Goal: Task Accomplishment & Management: Manage account settings

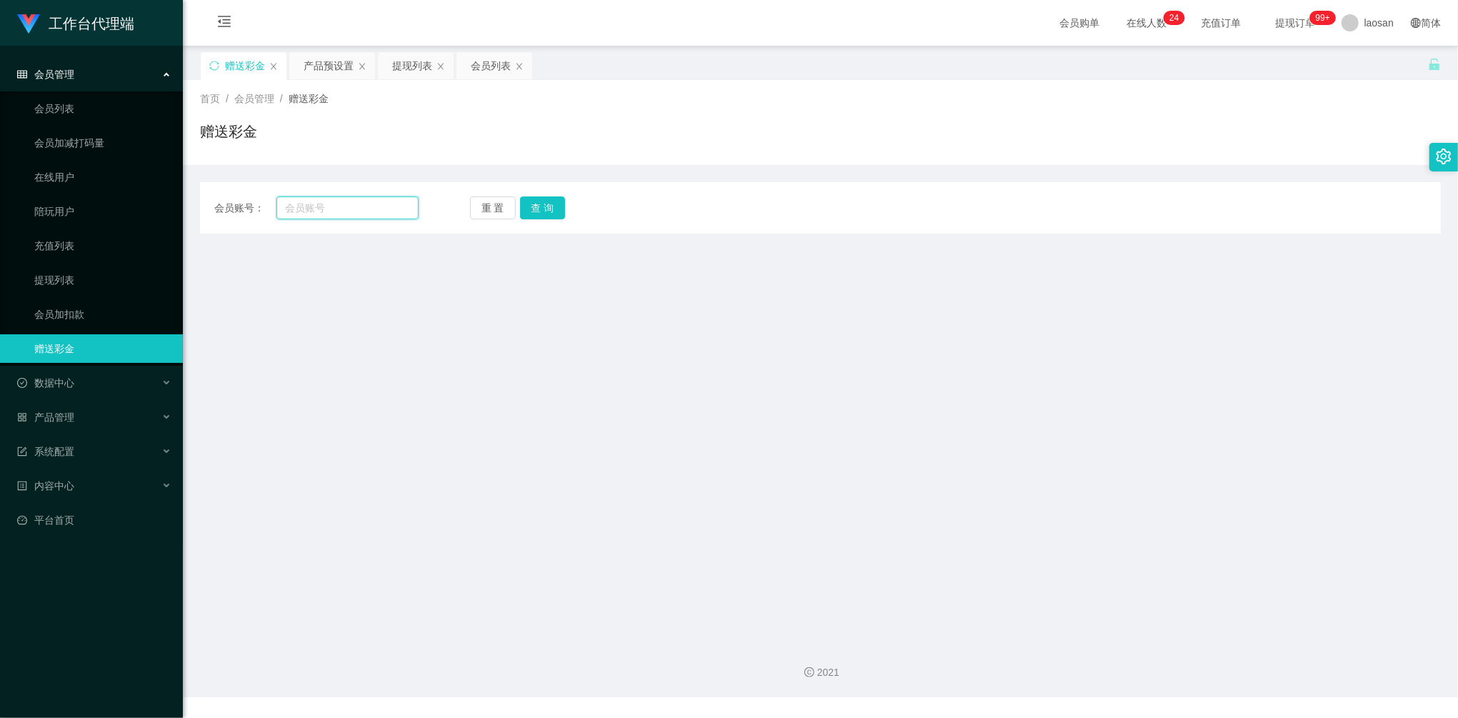
drag, startPoint x: 338, startPoint y: 207, endPoint x: 358, endPoint y: 209, distance: 20.8
click at [338, 207] on input "text" at bounding box center [347, 207] width 142 height 23
paste input "84315604"
type input "84315604"
drag, startPoint x: 551, startPoint y: 206, endPoint x: 543, endPoint y: 244, distance: 38.1
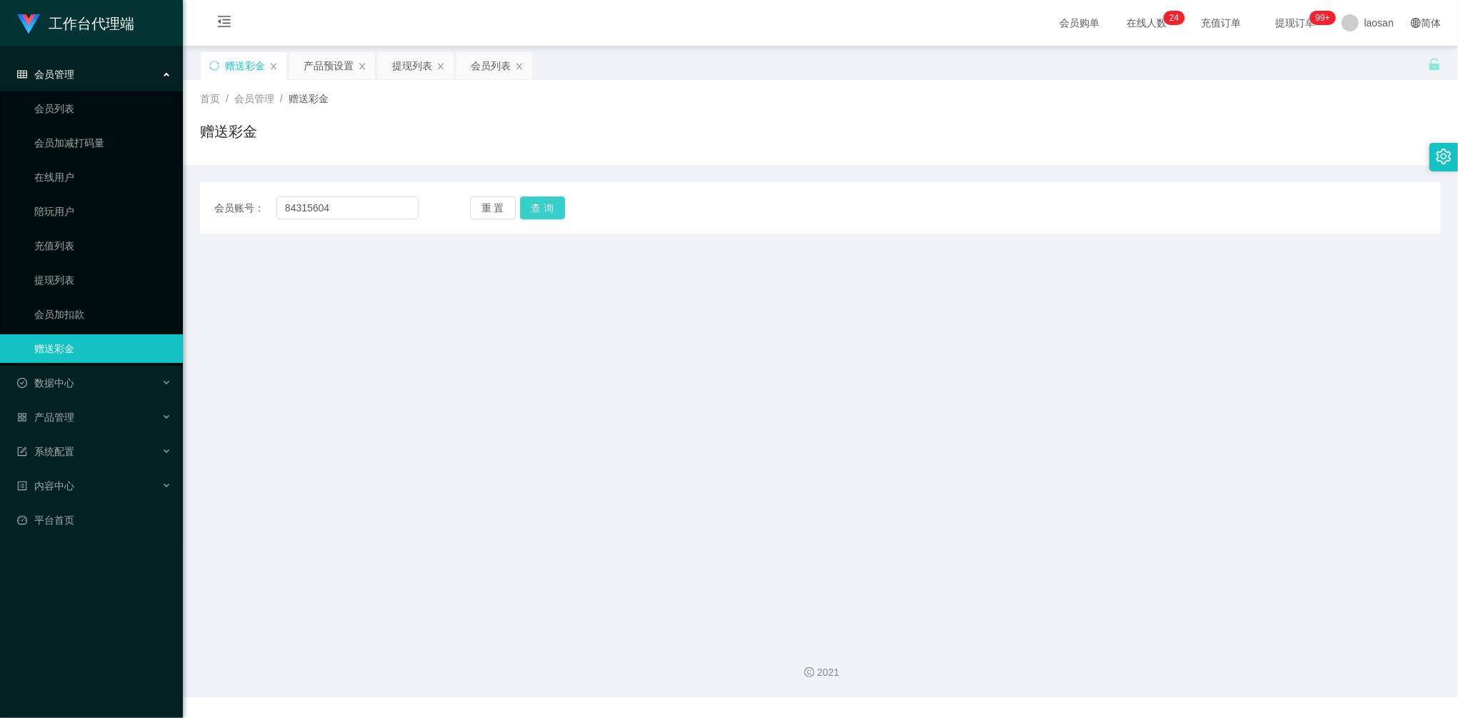
click at [551, 206] on button "查 询" at bounding box center [543, 207] width 46 height 23
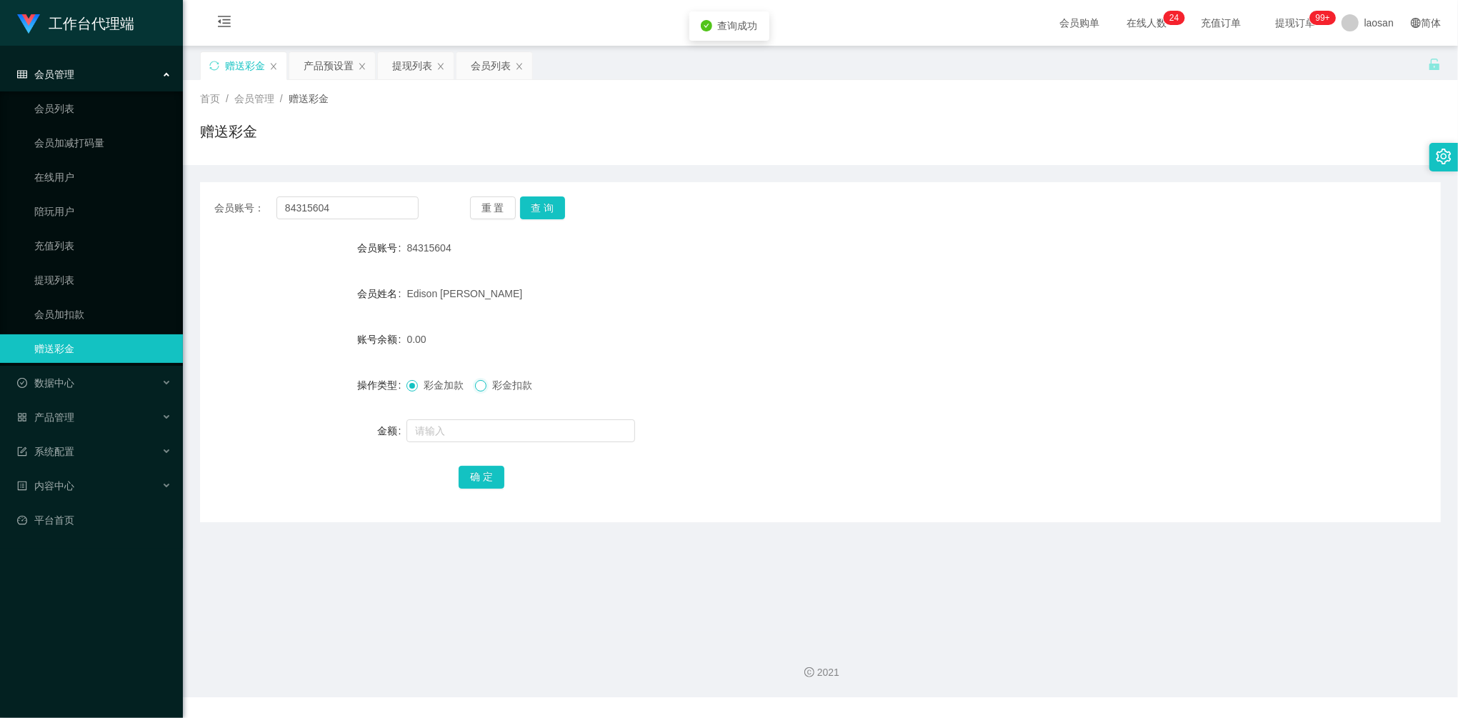
click at [477, 397] on div "彩金加款 彩金扣款" at bounding box center [767, 385] width 723 height 29
click at [449, 431] on input "text" at bounding box center [520, 430] width 229 height 23
type input "500"
click at [478, 481] on button "确 定" at bounding box center [481, 477] width 46 height 23
click at [341, 192] on div "会员账号： 84315604 重 置 查 询 会员账号 84315604 会员姓名 [PERSON_NAME] liou yi xuan 账号余额 500.0…" at bounding box center [820, 352] width 1240 height 340
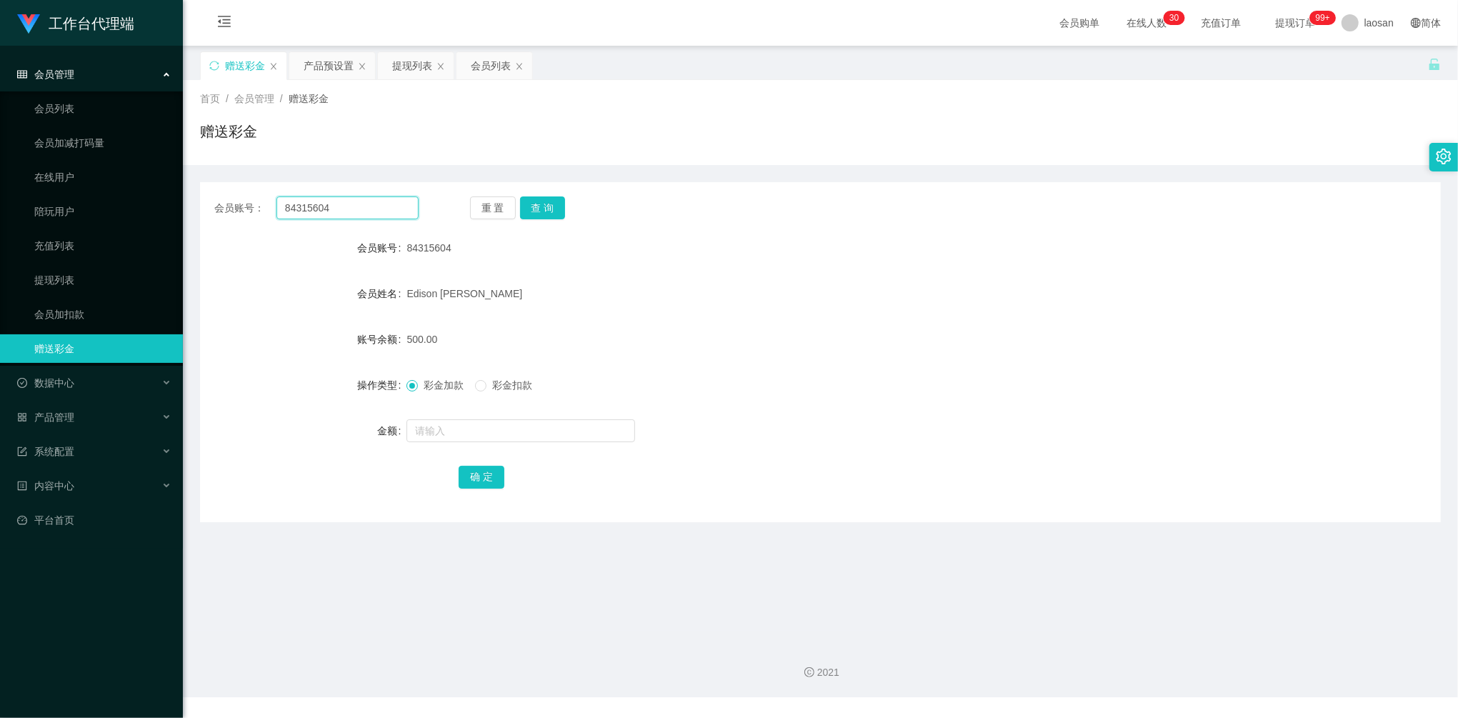
drag, startPoint x: 361, startPoint y: 211, endPoint x: 318, endPoint y: 199, distance: 44.1
click at [229, 186] on div "会员账号： 84315604 重 置 查 询 会员账号 84315604 会员姓名 [PERSON_NAME] liou yi xuan 账号余额 500.0…" at bounding box center [820, 352] width 1240 height 340
paste input "8232699"
type input "88232699"
click at [563, 219] on button "查 询" at bounding box center [543, 207] width 46 height 23
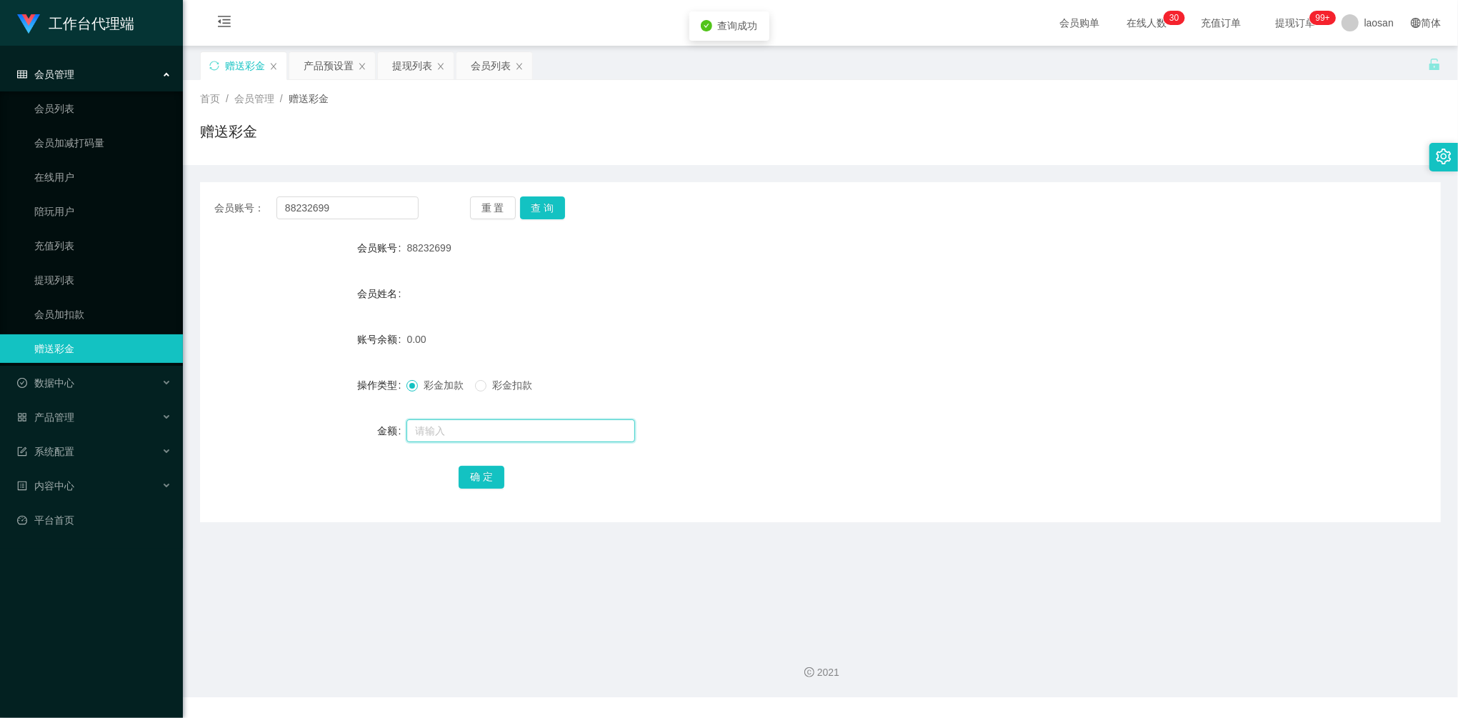
click at [481, 437] on input "text" at bounding box center [520, 430] width 229 height 23
type input "100"
click at [498, 476] on button "确 定" at bounding box center [481, 477] width 46 height 23
drag, startPoint x: 283, startPoint y: 204, endPoint x: 314, endPoint y: 209, distance: 31.8
click at [189, 203] on main "关闭左侧 关闭右侧 关闭其它 刷新页面 赠送彩金 产品预设置 提现列表 会员列表 首页 / 会员管理 / 赠送彩金 / 赠送彩金 会员账号： 88232699…" at bounding box center [820, 338] width 1275 height 585
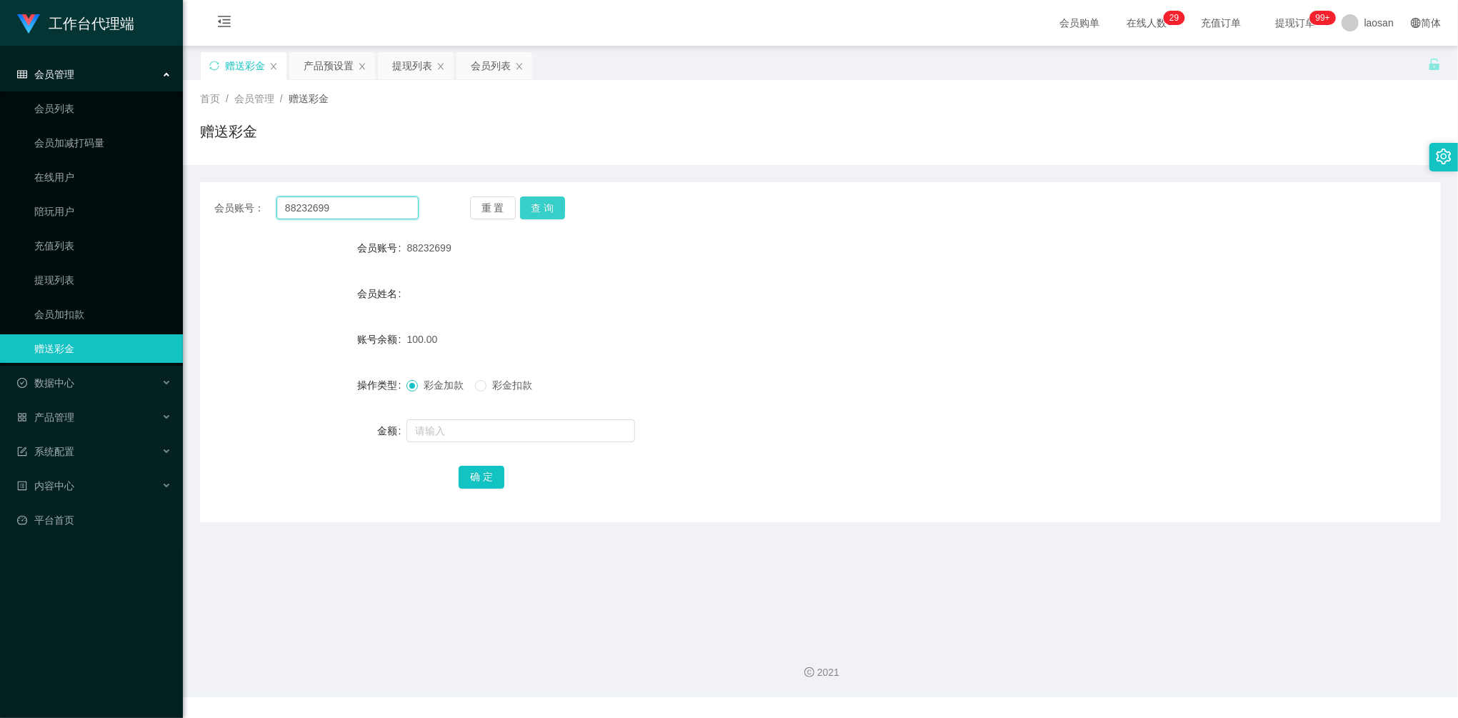
paste input "Kaien888"
type input "Kaien888"
drag, startPoint x: 544, startPoint y: 201, endPoint x: 526, endPoint y: 329, distance: 129.8
click at [543, 201] on button "查 询" at bounding box center [543, 207] width 46 height 23
click at [487, 426] on input "text" at bounding box center [520, 430] width 229 height 23
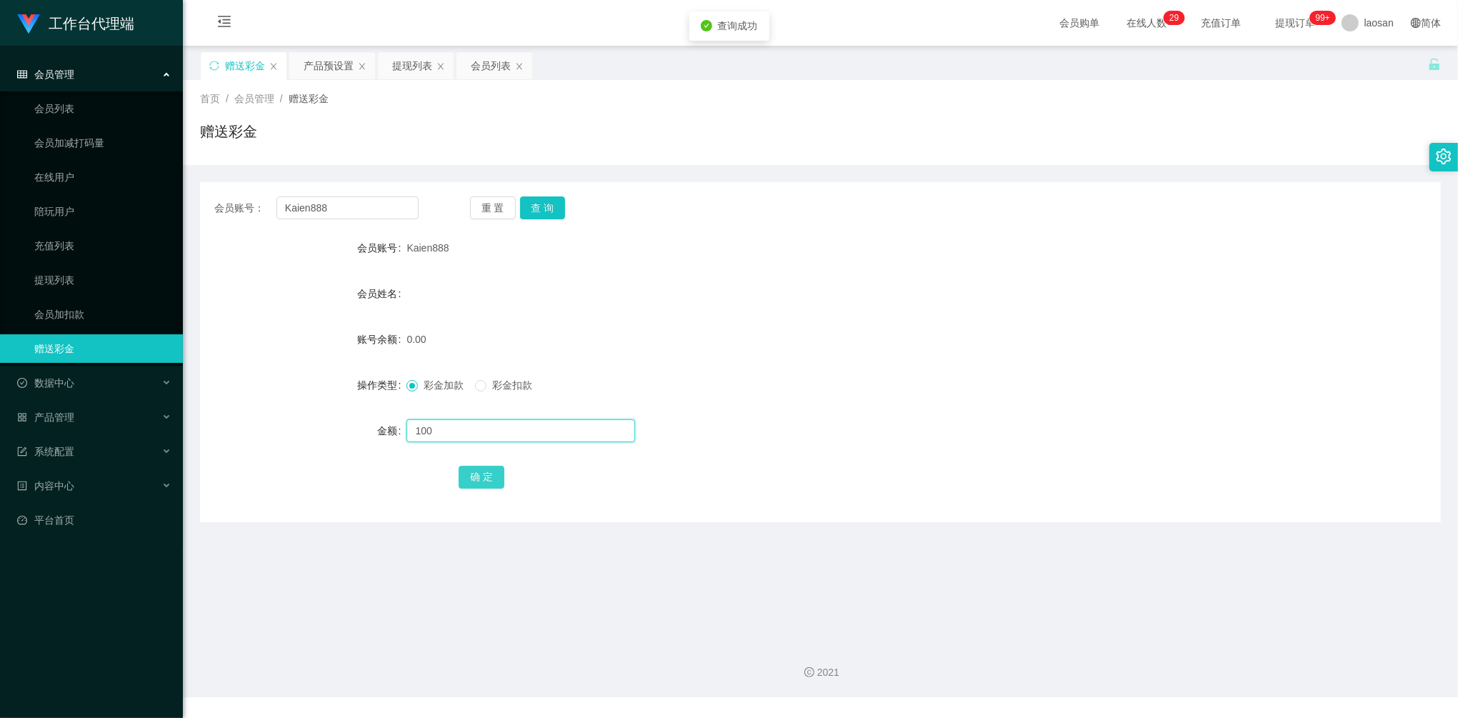
type input "100"
drag, startPoint x: 468, startPoint y: 486, endPoint x: 568, endPoint y: 393, distance: 136.9
click at [468, 486] on button "确 定" at bounding box center [481, 477] width 46 height 23
drag, startPoint x: 351, startPoint y: 211, endPoint x: 201, endPoint y: 176, distance: 154.2
click at [161, 180] on section "工作台代理端 会员管理 会员列表 会员加减打码量 在线用户 陪玩用户 充值列表 提现列表 会员加扣款 赠送彩金 数据中心 员工统计 团队统计 产品管理 注单管…" at bounding box center [729, 348] width 1458 height 697
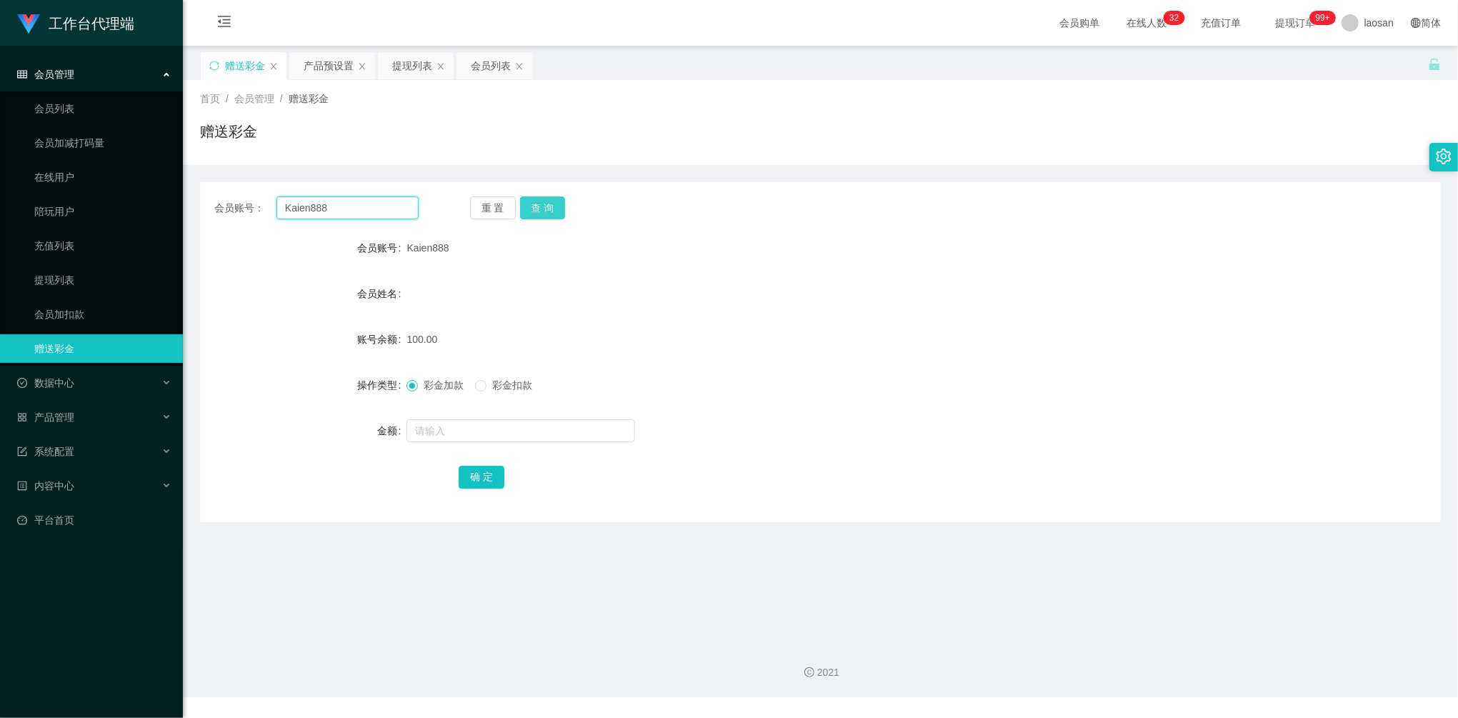
paste input "Lowhaplee123"
type input "Lowhaplee123"
click at [527, 218] on button "查 询" at bounding box center [543, 207] width 46 height 23
click at [516, 418] on div at bounding box center [767, 430] width 723 height 29
click at [514, 426] on input "text" at bounding box center [520, 430] width 229 height 23
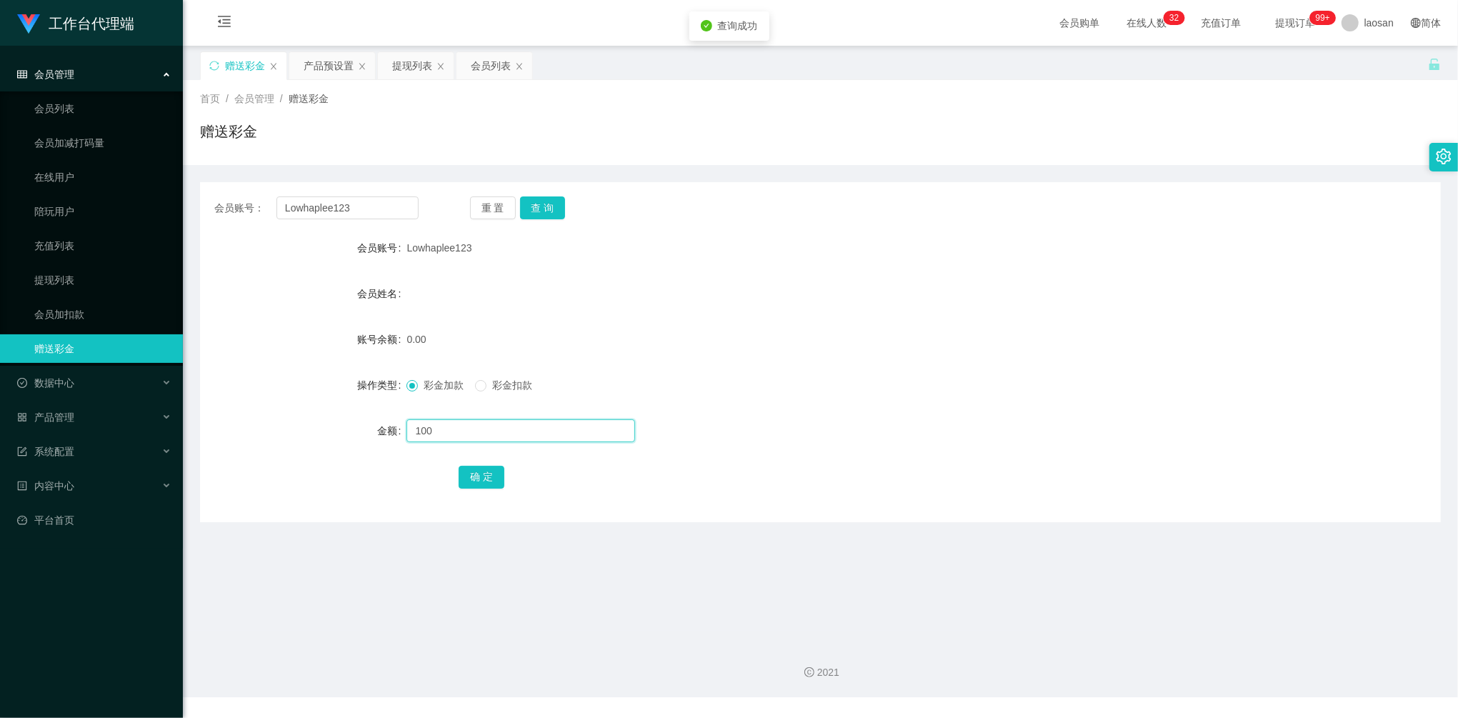
type input "100"
click at [494, 463] on div "确 定" at bounding box center [819, 476] width 723 height 29
click at [486, 478] on button "确 定" at bounding box center [481, 477] width 46 height 23
drag, startPoint x: 372, startPoint y: 216, endPoint x: 207, endPoint y: 181, distance: 168.6
click at [207, 181] on div "会员账号： Lowhaplee123 重 置 查 询 会员账号 Lowhaplee123 会员姓名 账号余额 100.00 操作类型 彩金加款 彩金扣款 金额…" at bounding box center [820, 343] width 1240 height 357
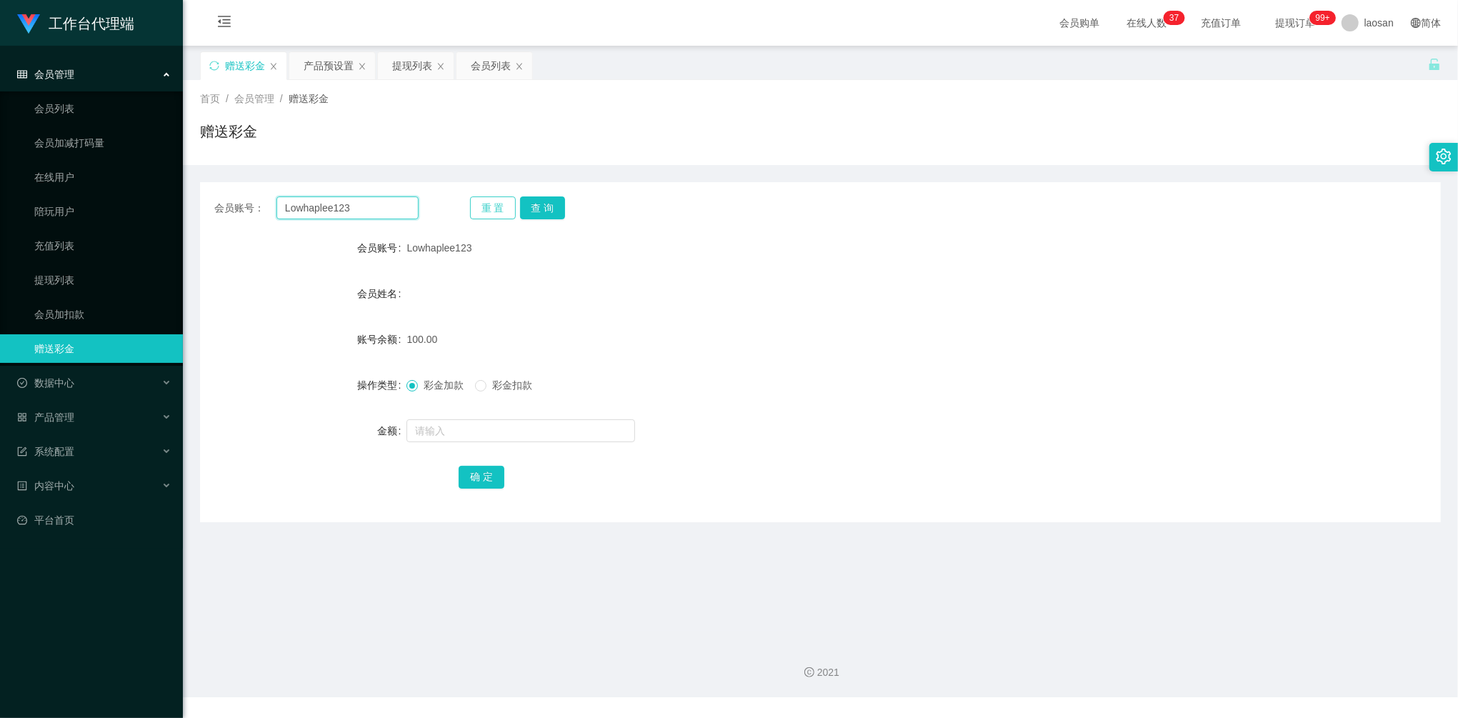
paste input "这是你注册的工作台升级账号，请记住账号跟密码！"
type input "这是你注册的工作台升级账号，请记住账号跟密码！"
click at [537, 206] on button "查 询" at bounding box center [543, 207] width 46 height 23
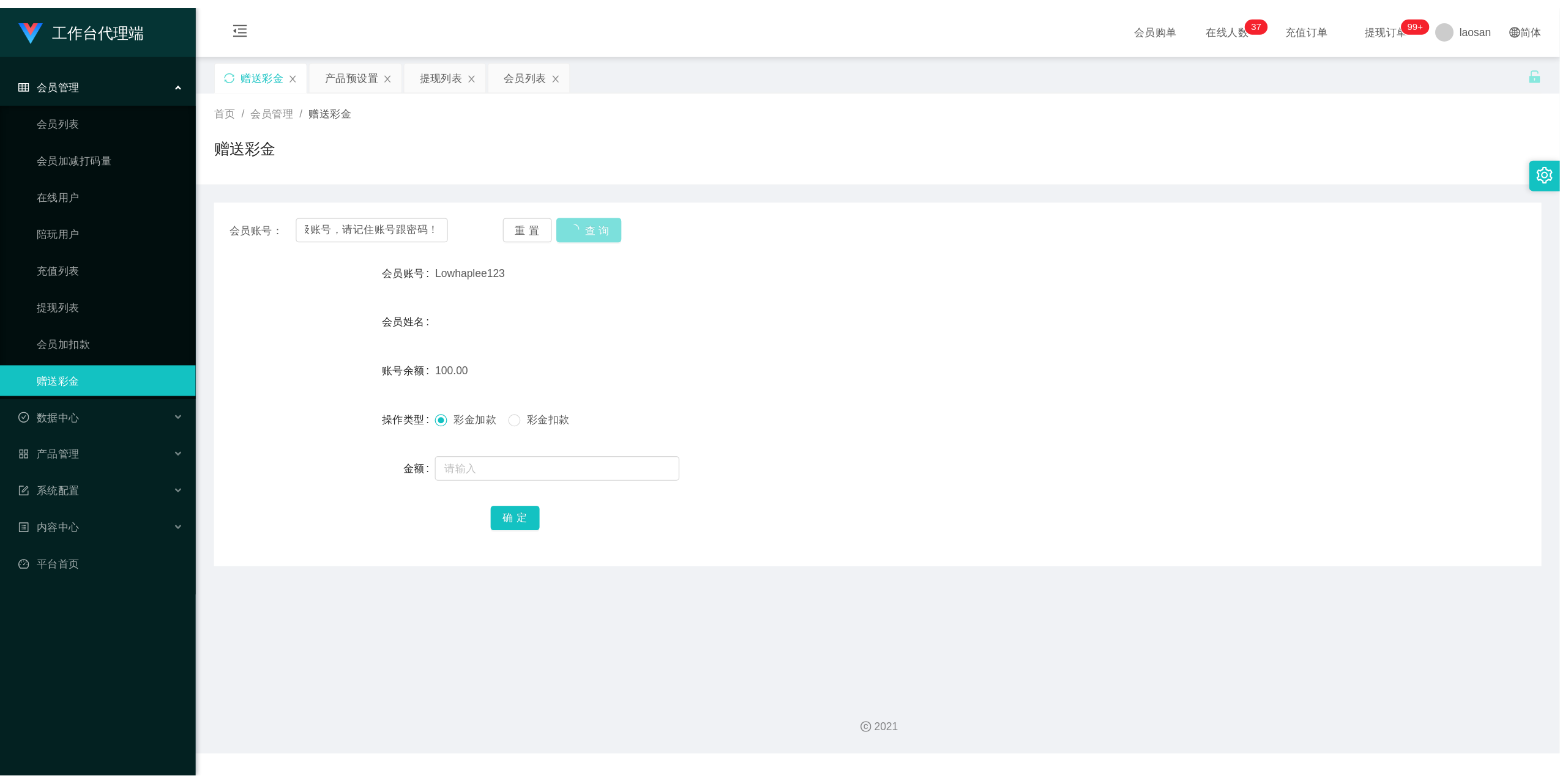
scroll to position [0, 0]
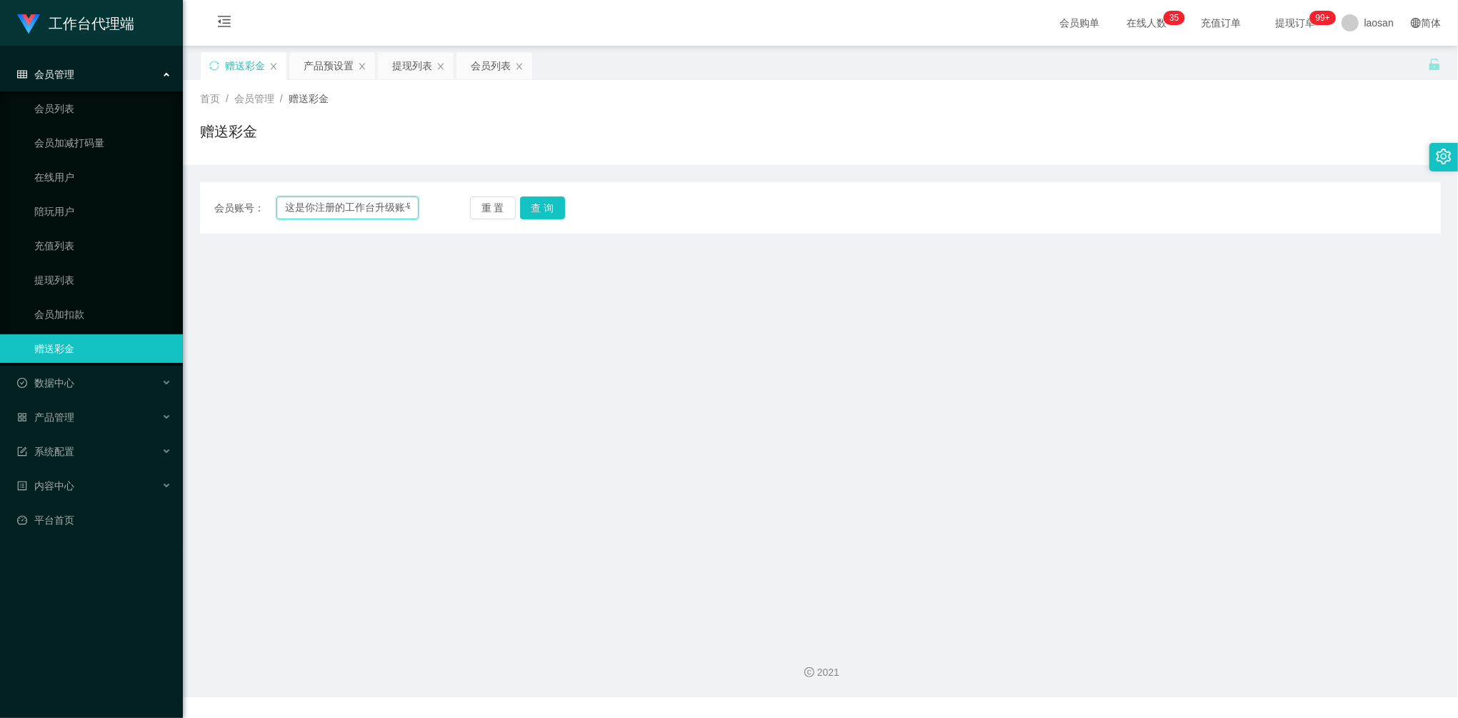
click at [327, 217] on input "这是你注册的工作台升级账号，请记住账号跟密码！" at bounding box center [347, 207] width 142 height 23
paste input "Lowhaplee123"
type input "Lowhaplee123"
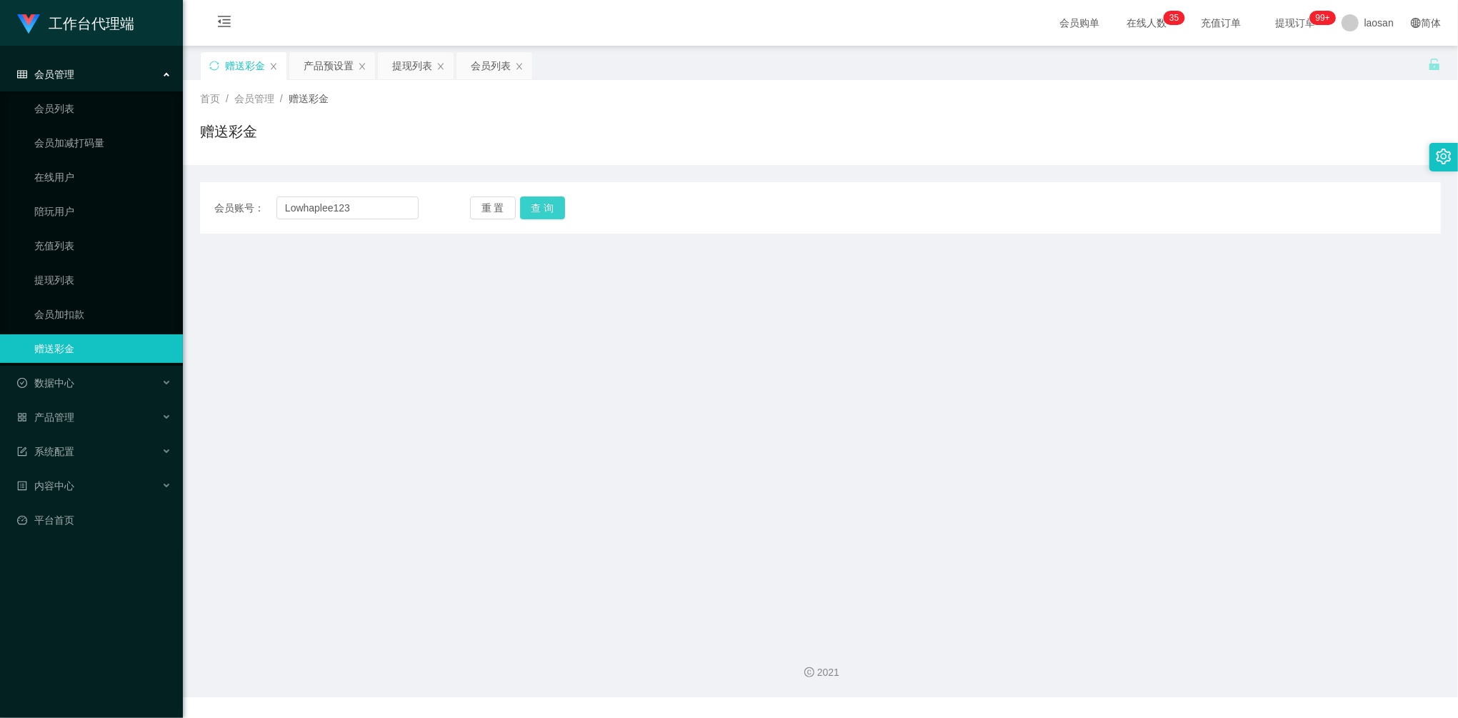
click at [551, 211] on button "查 询" at bounding box center [543, 207] width 46 height 23
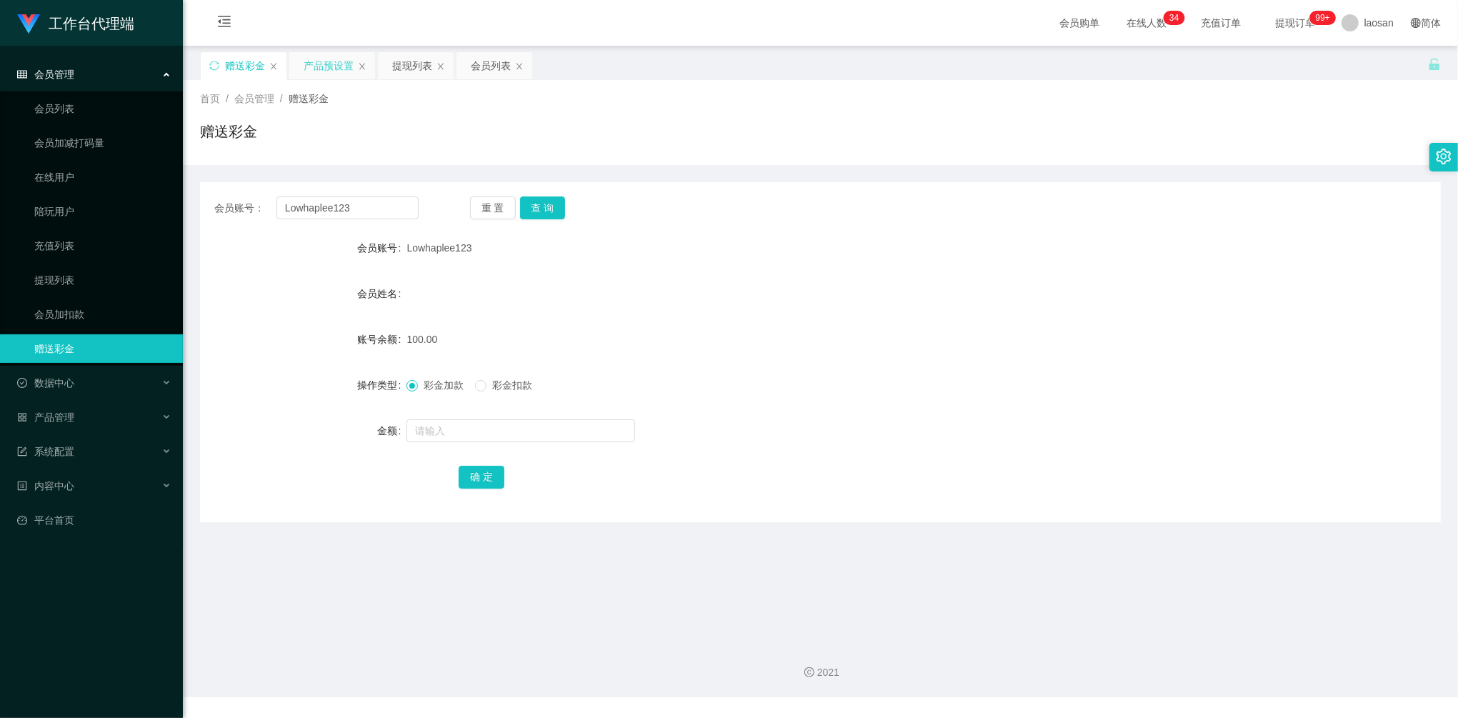
click at [328, 63] on div "产品预设置" at bounding box center [329, 65] width 50 height 27
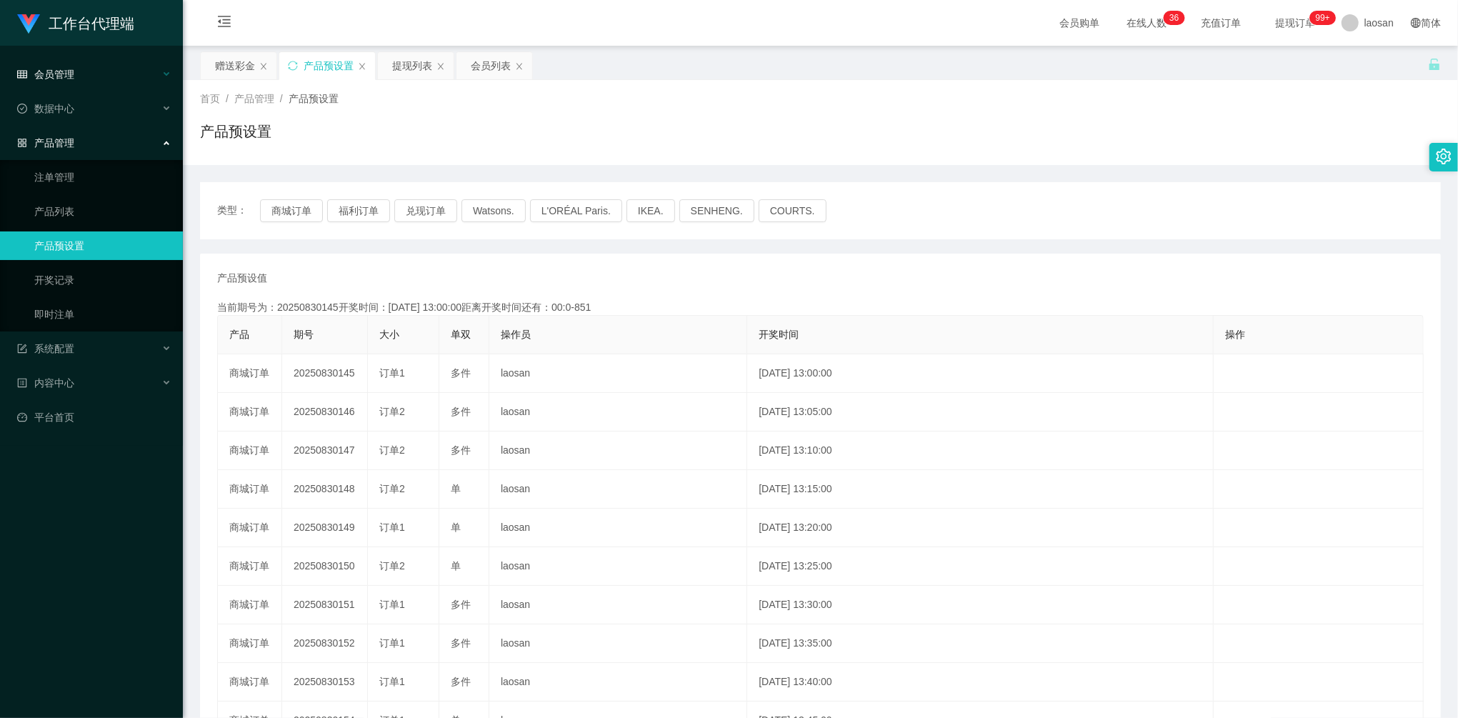
drag, startPoint x: 89, startPoint y: 126, endPoint x: 89, endPoint y: 84, distance: 41.4
click at [89, 129] on div "产品管理" at bounding box center [91, 143] width 183 height 29
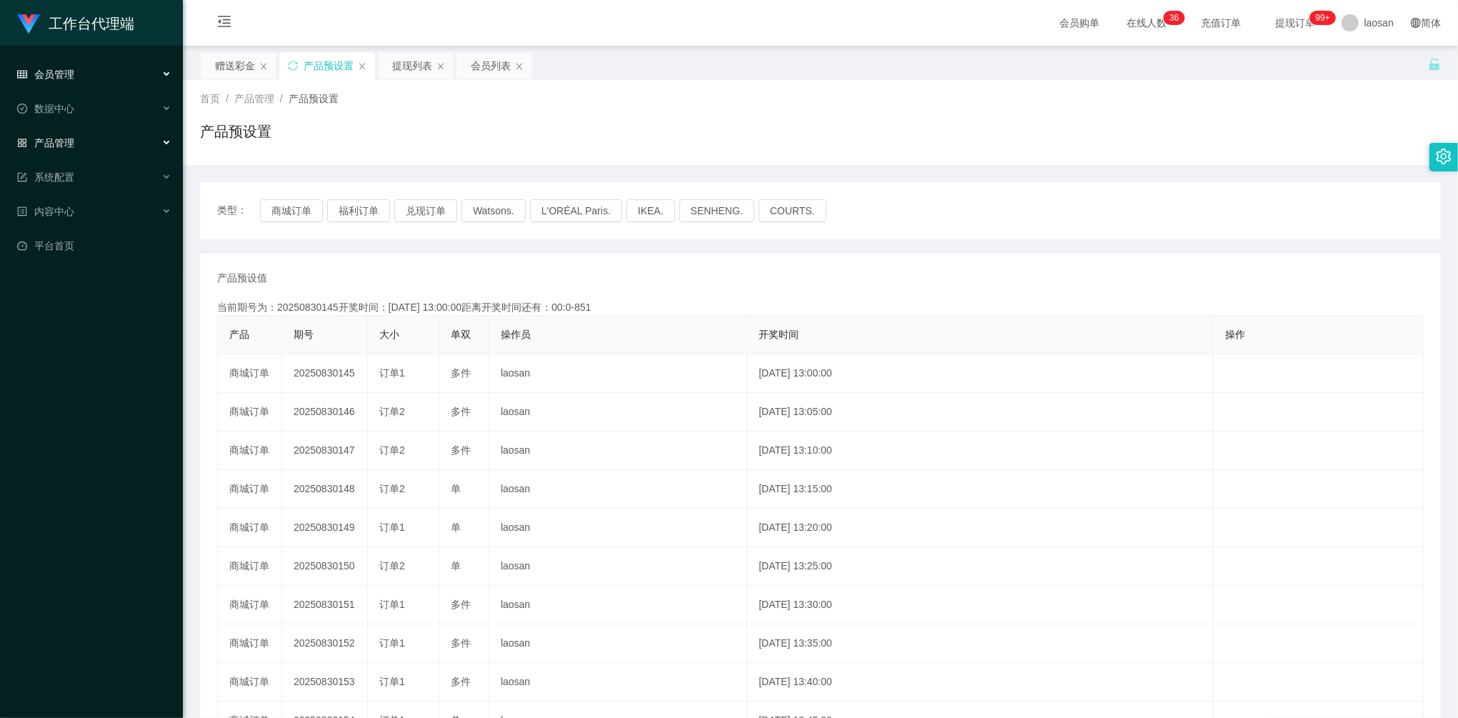
click at [89, 69] on div "会员管理" at bounding box center [91, 74] width 183 height 29
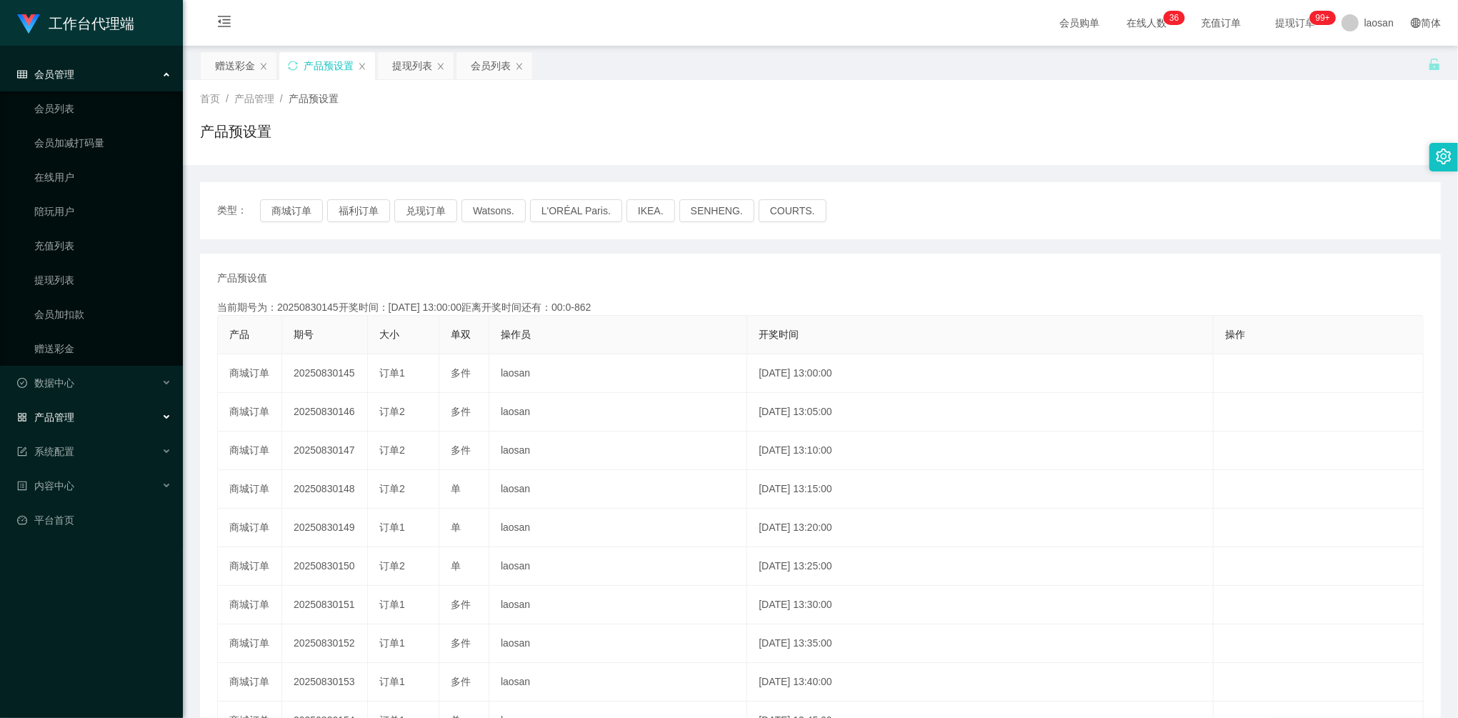
click at [87, 84] on div "会员管理" at bounding box center [91, 74] width 183 height 29
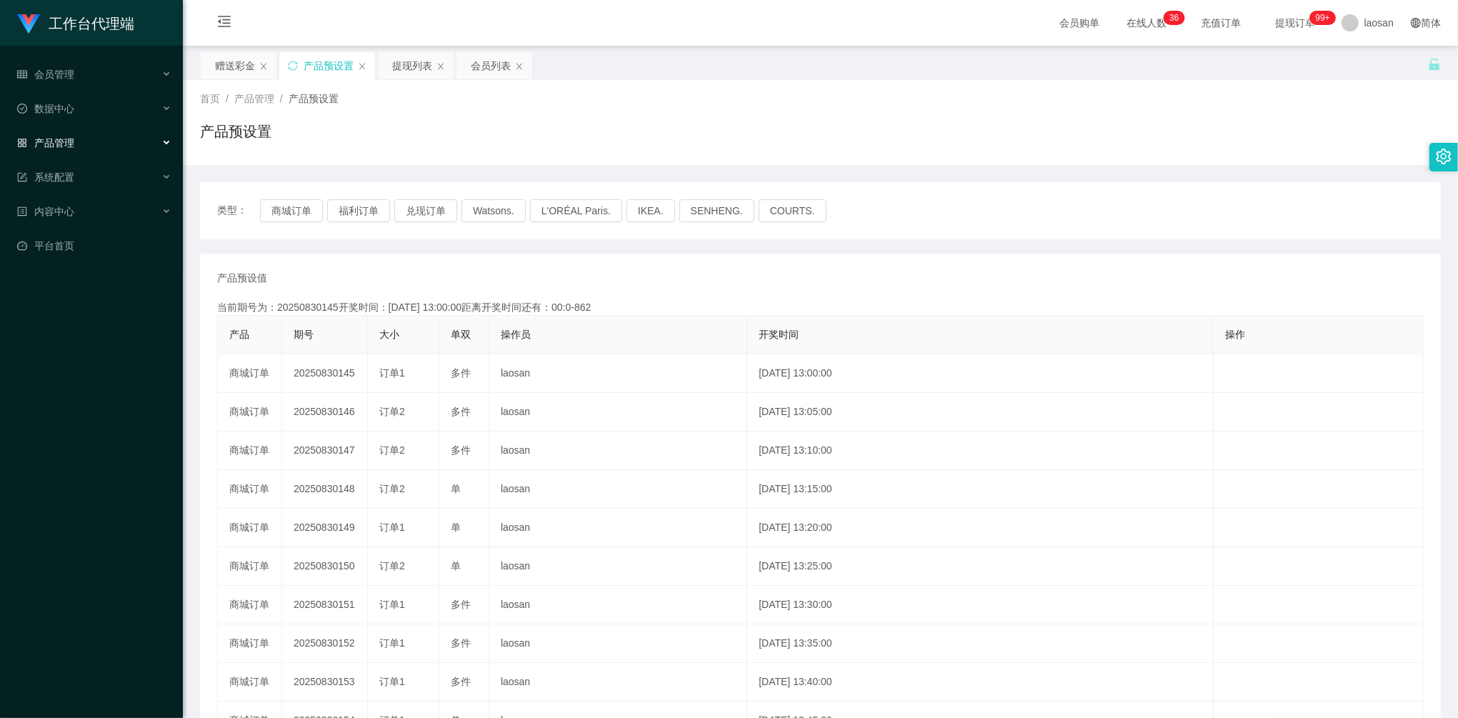
click at [72, 137] on span "产品管理" at bounding box center [45, 142] width 57 height 11
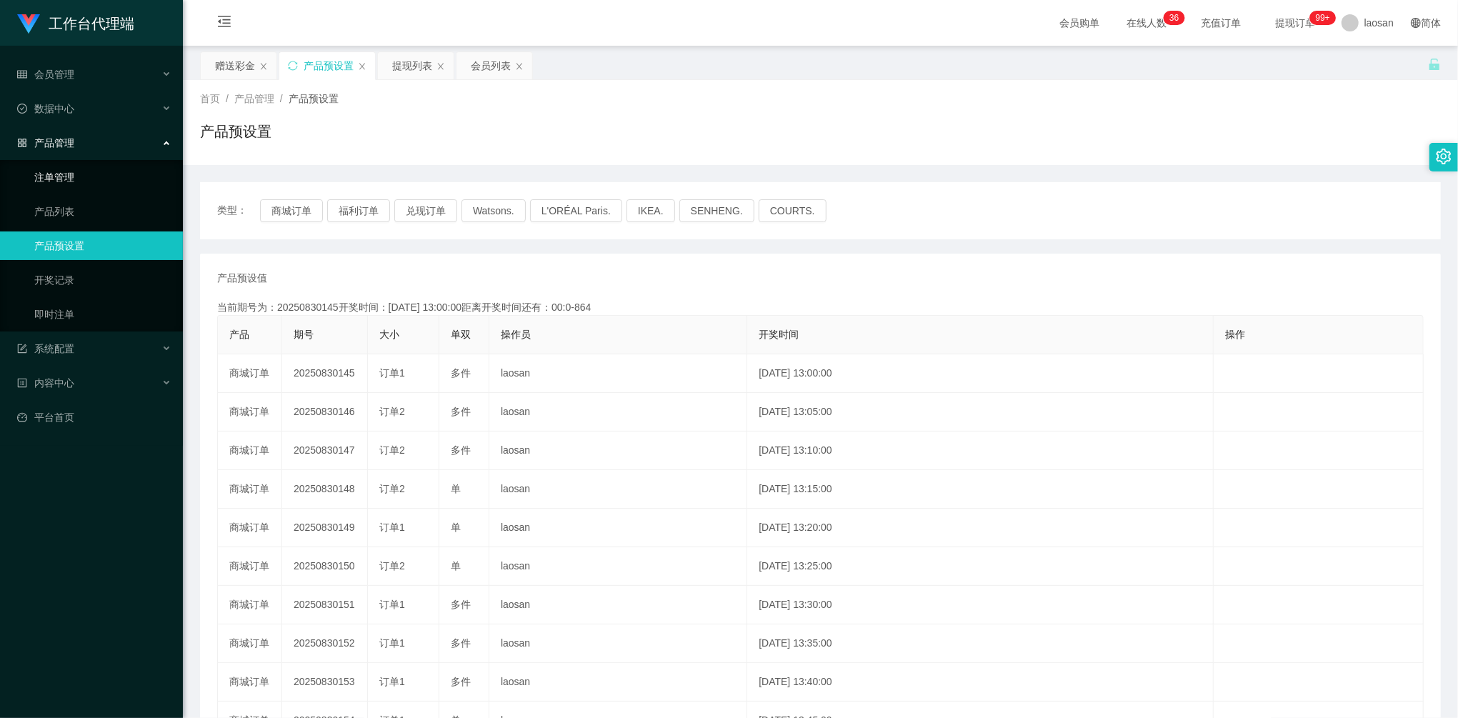
click at [44, 170] on link "注单管理" at bounding box center [102, 177] width 137 height 29
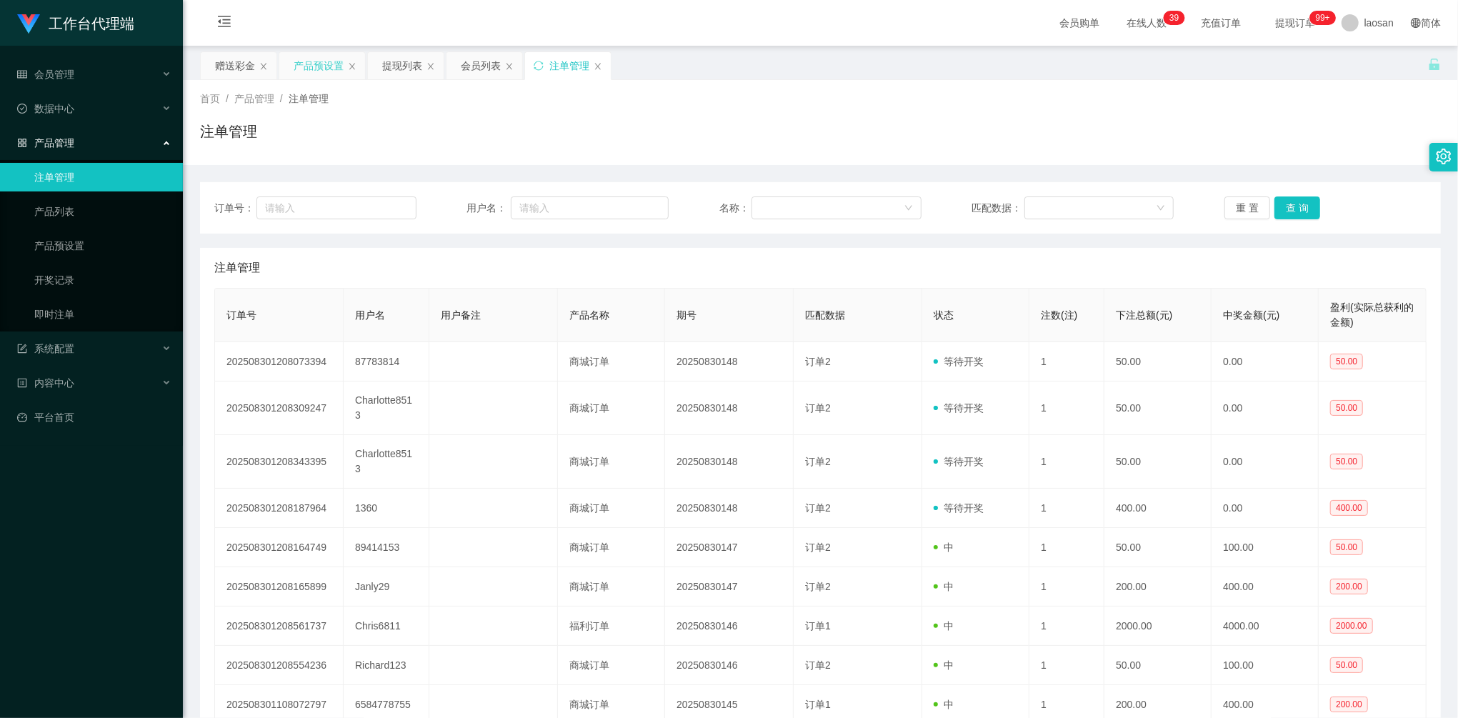
click at [318, 64] on div "产品预设置" at bounding box center [319, 65] width 50 height 27
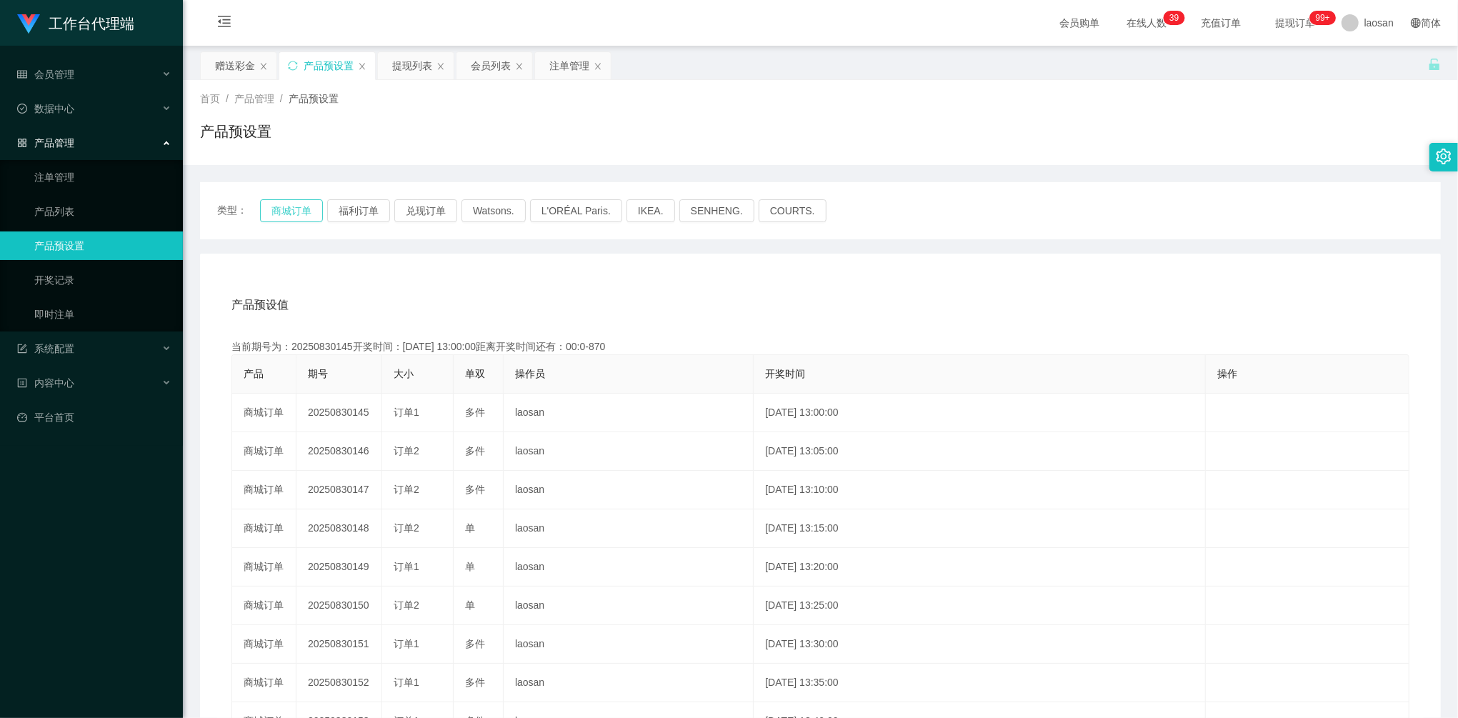
click at [284, 209] on button "商城订单" at bounding box center [291, 210] width 63 height 23
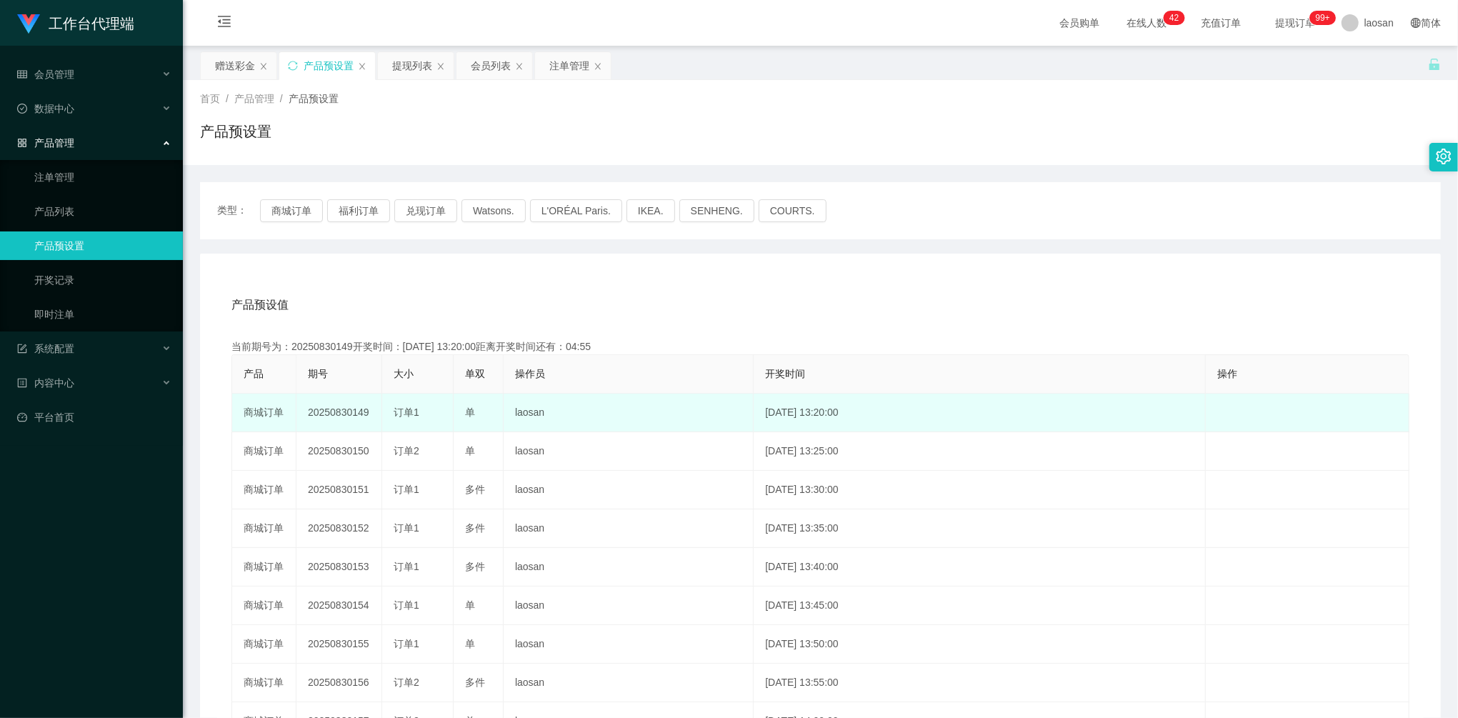
click at [338, 417] on td "20250830149" at bounding box center [339, 412] width 86 height 39
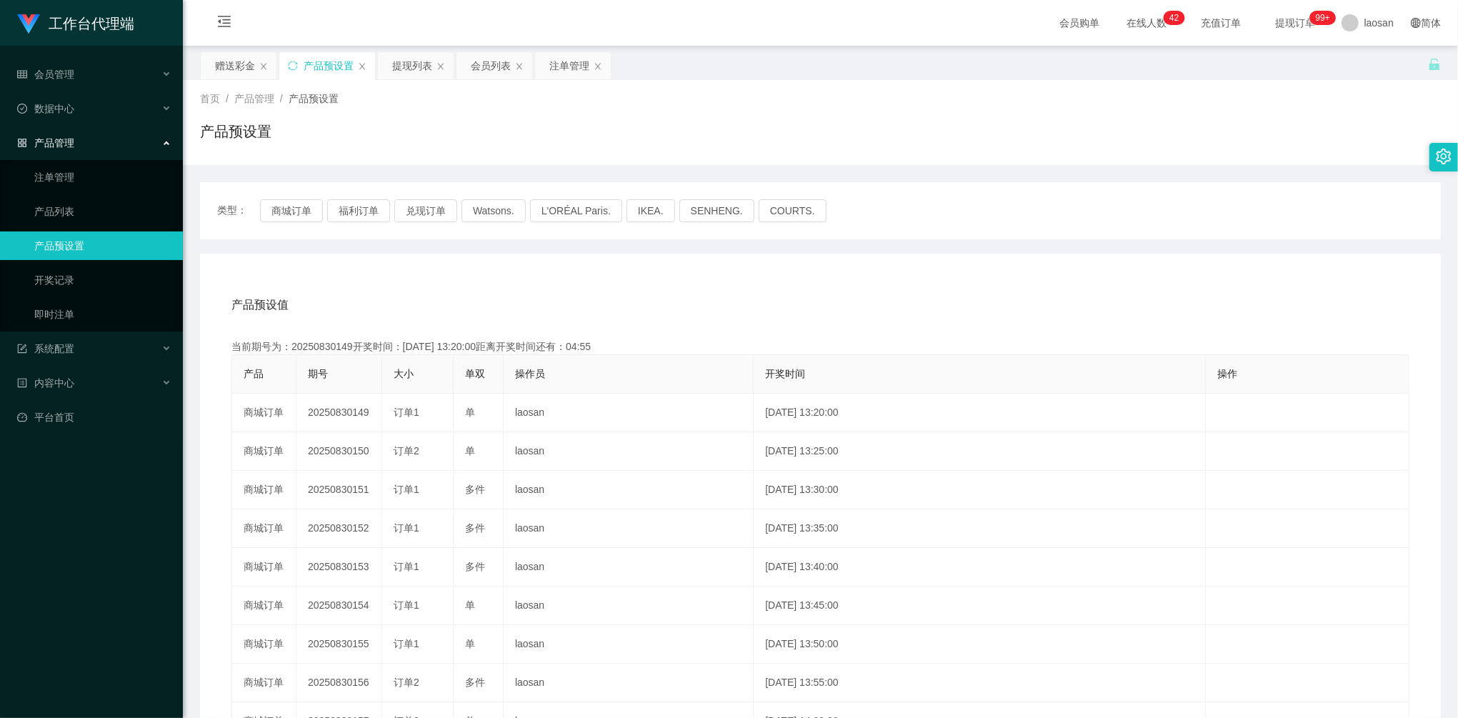
copy td "20250830149"
click at [572, 53] on div "注单管理" at bounding box center [569, 65] width 40 height 27
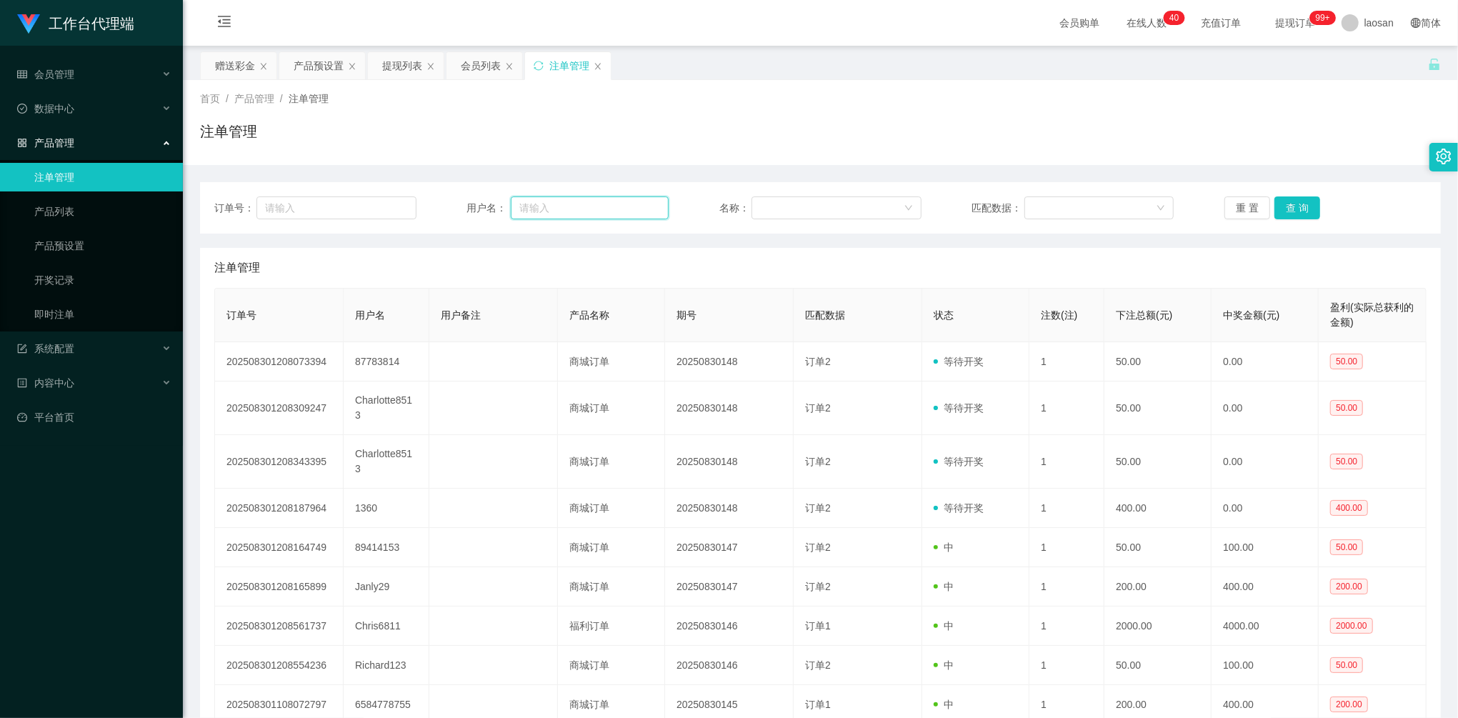
click at [611, 201] on input "text" at bounding box center [590, 207] width 159 height 23
paste input "Kaien888"
click at [1297, 214] on button "查 询" at bounding box center [1297, 207] width 46 height 23
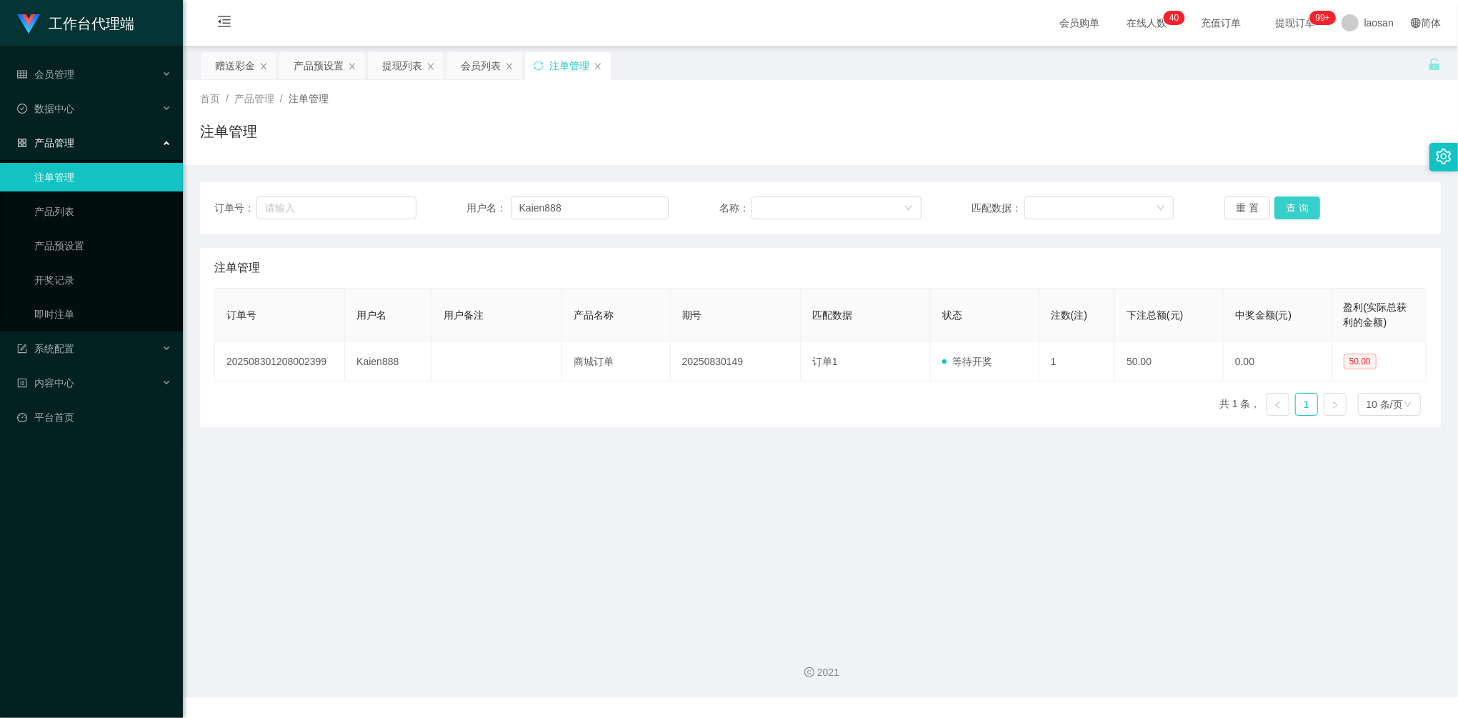
click at [1293, 207] on button "查 询" at bounding box center [1297, 207] width 46 height 23
click at [1293, 206] on button "查 询" at bounding box center [1297, 207] width 46 height 23
click at [483, 186] on div "订单号： 用户名： Kaien888 名称： 匹配数据： 重 置 查 询" at bounding box center [820, 207] width 1240 height 51
paste input "Lowhaplee123"
type input "Lowhaplee123"
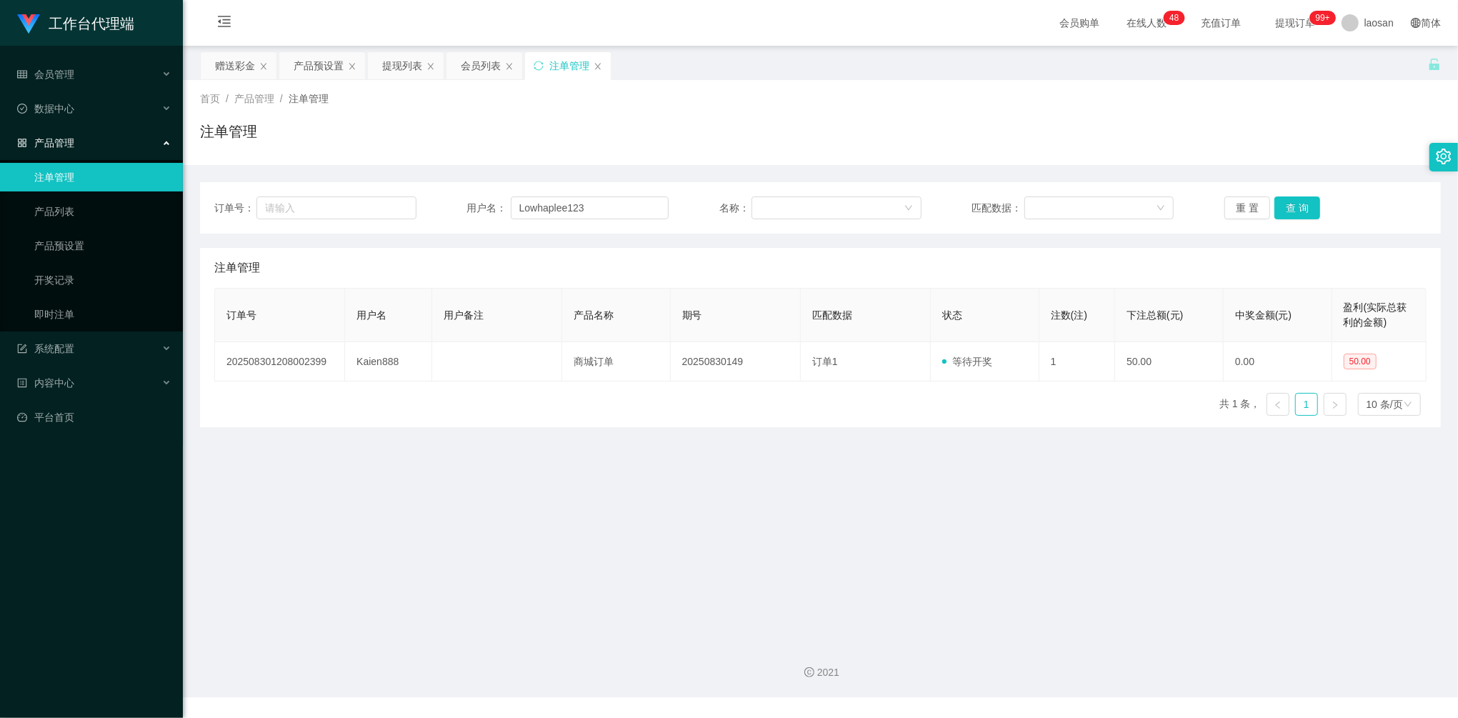
click at [1315, 206] on div "重 置 查 询" at bounding box center [1325, 207] width 202 height 23
click at [1314, 206] on div "重 置 查 询" at bounding box center [1325, 207] width 202 height 23
drag, startPoint x: 1314, startPoint y: 206, endPoint x: 1300, endPoint y: 211, distance: 14.5
click at [1300, 211] on button "查 询" at bounding box center [1297, 207] width 46 height 23
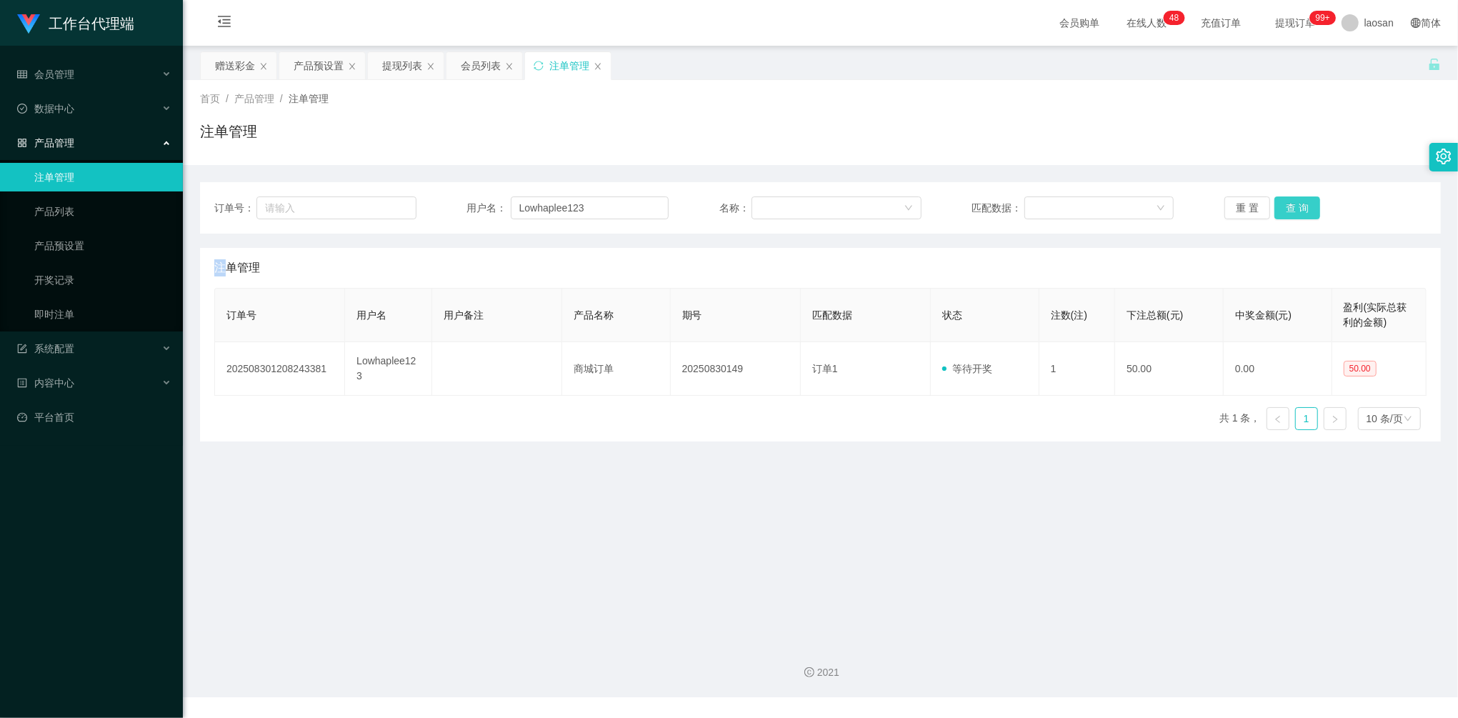
click at [1297, 211] on button "查 询" at bounding box center [1297, 207] width 46 height 23
click at [1297, 211] on button "查 询" at bounding box center [1304, 207] width 61 height 23
click at [1298, 211] on button "查 询" at bounding box center [1304, 207] width 61 height 23
click at [314, 71] on div "产品预设置" at bounding box center [319, 65] width 50 height 27
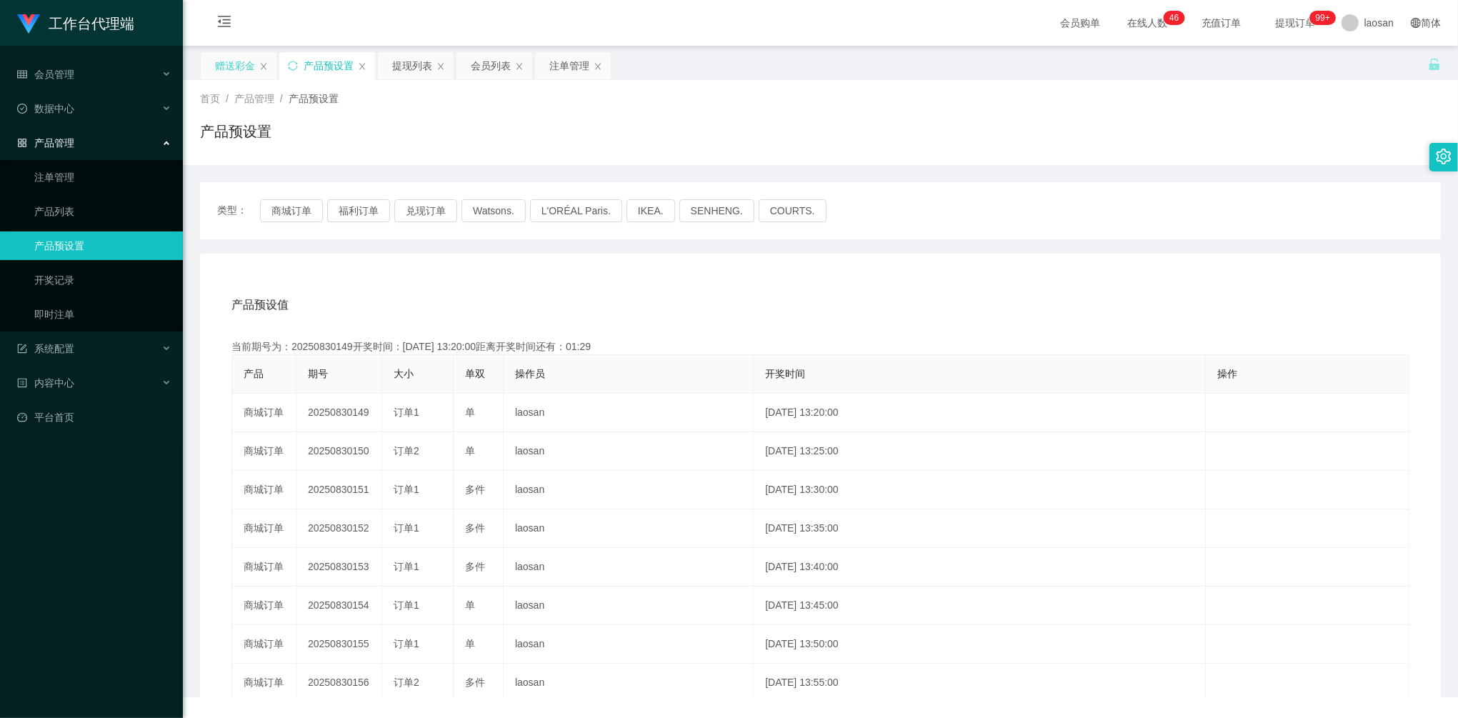
click at [238, 72] on div "赠送彩金" at bounding box center [235, 65] width 40 height 27
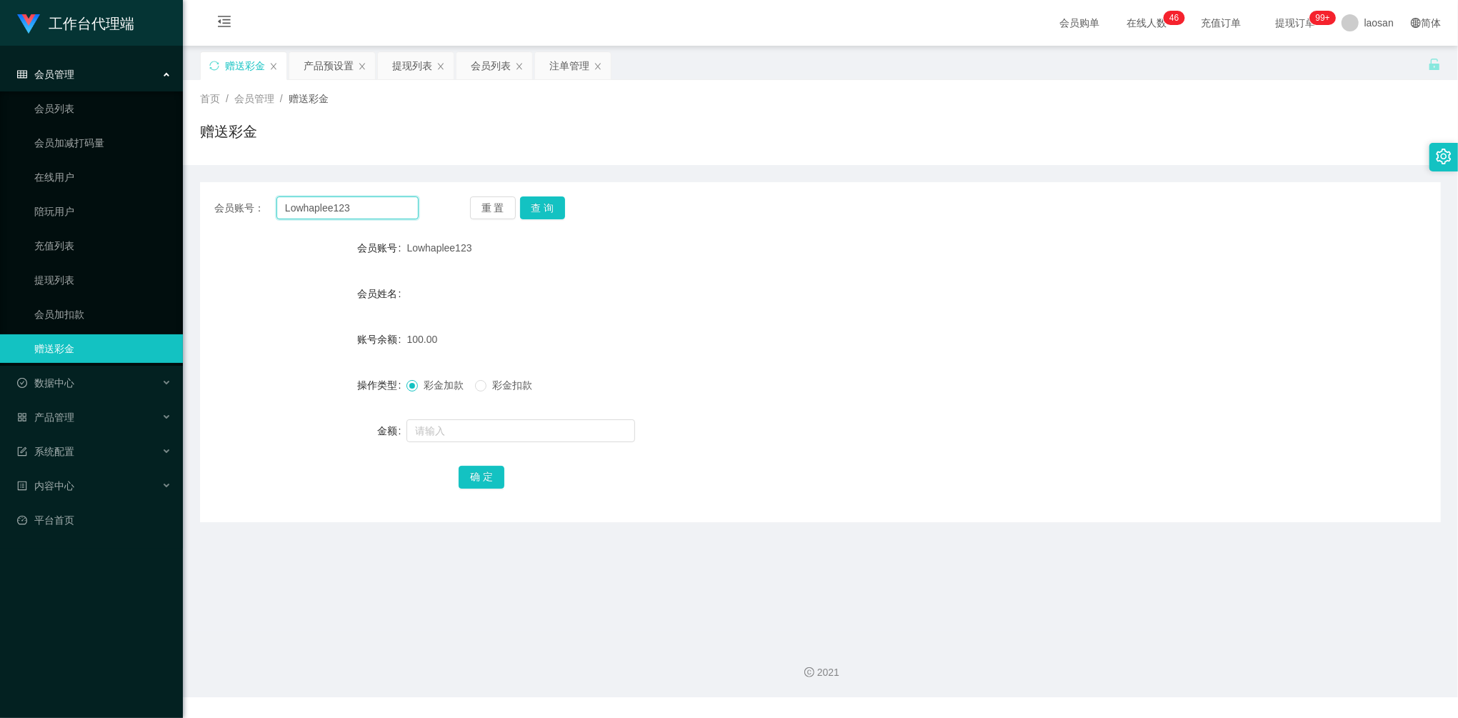
drag, startPoint x: 350, startPoint y: 206, endPoint x: 224, endPoint y: 187, distance: 127.2
click at [189, 198] on main "关闭左侧 关闭右侧 关闭其它 刷新页面 赠送彩金 产品预设置 提现列表 会员列表 注单管理 首页 / 会员管理 / 赠送彩金 / 赠送彩金 会员账号： Low…" at bounding box center [820, 338] width 1275 height 585
paste input "majing"
type input "majing"
click at [534, 209] on button "查 询" at bounding box center [543, 207] width 46 height 23
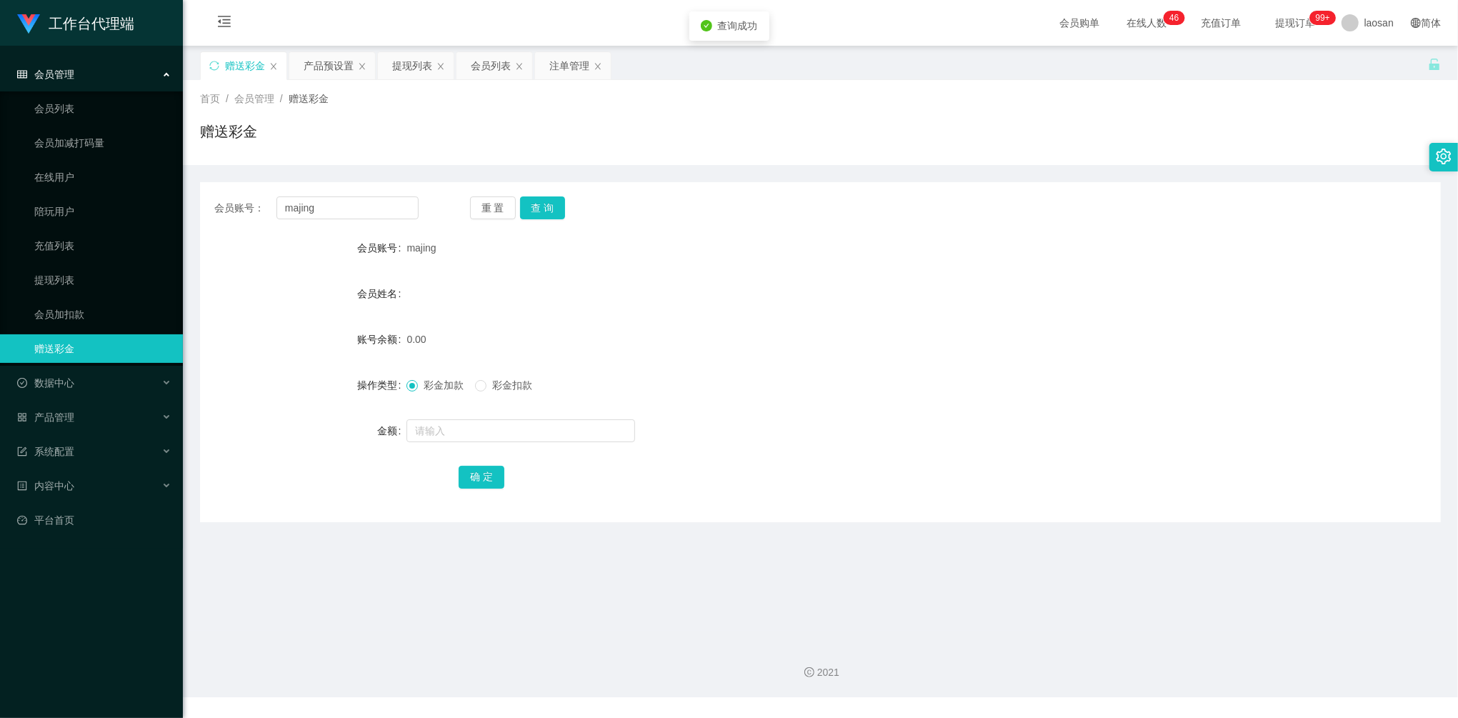
click at [534, 443] on div at bounding box center [767, 430] width 723 height 29
click at [531, 438] on input "text" at bounding box center [520, 430] width 229 height 23
type input "100"
drag, startPoint x: 491, startPoint y: 466, endPoint x: 581, endPoint y: 403, distance: 109.6
click at [491, 466] on button "确 定" at bounding box center [481, 477] width 46 height 23
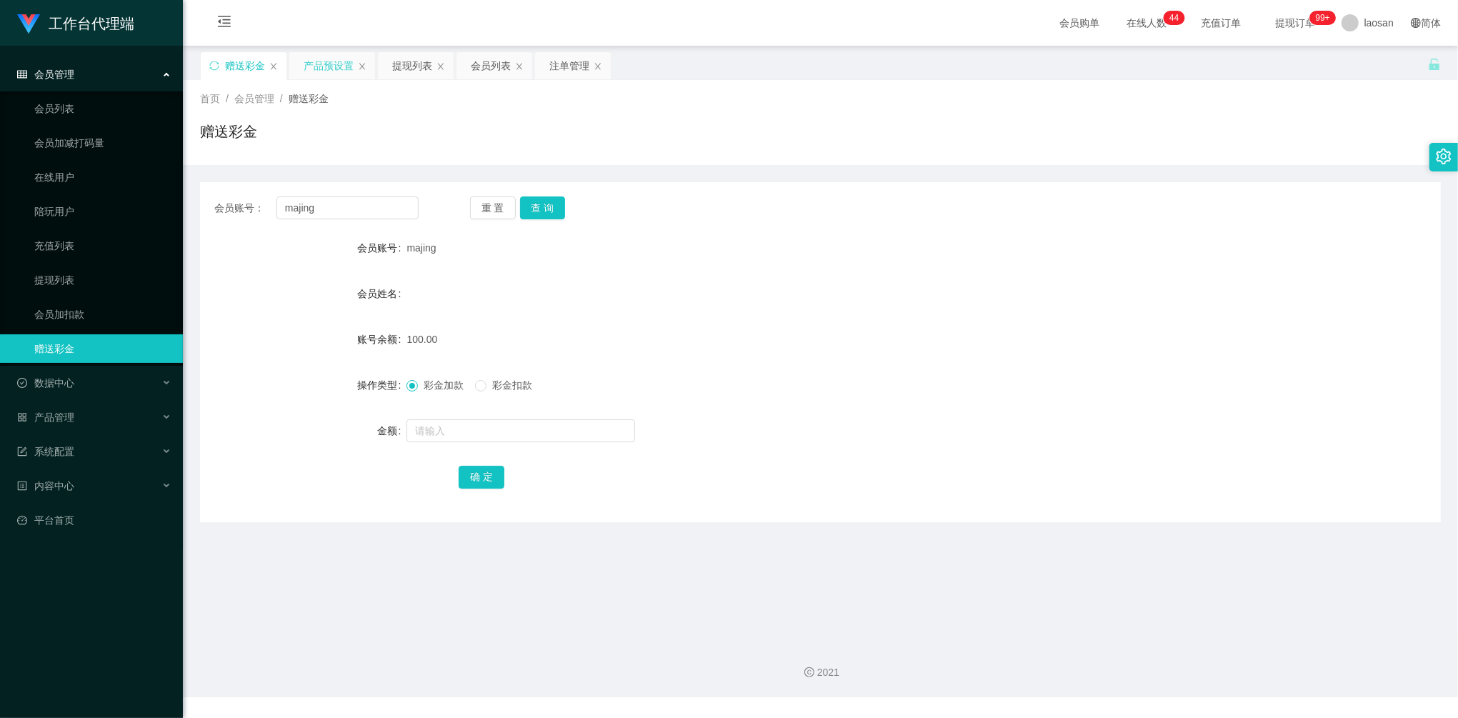
click at [320, 57] on div "产品预设置" at bounding box center [329, 65] width 50 height 27
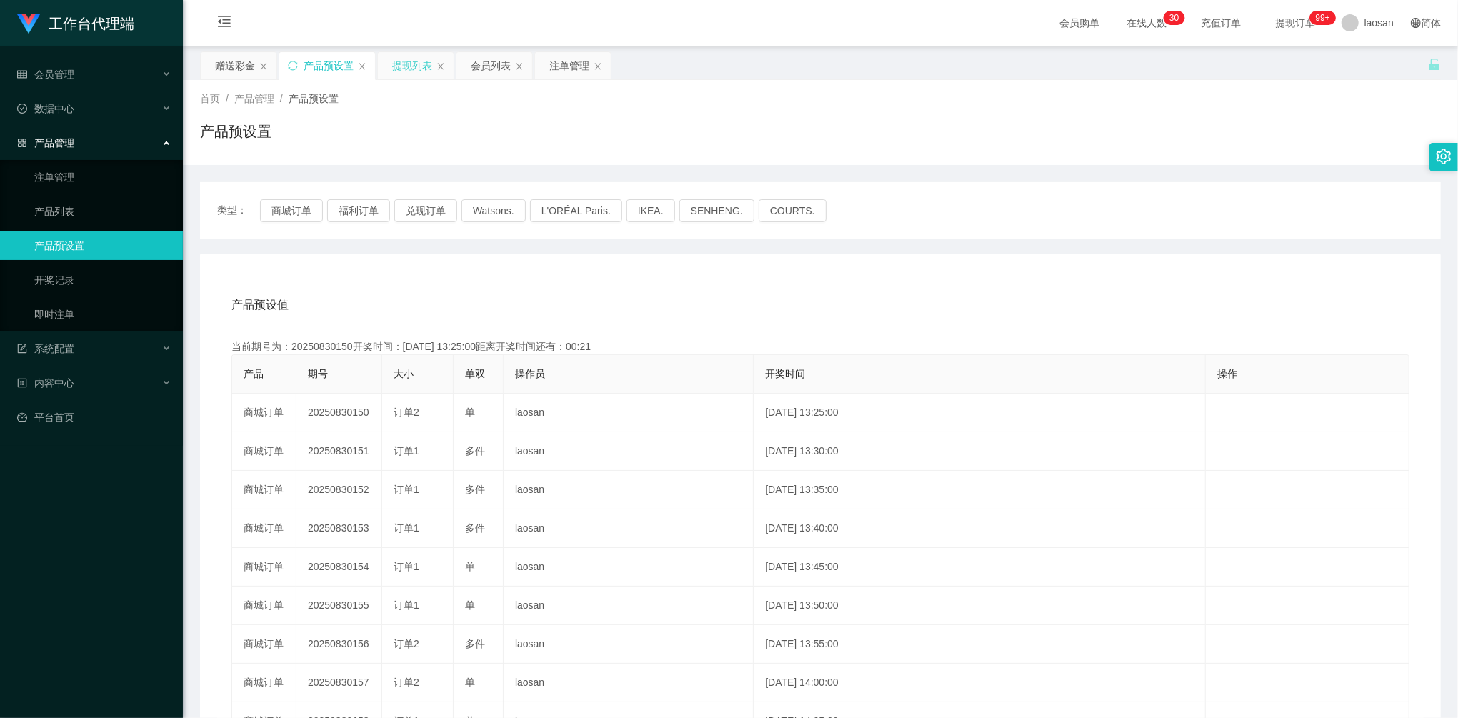
click at [413, 63] on div "提现列表" at bounding box center [412, 65] width 40 height 27
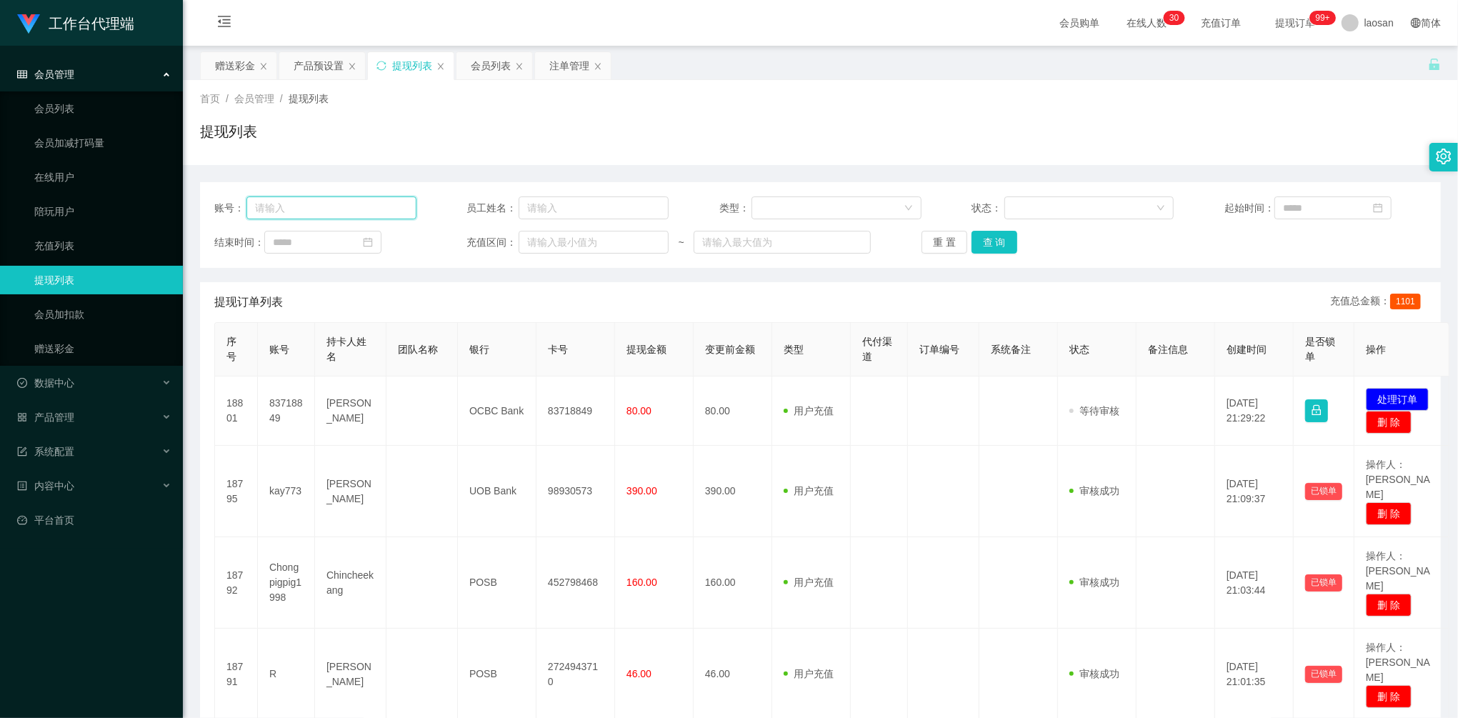
click at [383, 199] on input "text" at bounding box center [331, 207] width 170 height 23
paste input "Kaien888"
click at [1003, 241] on button "查 询" at bounding box center [994, 242] width 46 height 23
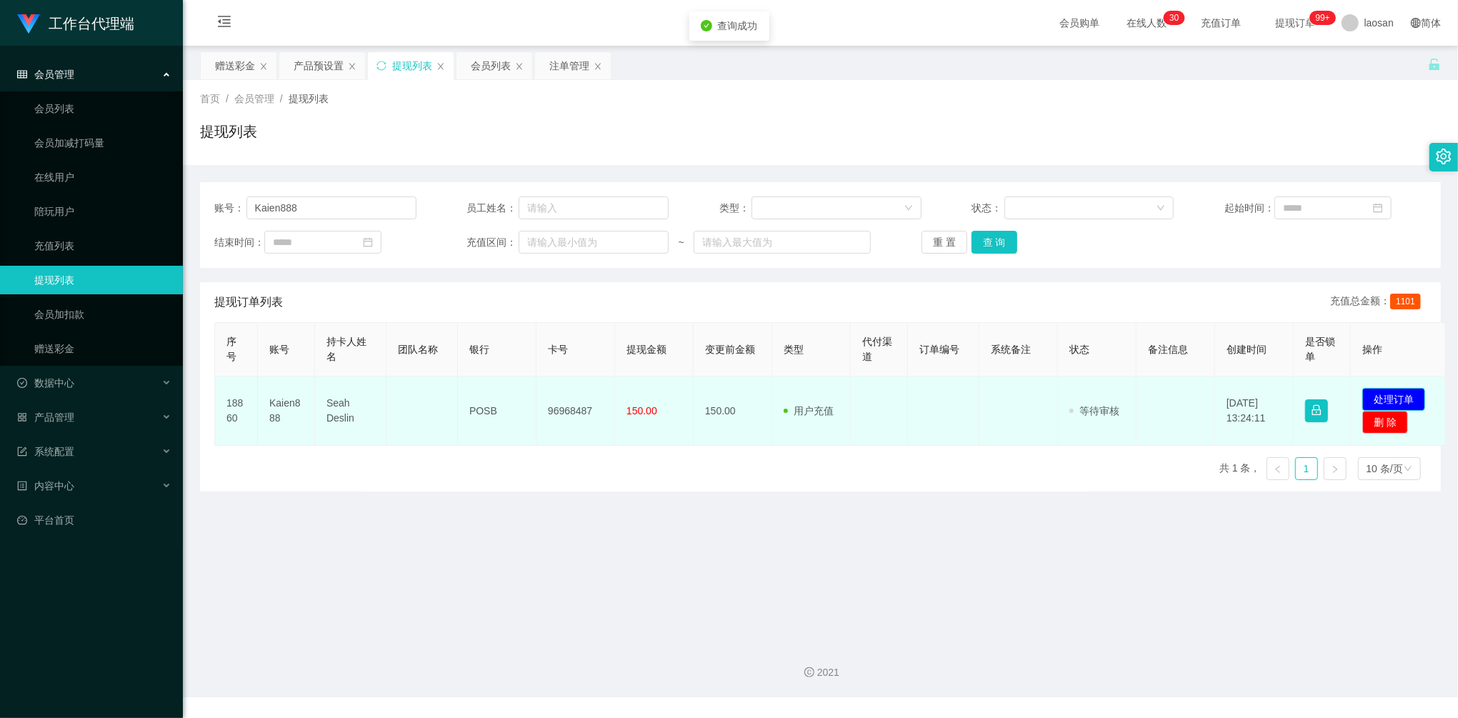
click at [1395, 389] on button "处理订单" at bounding box center [1393, 399] width 63 height 23
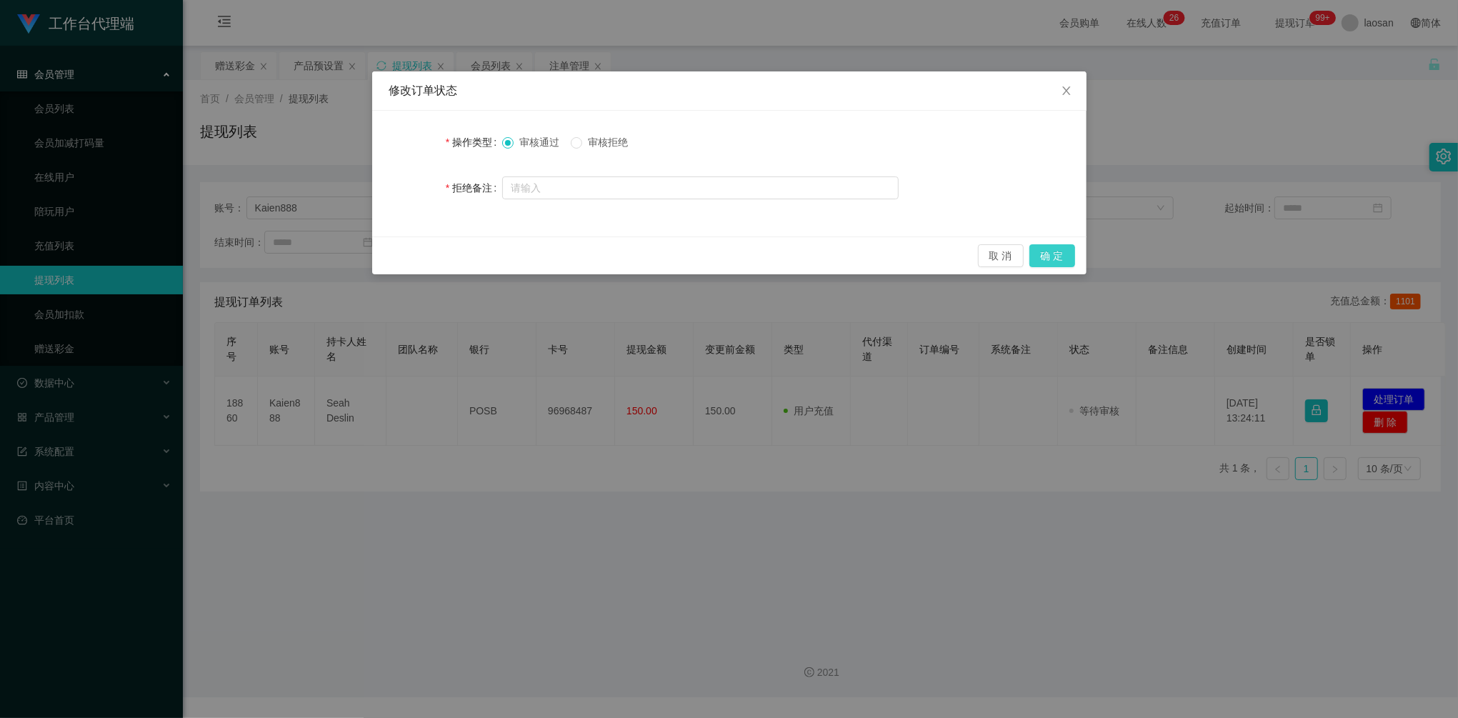
click at [1055, 256] on button "确 定" at bounding box center [1052, 255] width 46 height 23
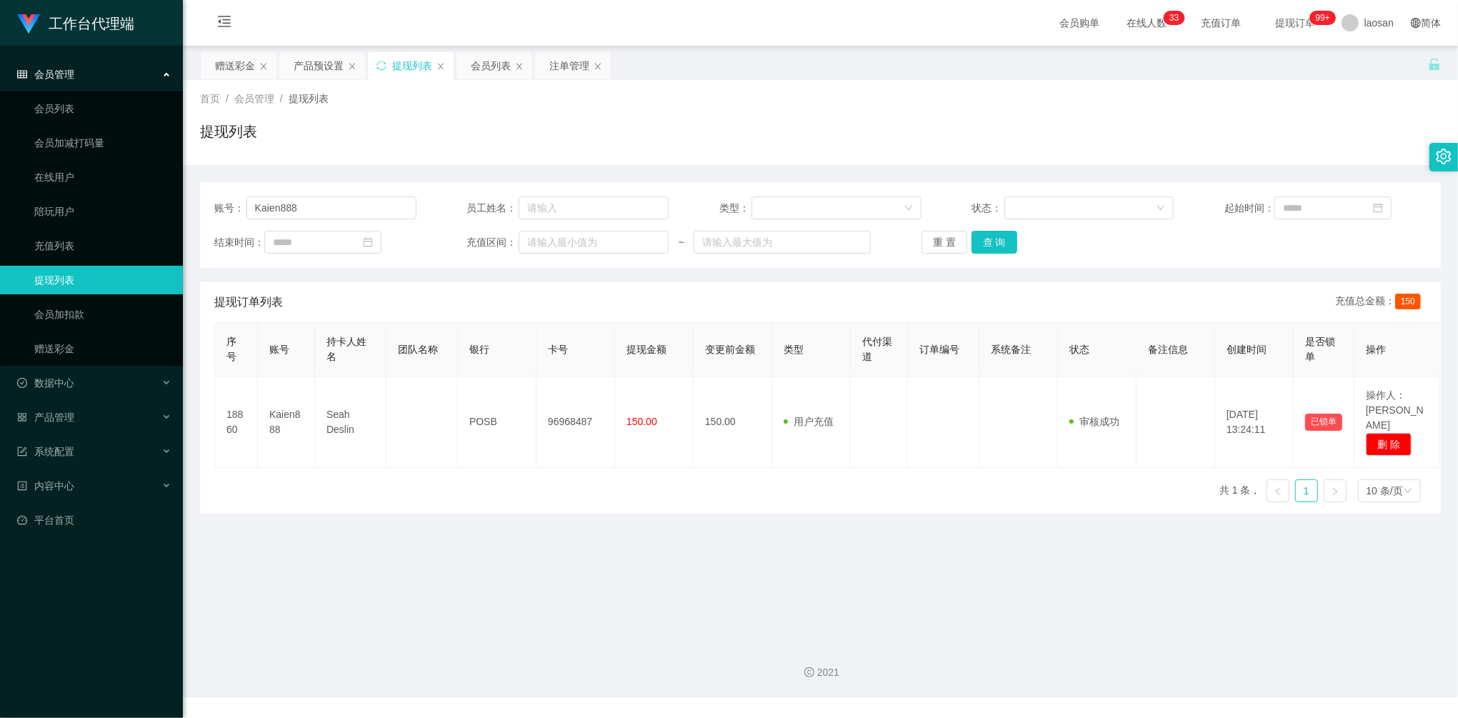
drag, startPoint x: 331, startPoint y: 194, endPoint x: 186, endPoint y: 191, distance: 145.7
click at [187, 191] on main "关闭左侧 关闭右侧 关闭其它 刷新页面 赠送彩金 产品预设置 提现列表 会员列表 注单管理 首页 / 会员管理 / 提现列表 / 提现列表 账号： Kaien…" at bounding box center [820, 338] width 1275 height 585
click at [386, 200] on input "Kaien888" at bounding box center [331, 207] width 170 height 23
click at [333, 210] on input "Kaien888" at bounding box center [331, 207] width 170 height 23
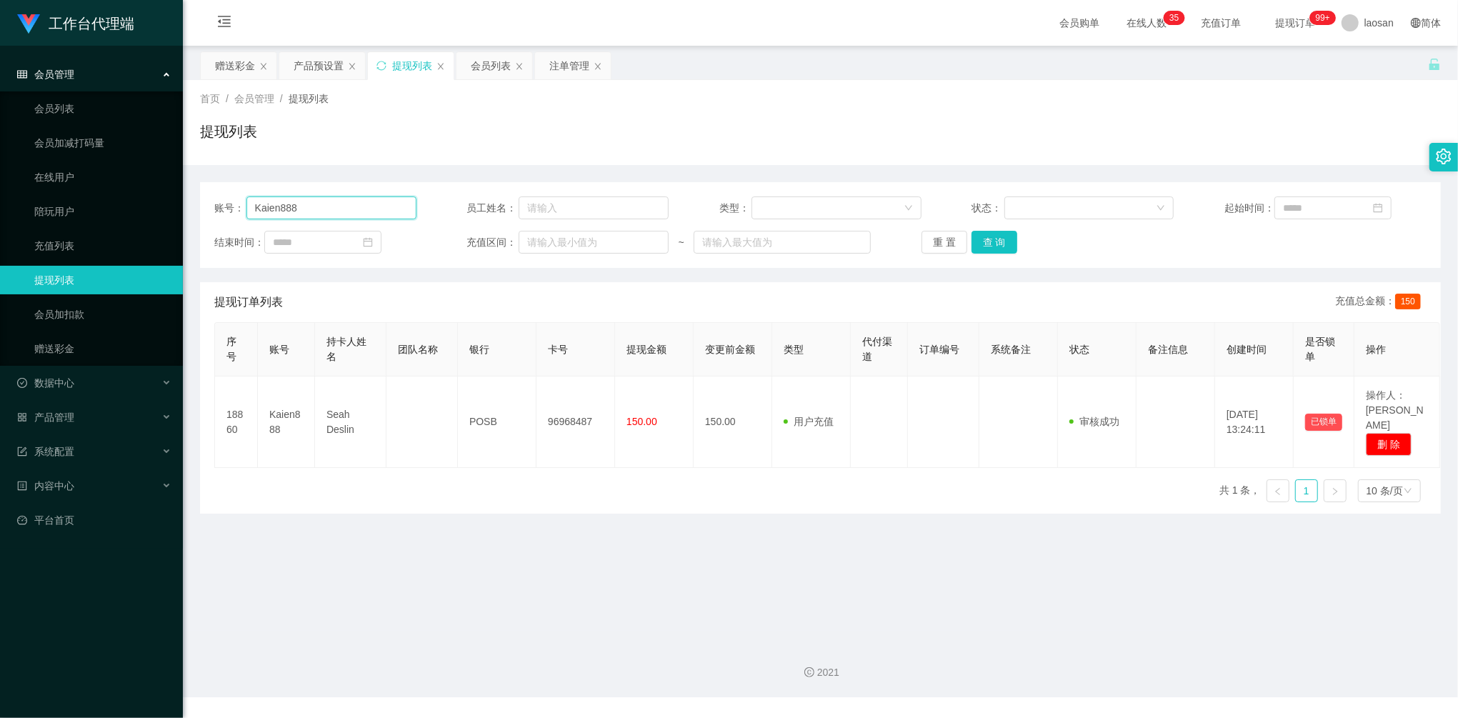
drag, startPoint x: 333, startPoint y: 210, endPoint x: 340, endPoint y: 213, distance: 7.7
click at [333, 210] on input "Kaien888" at bounding box center [331, 207] width 170 height 23
paste input "88232699"
click at [983, 243] on button "查 询" at bounding box center [994, 242] width 46 height 23
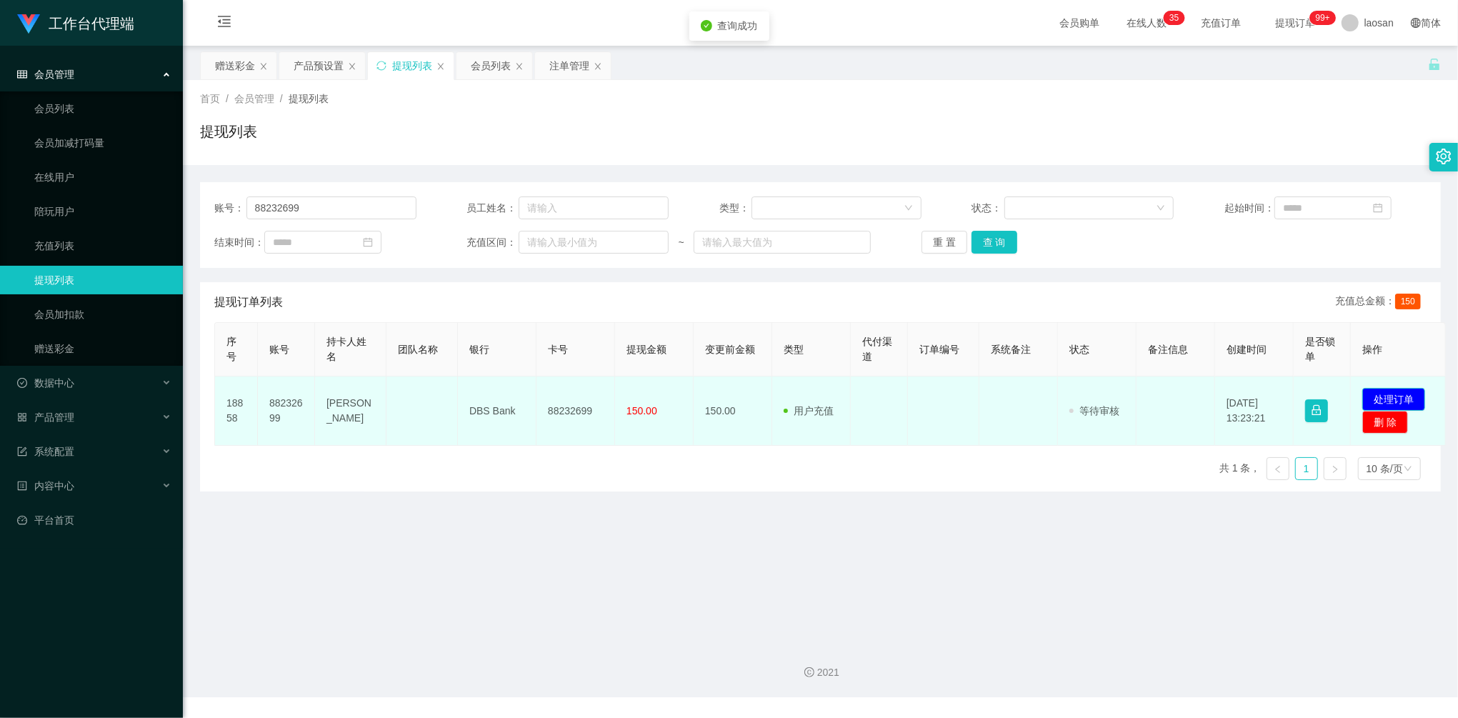
click at [1409, 393] on button "处理订单" at bounding box center [1393, 399] width 63 height 23
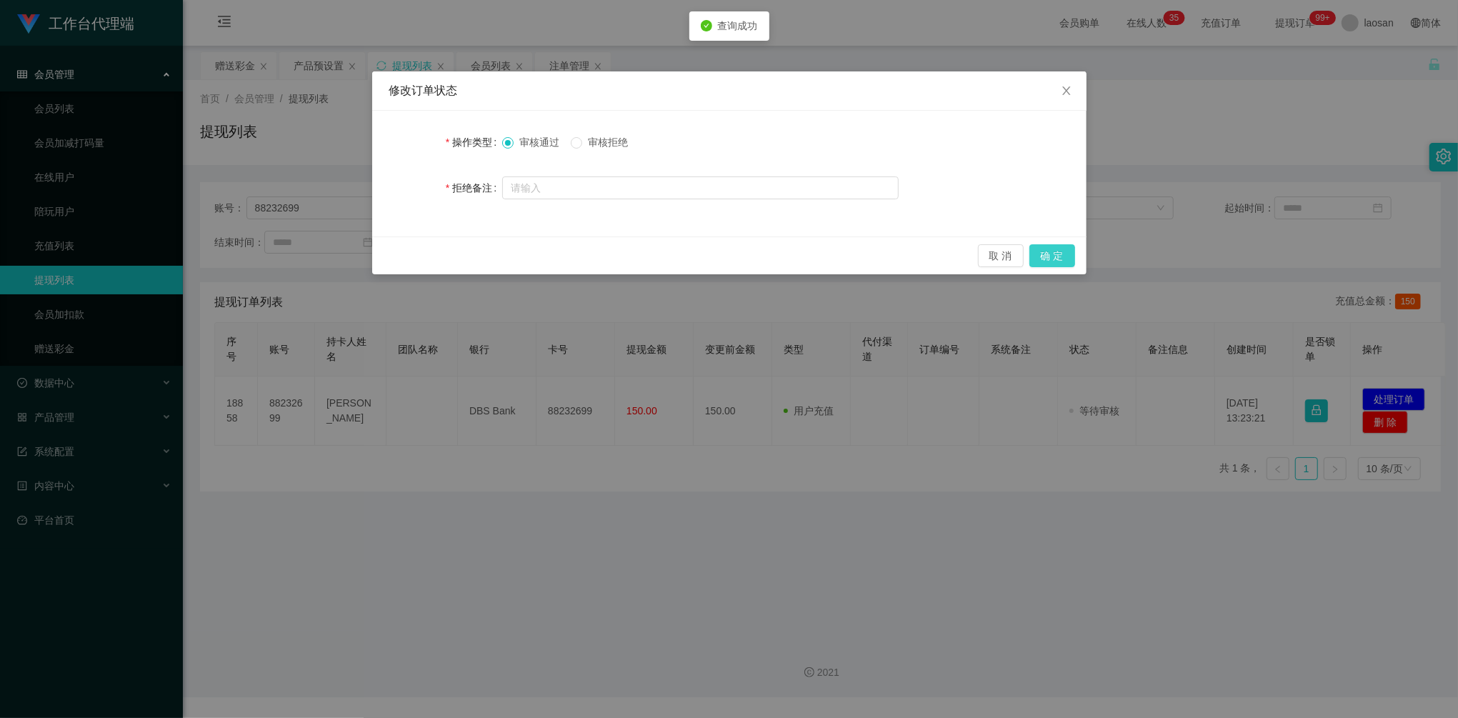
click at [1057, 246] on button "确 定" at bounding box center [1052, 255] width 46 height 23
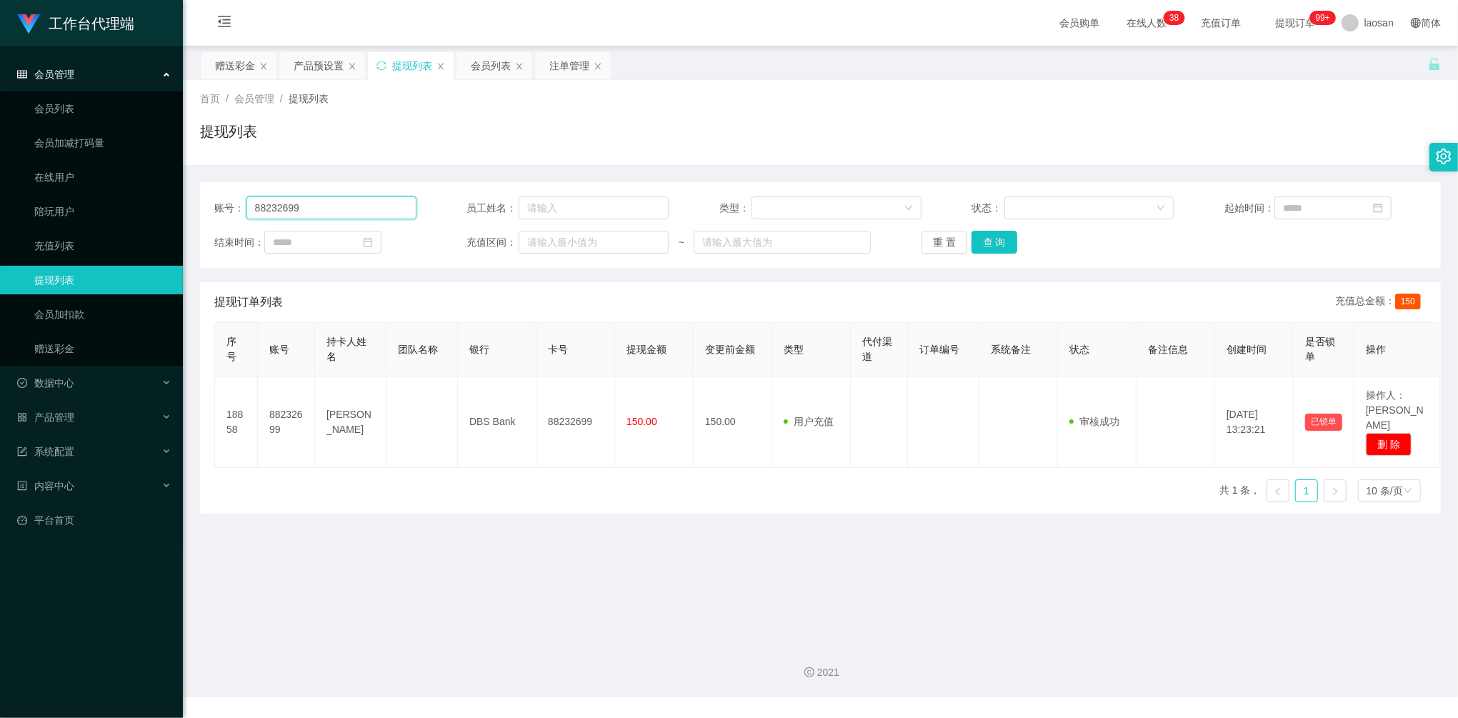
drag, startPoint x: 308, startPoint y: 210, endPoint x: 175, endPoint y: 192, distance: 134.7
click at [164, 191] on section "工作台代理端 会员管理 会员列表 会员加减打码量 在线用户 陪玩用户 充值列表 提现列表 会员加扣款 赠送彩金 数据中心 员工统计 团队统计 产品管理 注单管…" at bounding box center [729, 348] width 1458 height 697
paste input "Lowhaplee123"
type input "Lowhaplee123"
click at [1014, 237] on div "重 置 查 询" at bounding box center [1022, 242] width 202 height 23
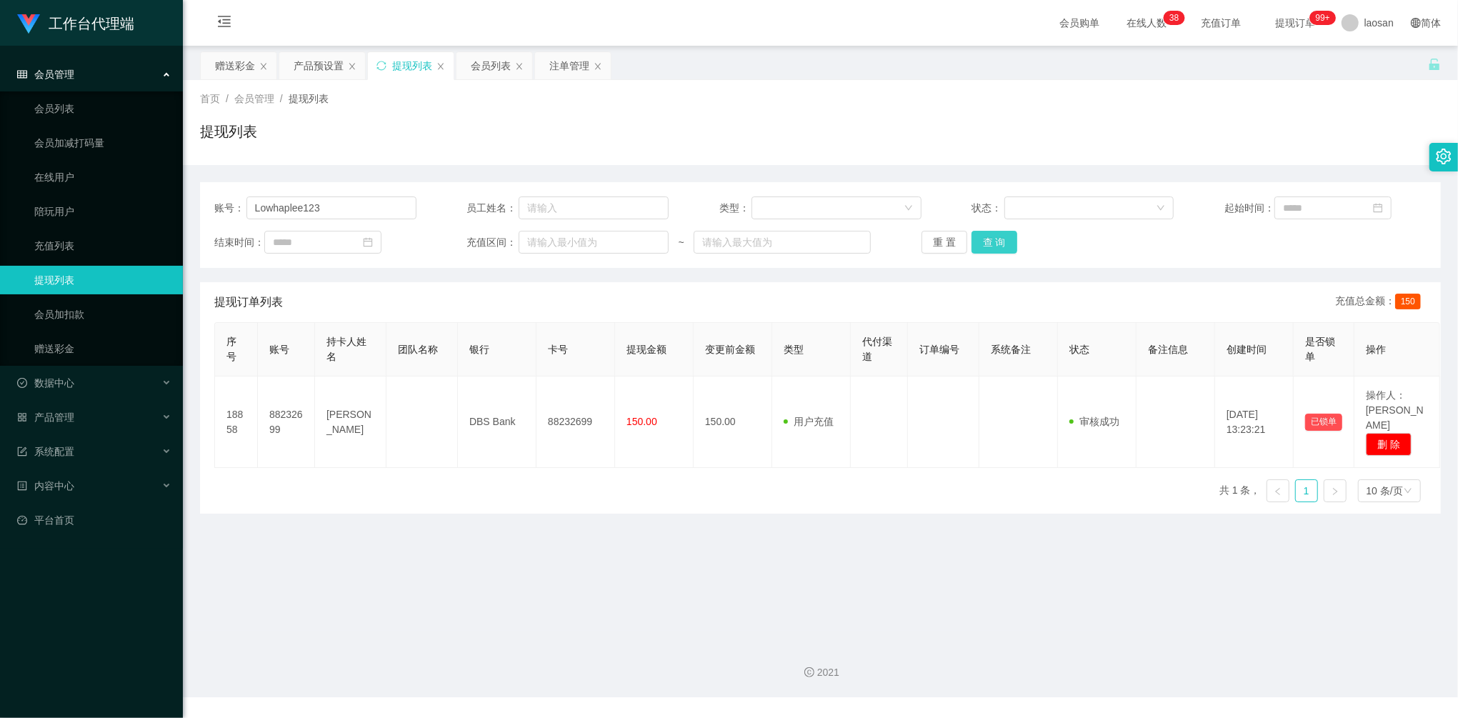
click at [995, 244] on button "查 询" at bounding box center [994, 242] width 46 height 23
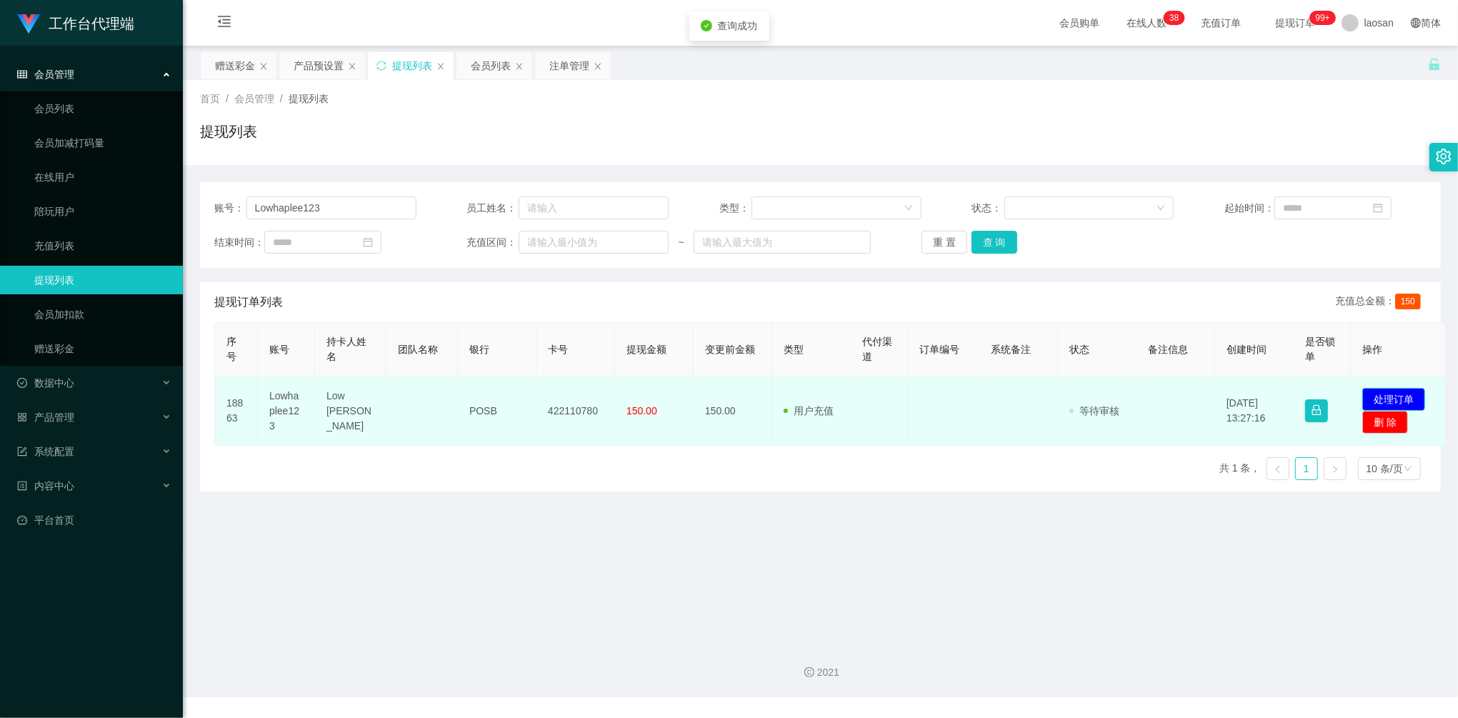
click at [1389, 391] on button "处理订单" at bounding box center [1393, 399] width 63 height 23
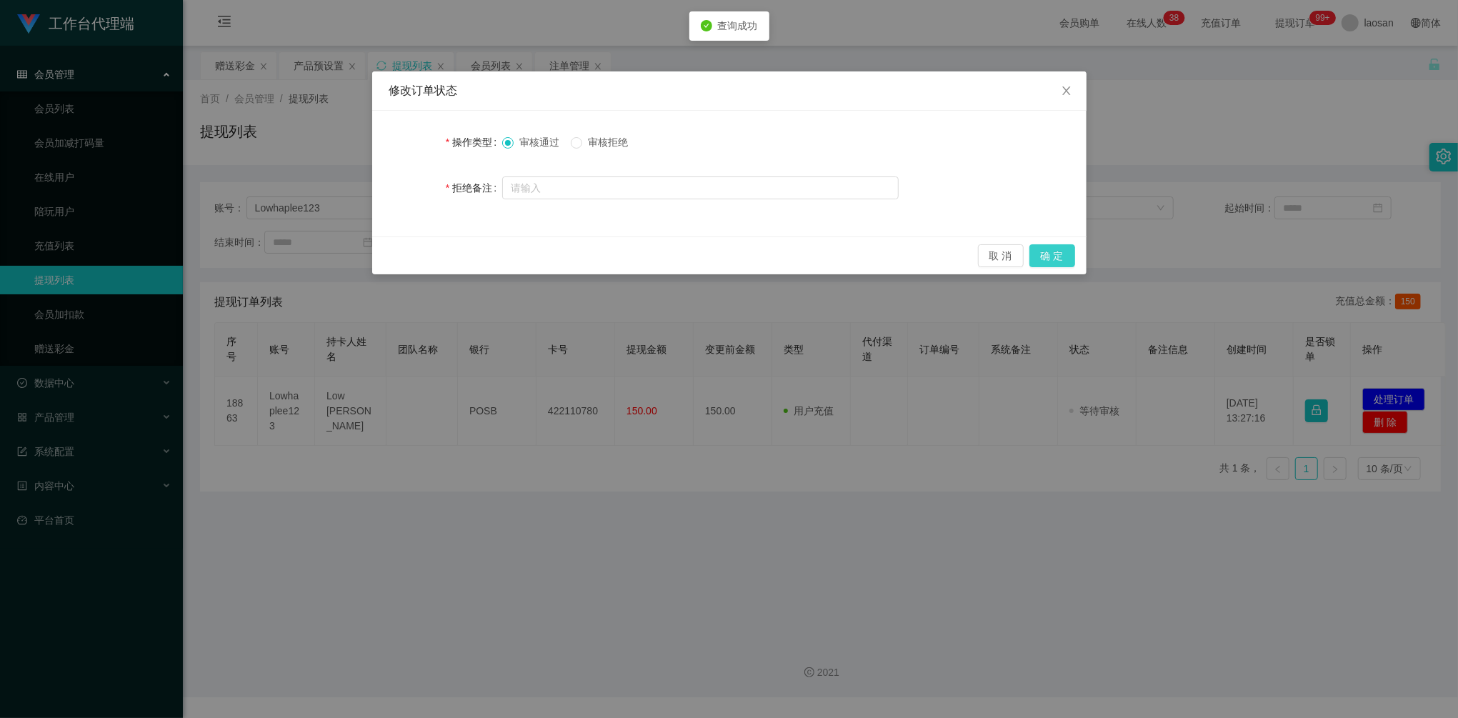
click at [1060, 246] on button "确 定" at bounding box center [1052, 255] width 46 height 23
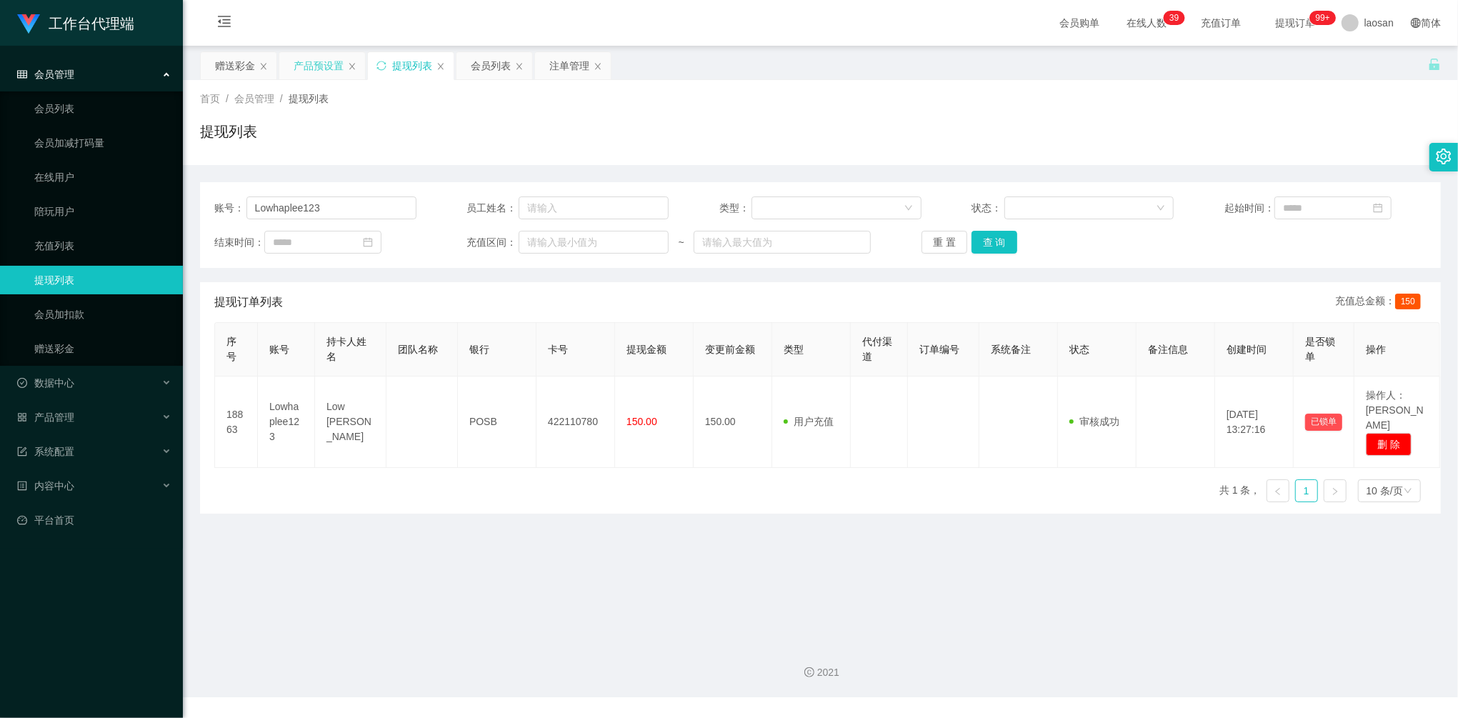
click at [308, 59] on div "产品预设置" at bounding box center [319, 65] width 50 height 27
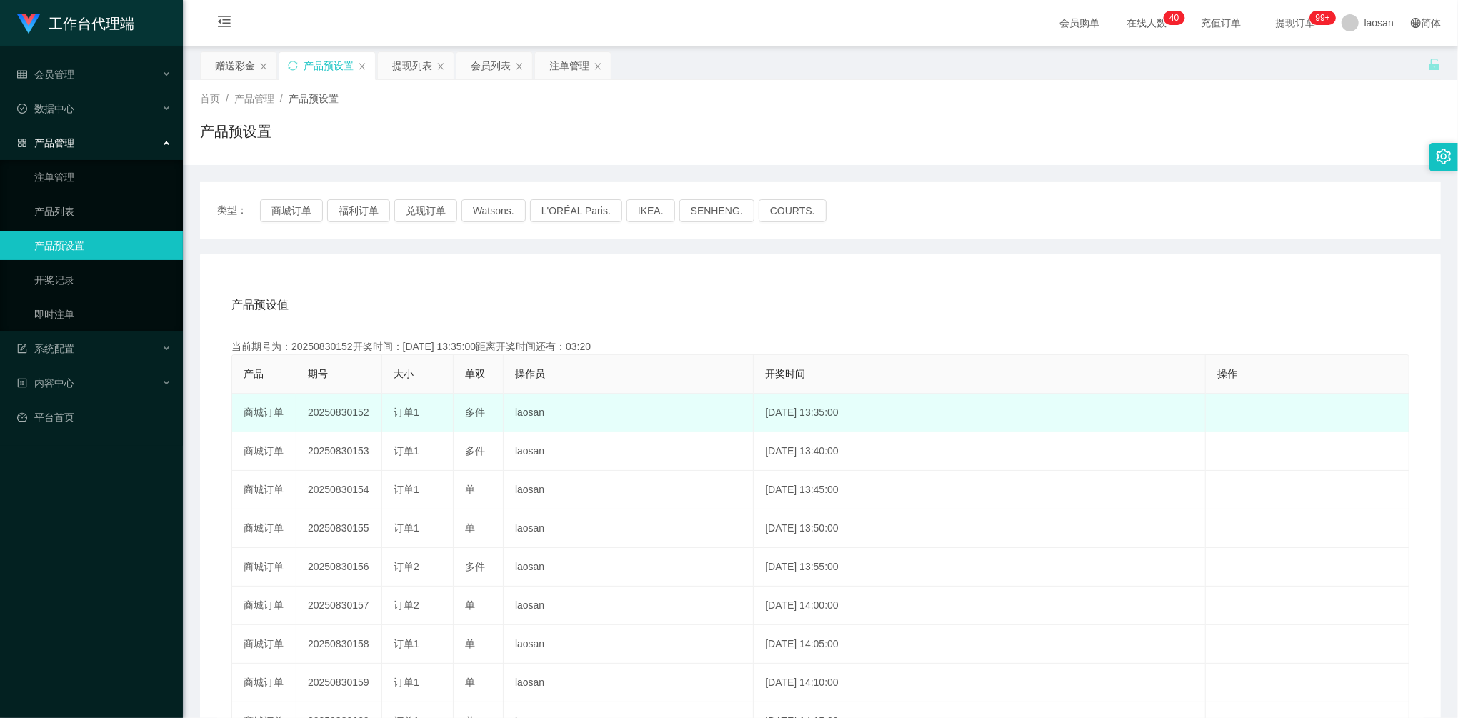
click at [334, 412] on td "20250830152" at bounding box center [339, 412] width 86 height 39
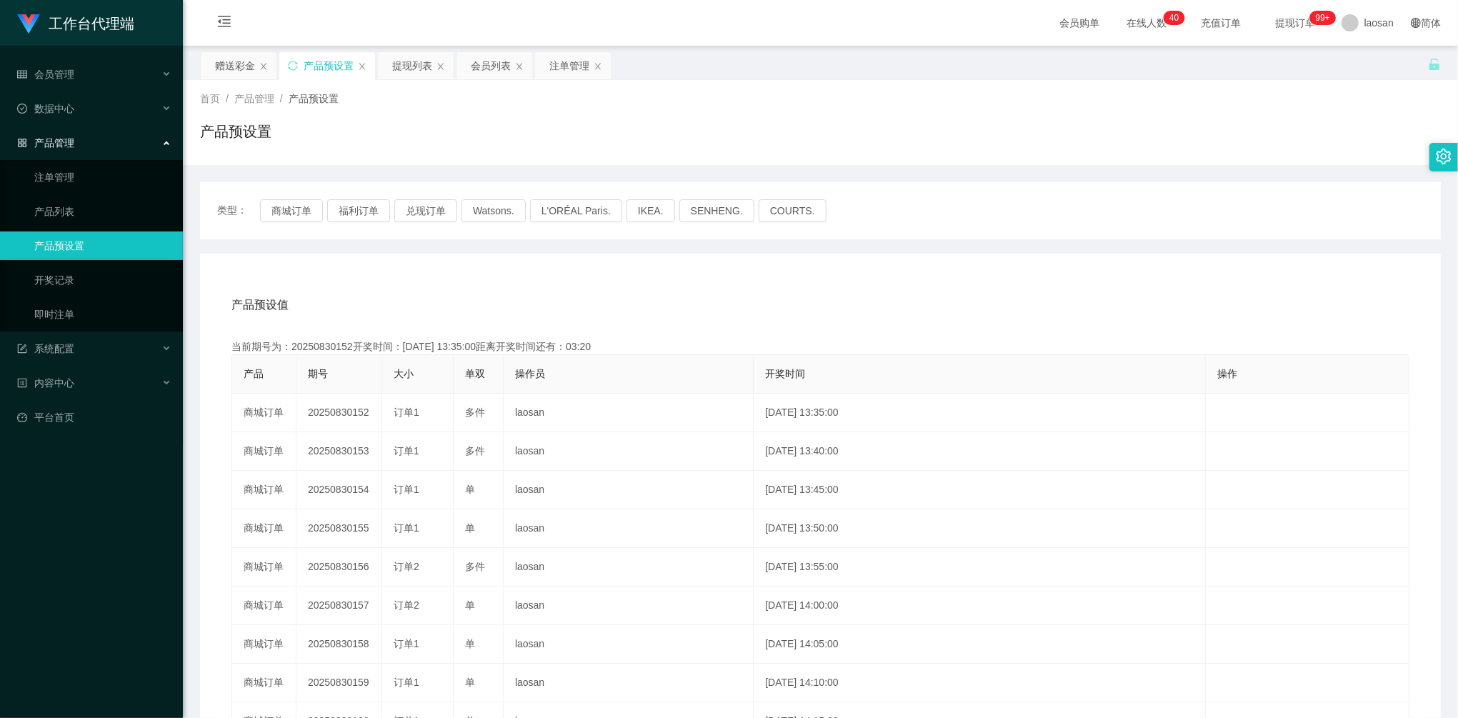
copy td "20250830152"
click at [475, 59] on div "会员列表" at bounding box center [491, 65] width 40 height 27
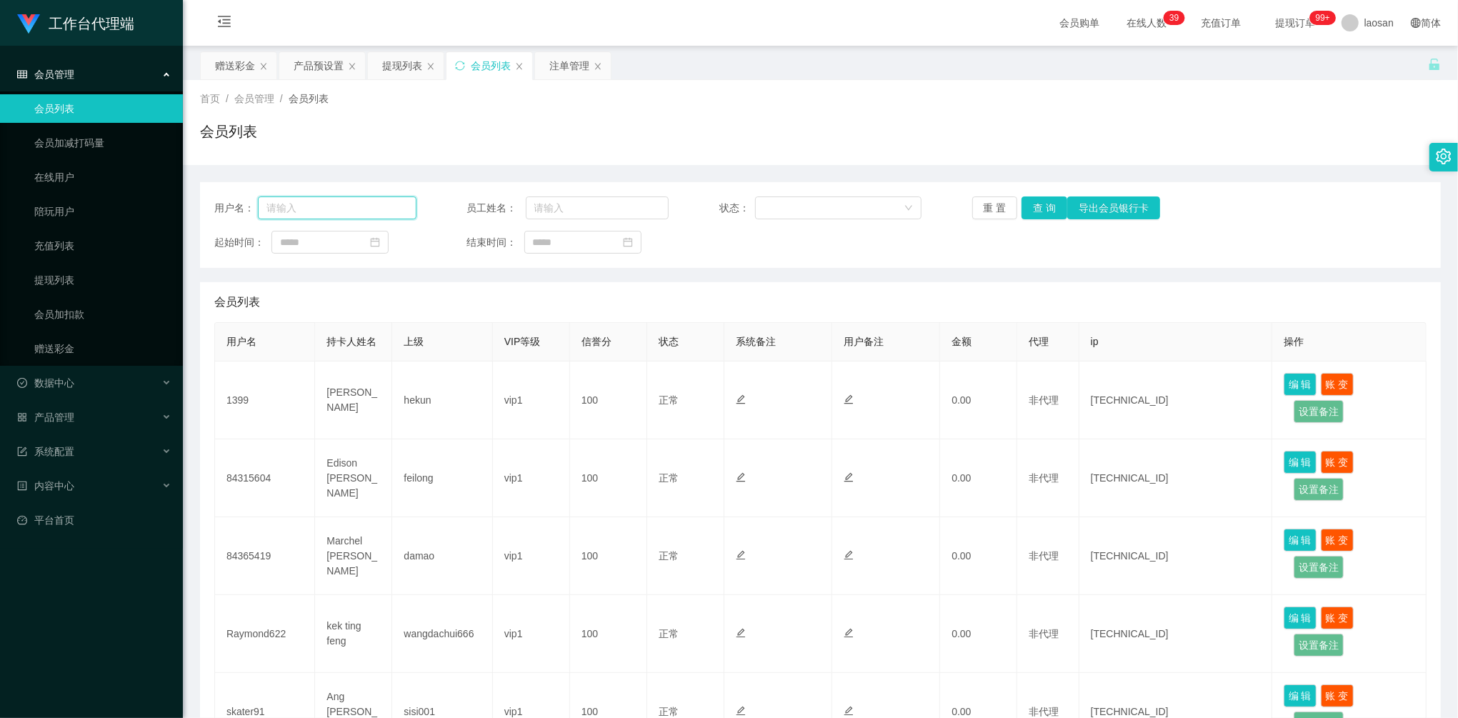
click at [328, 201] on input "text" at bounding box center [337, 207] width 159 height 23
paste input "majing"
type input "majing"
click at [578, 63] on div "注单管理" at bounding box center [569, 65] width 40 height 27
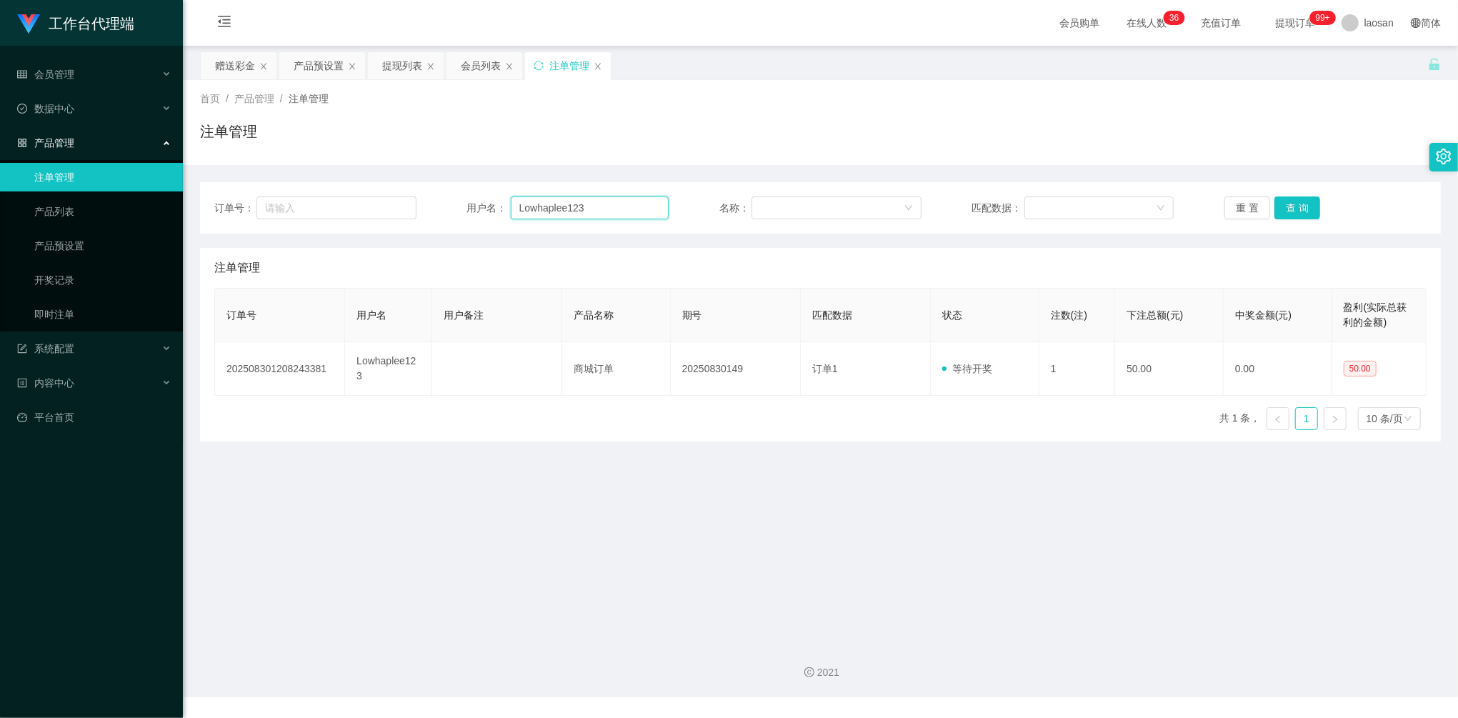
drag, startPoint x: 589, startPoint y: 206, endPoint x: 451, endPoint y: 189, distance: 138.9
click at [451, 189] on div "订单号： 用户名： Lowhaplee123 名称： 匹配数据： 重 置 查 询" at bounding box center [820, 207] width 1240 height 51
paste input "majing"
type input "majing"
click at [1315, 204] on div "重 置 查 询" at bounding box center [1325, 207] width 202 height 23
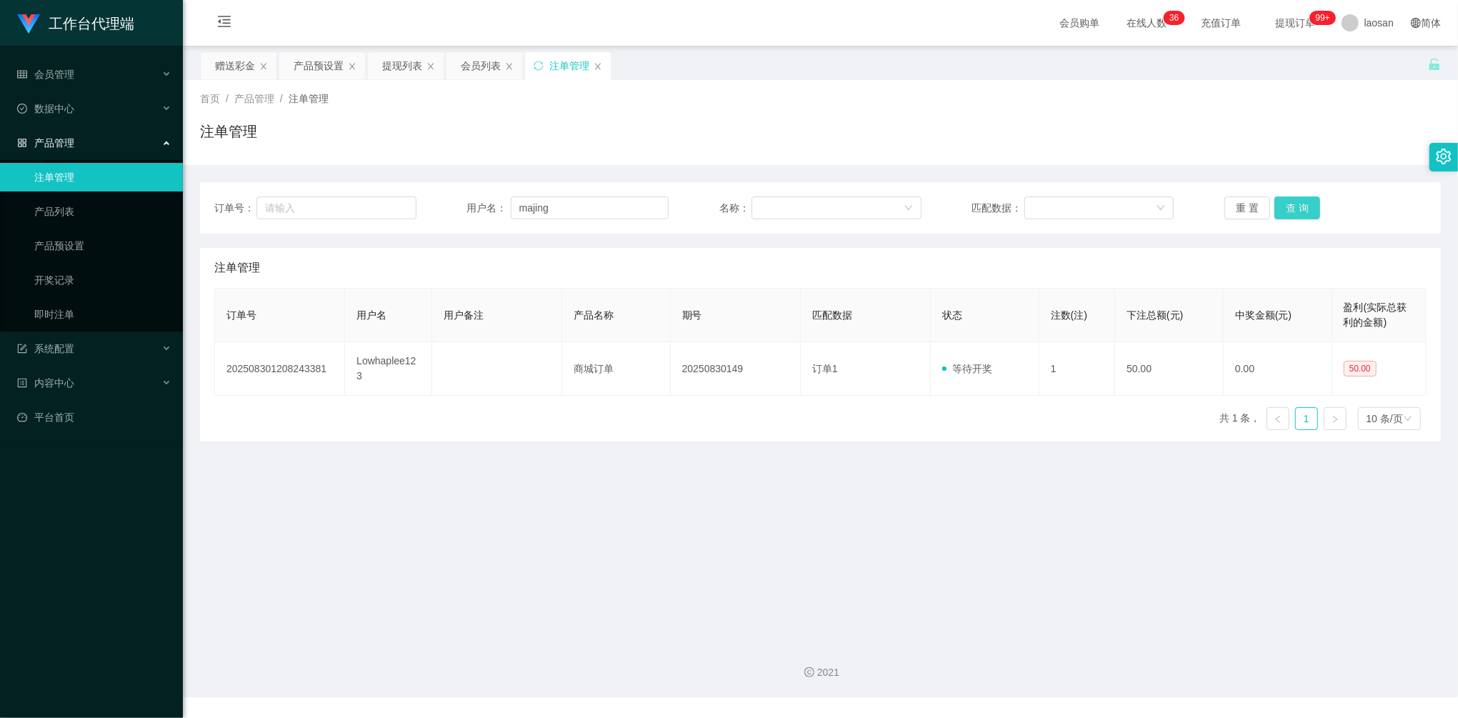
click at [1305, 209] on button "查 询" at bounding box center [1297, 207] width 46 height 23
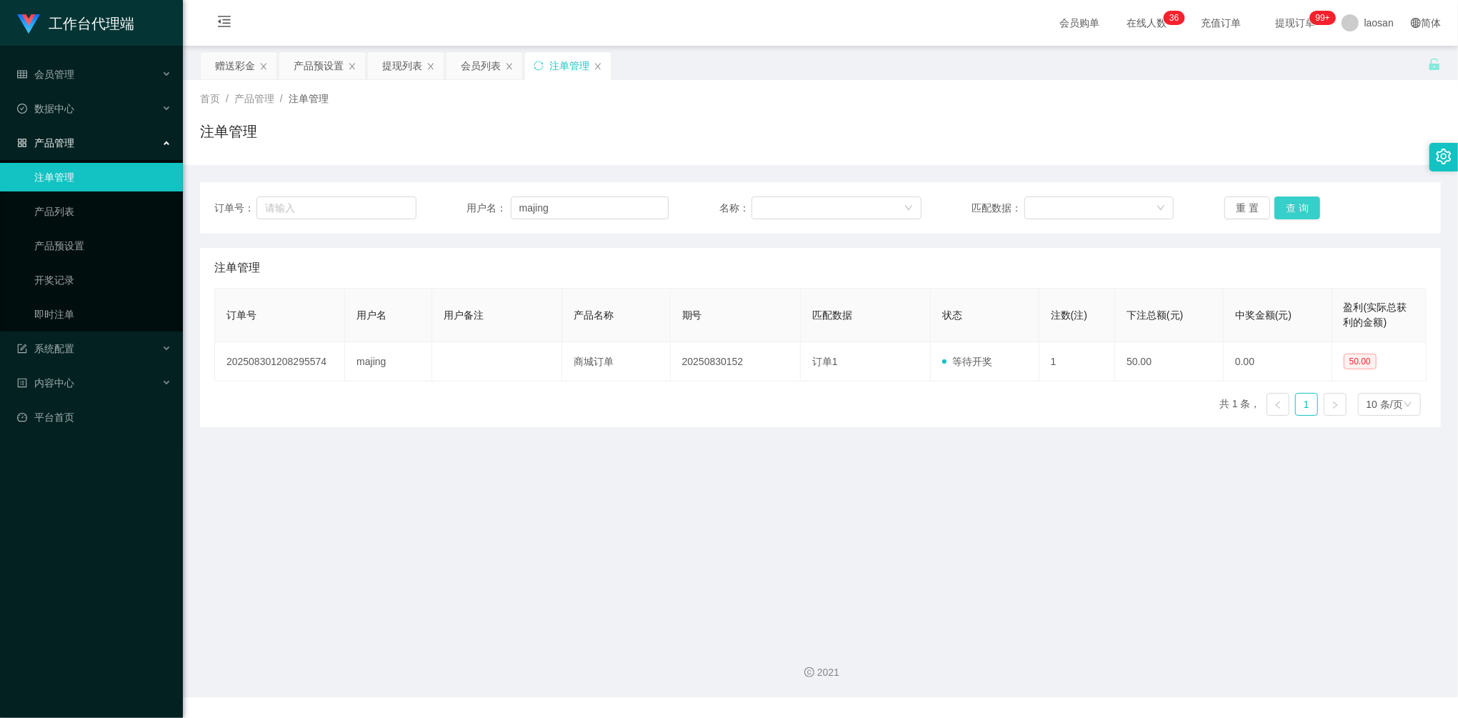
click at [1305, 209] on button "查 询" at bounding box center [1297, 207] width 46 height 23
drag, startPoint x: 1305, startPoint y: 209, endPoint x: 1318, endPoint y: 187, distance: 25.0
click at [1305, 209] on button "查 询" at bounding box center [1304, 207] width 61 height 23
click at [334, 69] on div "产品预设置" at bounding box center [319, 65] width 50 height 27
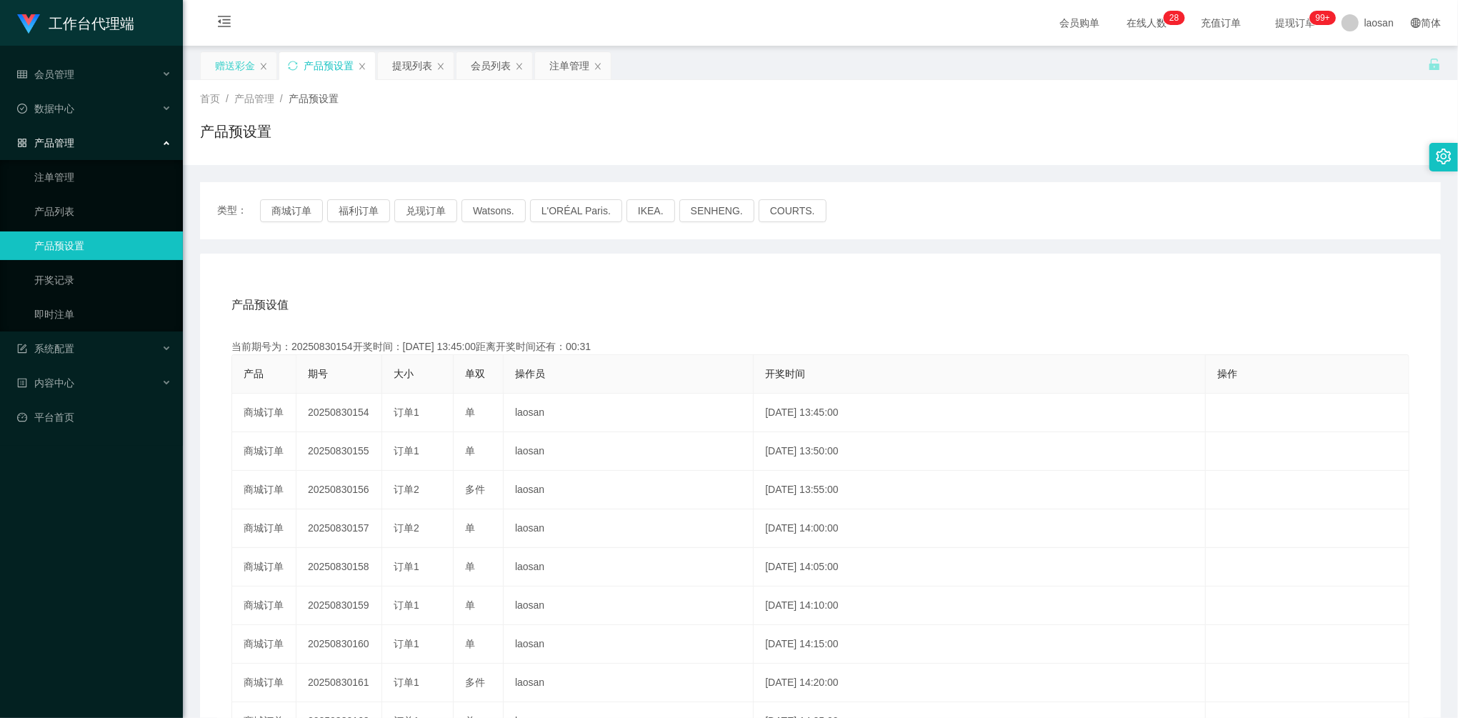
click at [246, 66] on div "赠送彩金" at bounding box center [235, 65] width 40 height 27
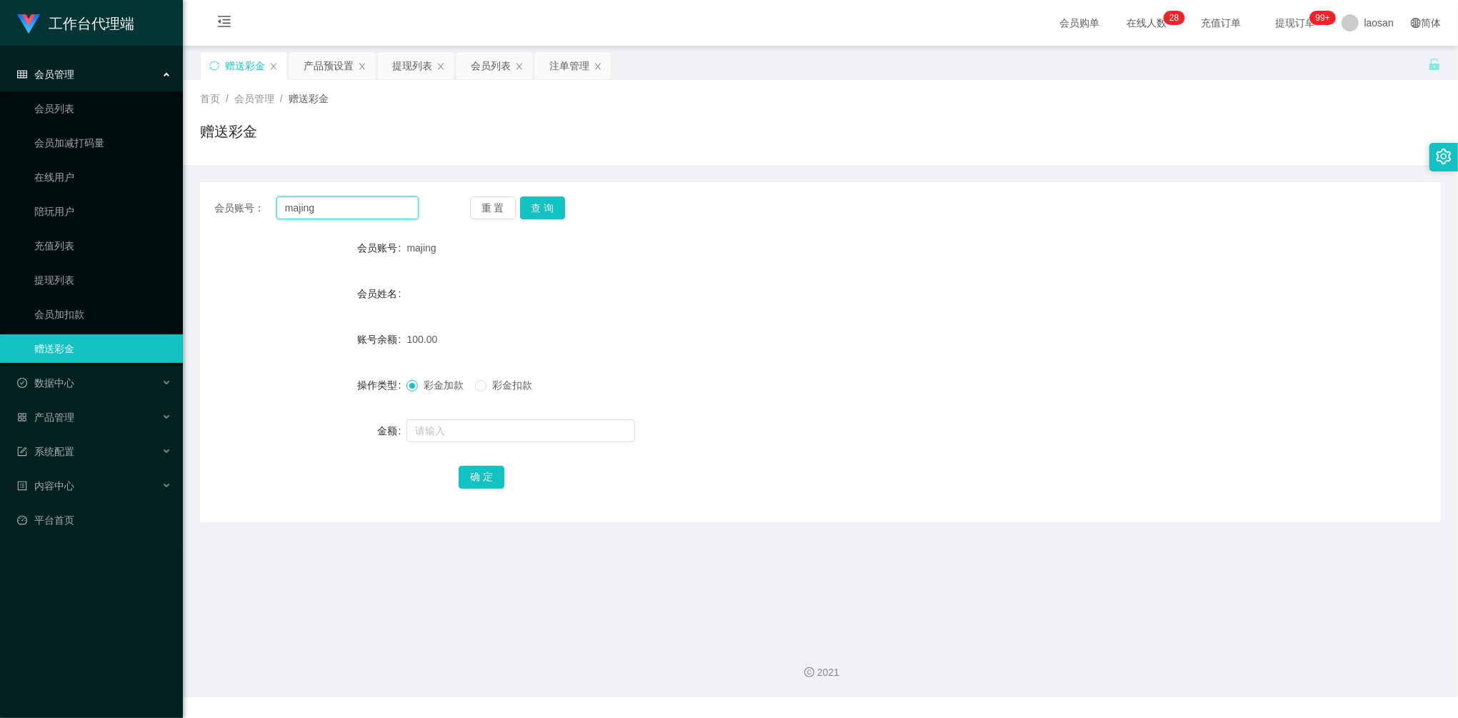
drag, startPoint x: 371, startPoint y: 213, endPoint x: 271, endPoint y: 199, distance: 101.0
click at [252, 196] on div "会员账号： majing" at bounding box center [316, 207] width 204 height 23
paste input "24112261"
type input "24112261"
click at [540, 206] on button "查 询" at bounding box center [543, 207] width 46 height 23
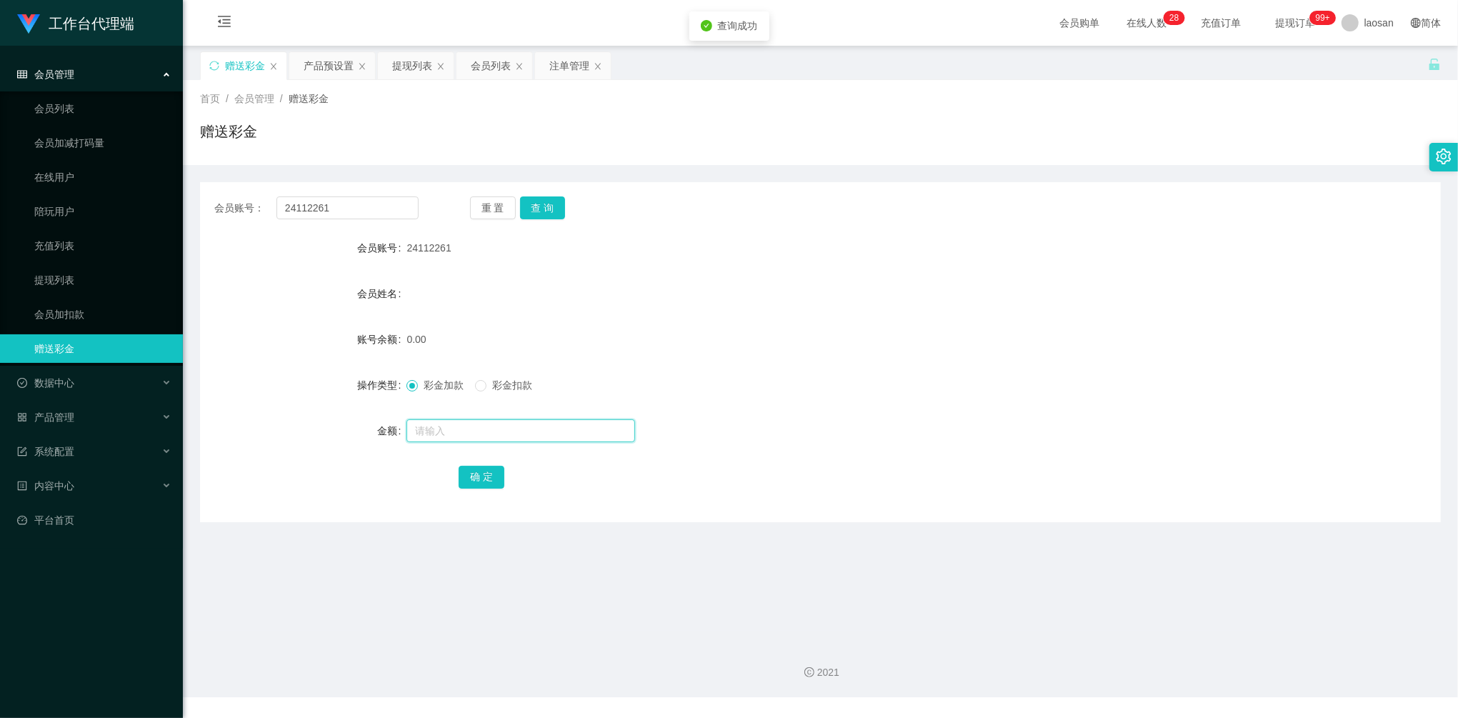
click at [493, 438] on input "text" at bounding box center [520, 430] width 229 height 23
type input "4"
type input "100"
click at [474, 486] on button "确 定" at bounding box center [481, 477] width 46 height 23
click at [333, 70] on div "产品预设置" at bounding box center [329, 65] width 50 height 27
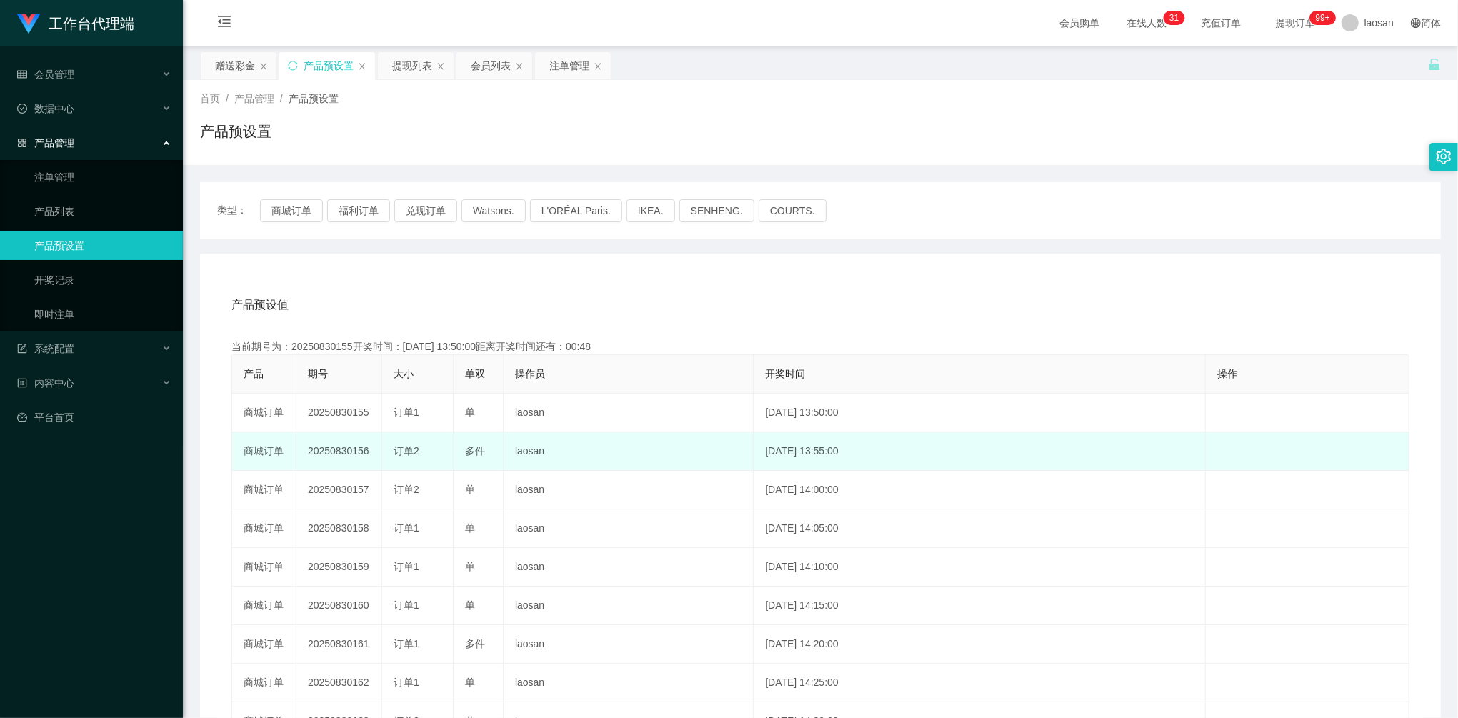
click at [343, 456] on td "20250830156" at bounding box center [339, 451] width 86 height 39
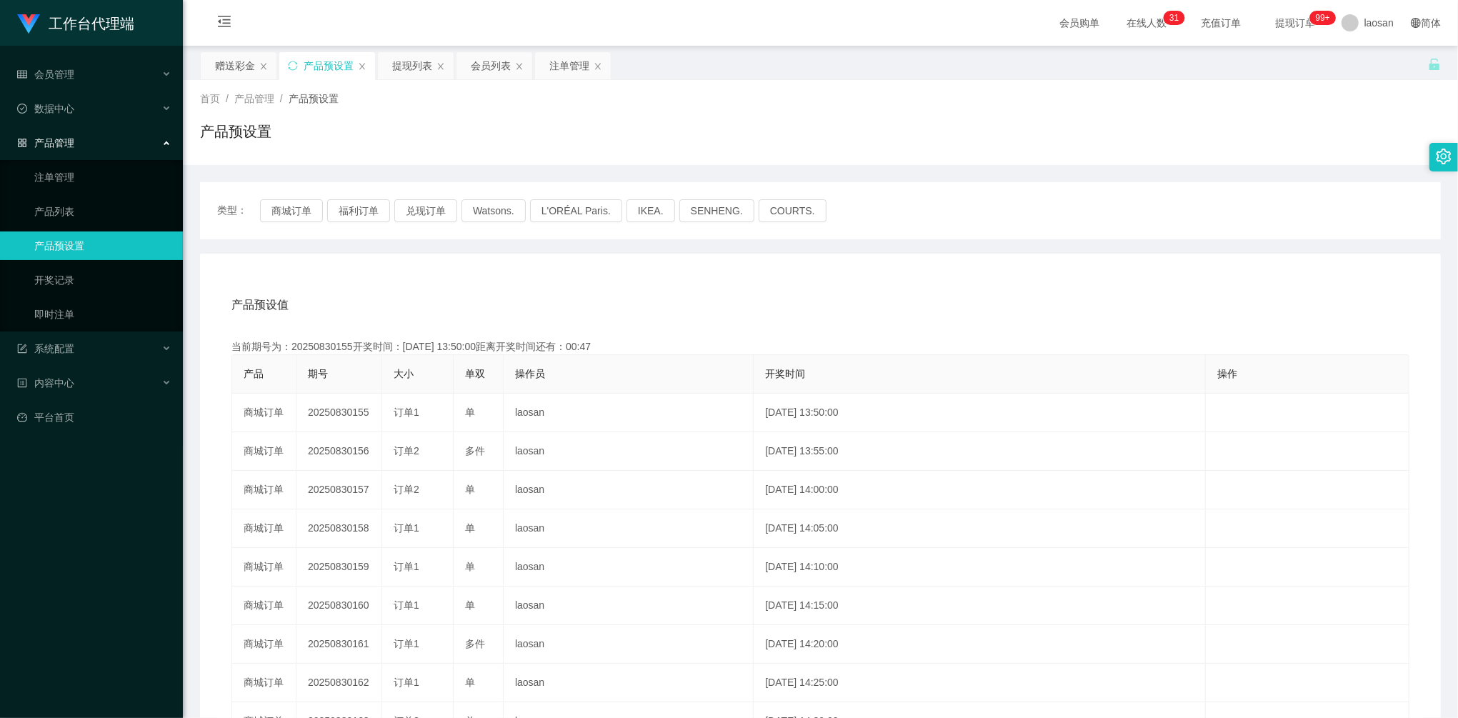
copy td "20250830156"
click at [486, 64] on div "会员列表" at bounding box center [491, 65] width 40 height 27
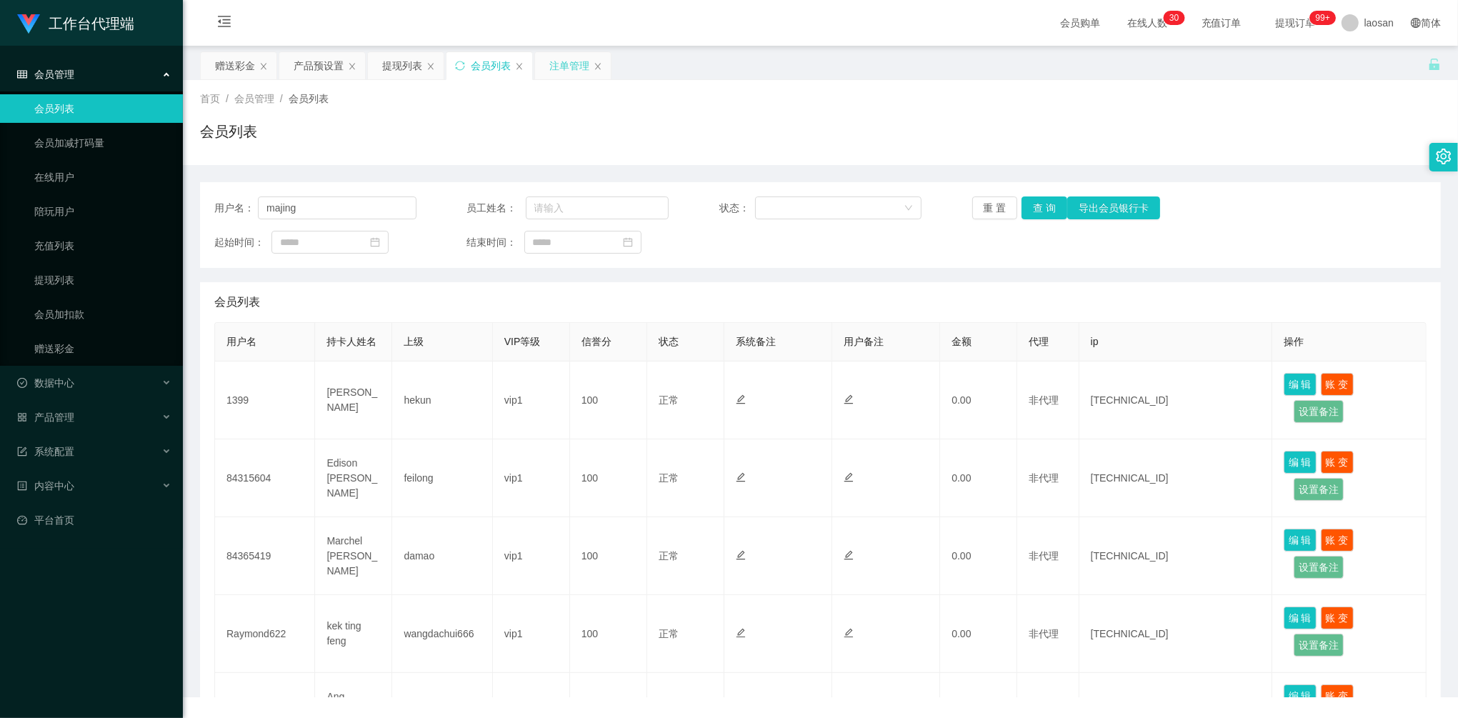
click at [561, 70] on div "注单管理" at bounding box center [569, 65] width 40 height 27
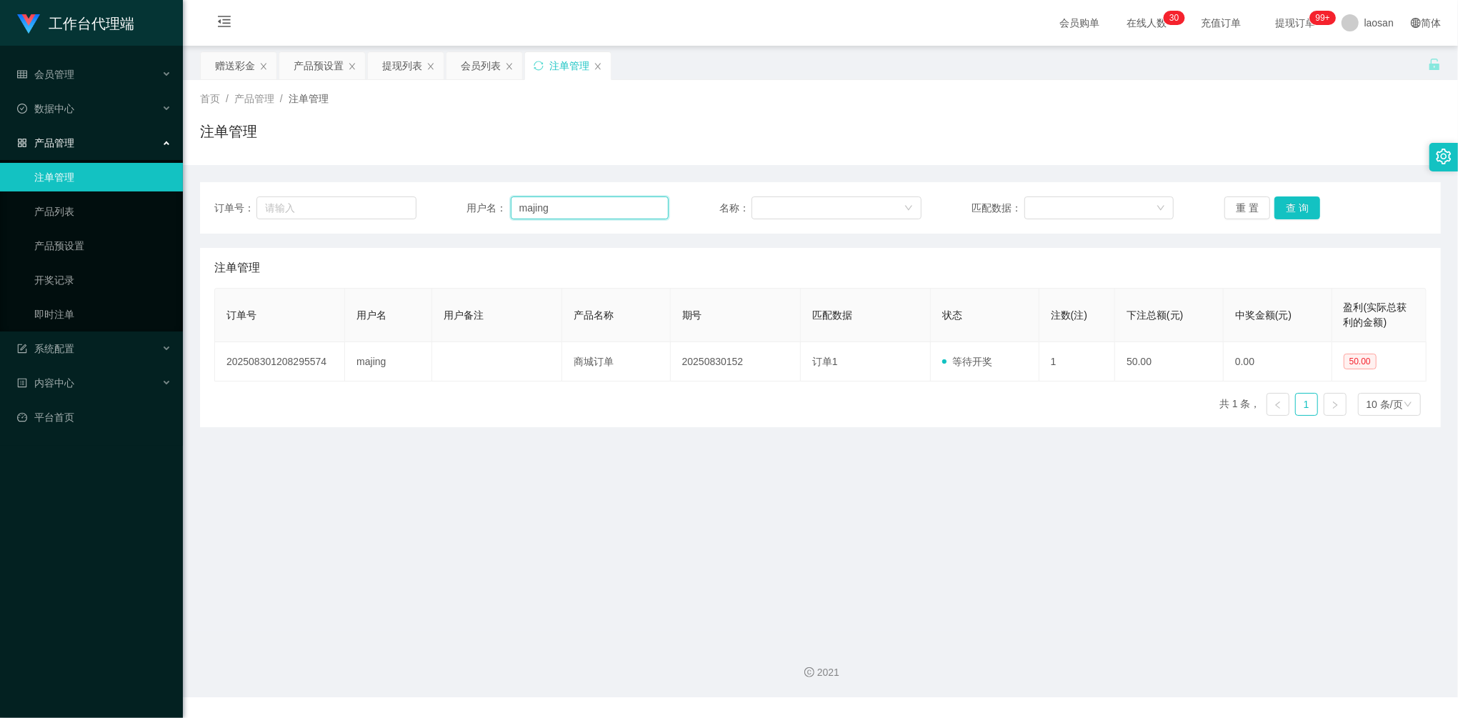
drag, startPoint x: 612, startPoint y: 197, endPoint x: 489, endPoint y: 204, distance: 123.0
click at [383, 179] on div "订单号： 用户名： majing 名称： 匹配数据： 重 置 查 询 注单管理 订单号 用户名 用户备注 产品名称 期号 匹配数据 状态 注数(注) 下注总额…" at bounding box center [820, 296] width 1240 height 262
paste input "24112261"
type input "24112261"
click at [1294, 211] on button "查 询" at bounding box center [1297, 207] width 46 height 23
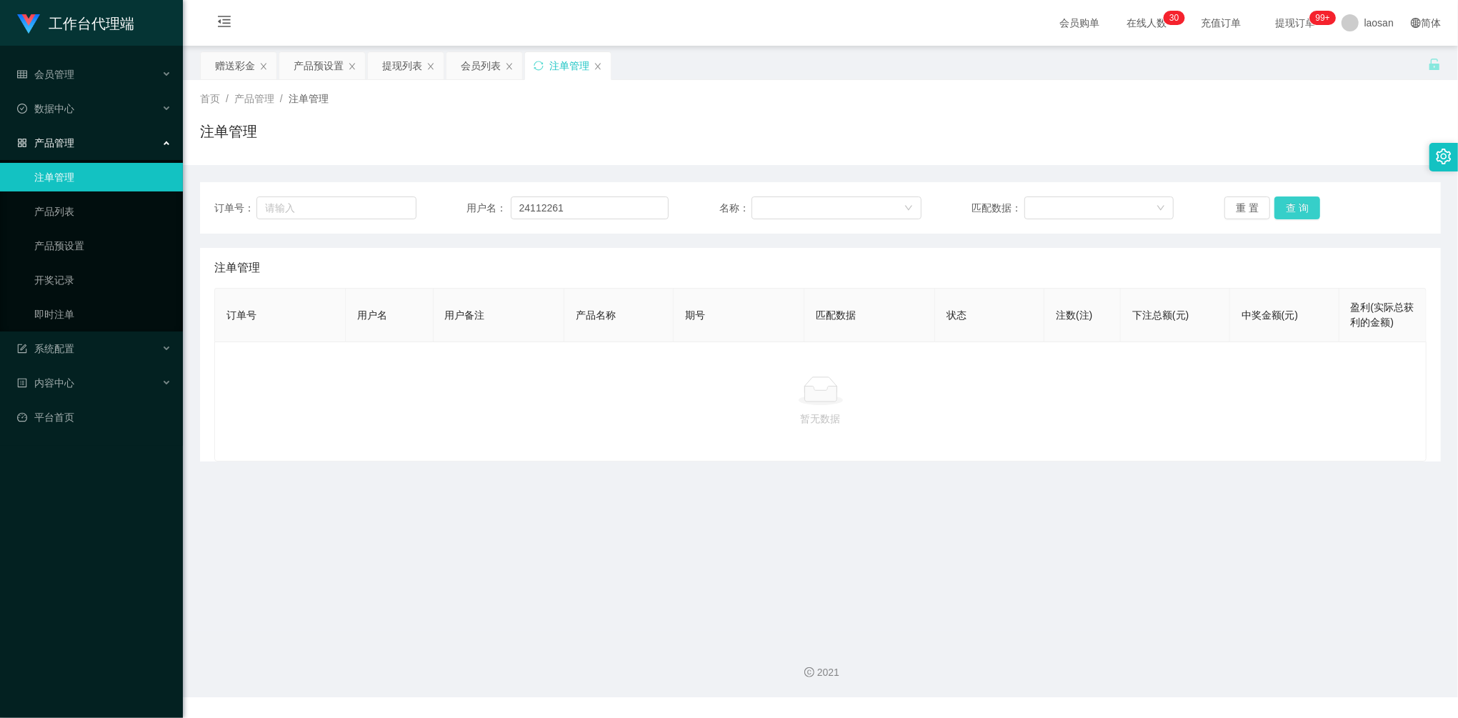
click at [1294, 211] on button "查 询" at bounding box center [1297, 207] width 46 height 23
click at [1294, 211] on div "重 置 查 询" at bounding box center [1325, 207] width 202 height 23
click at [1288, 207] on button "查 询" at bounding box center [1297, 207] width 46 height 23
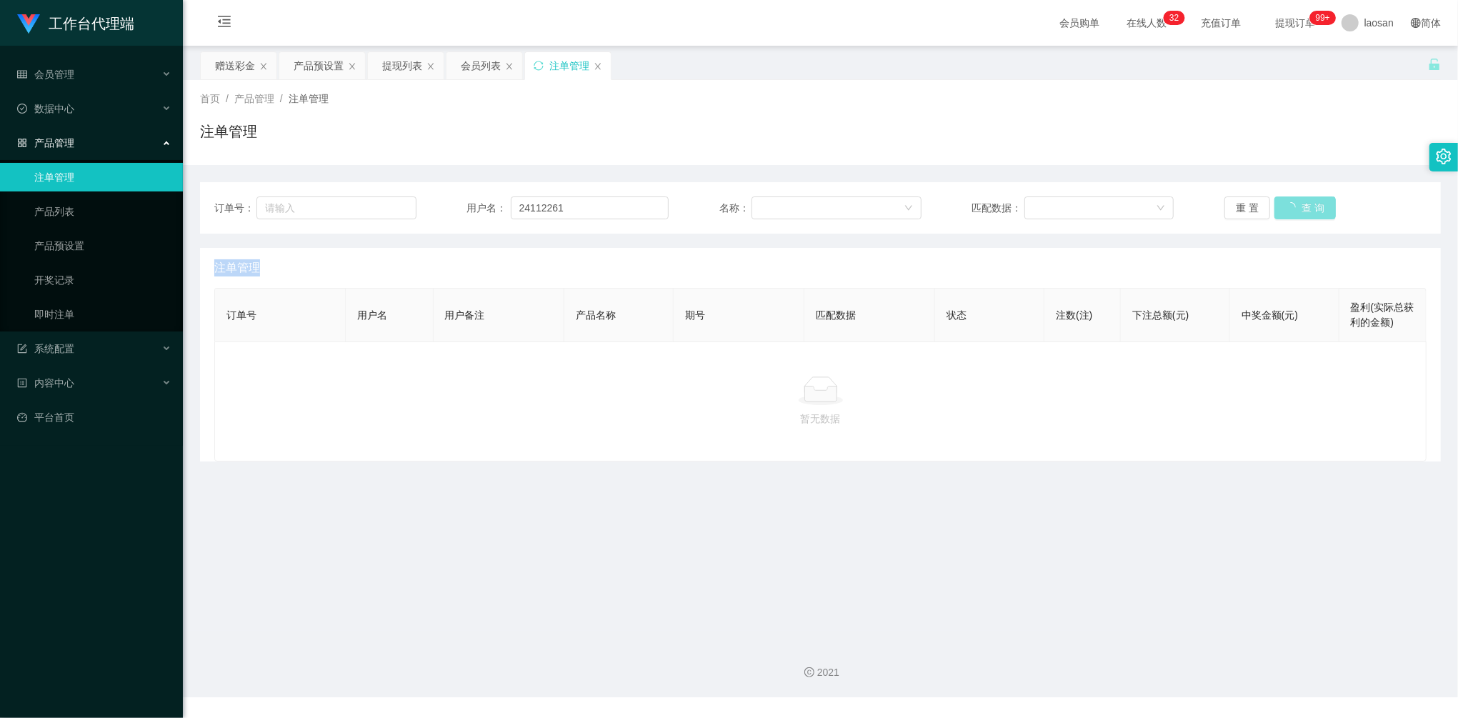
drag, startPoint x: 1288, startPoint y: 207, endPoint x: 1368, endPoint y: 1, distance: 221.3
click at [1289, 207] on button "查 询" at bounding box center [1304, 207] width 61 height 23
click at [320, 64] on div "产品预设置" at bounding box center [319, 65] width 50 height 27
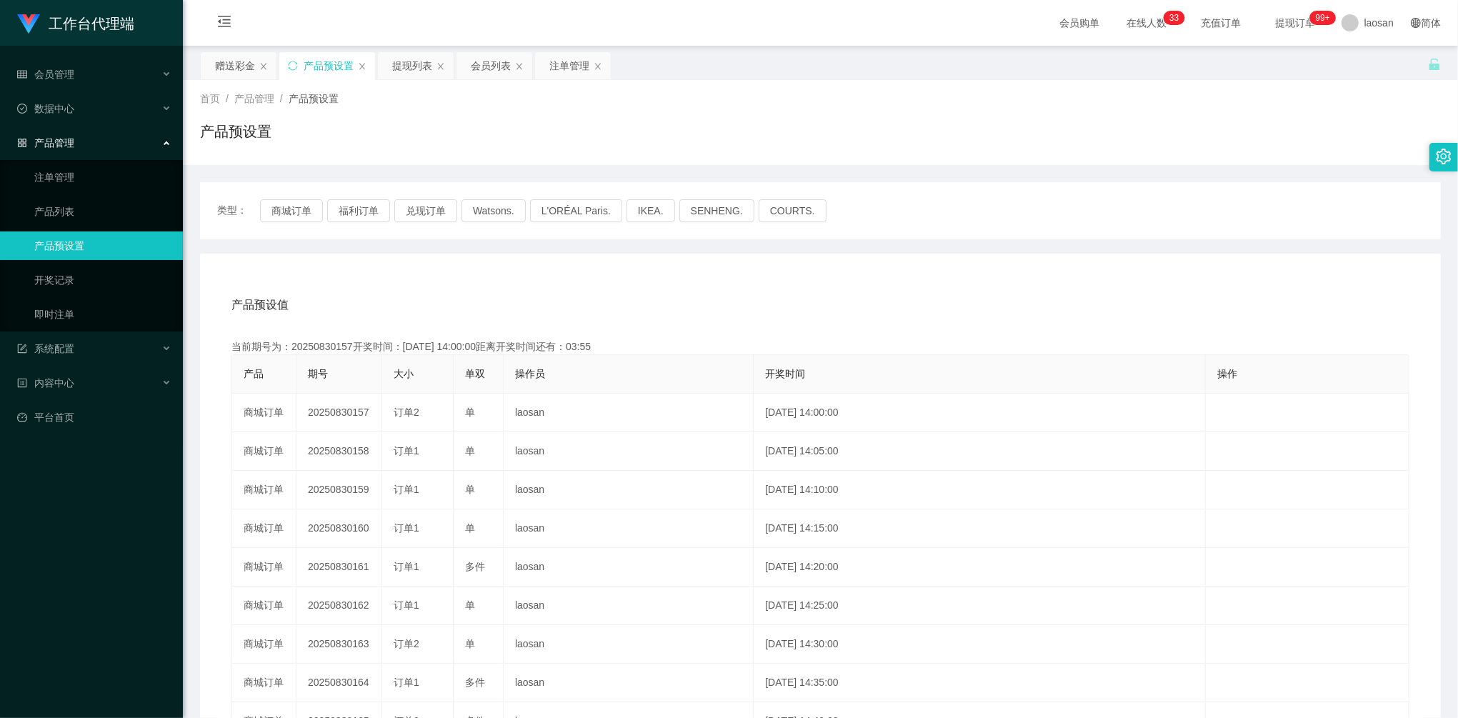
click at [869, 308] on div "产品预设值 添加期号" at bounding box center [820, 305] width 1178 height 40
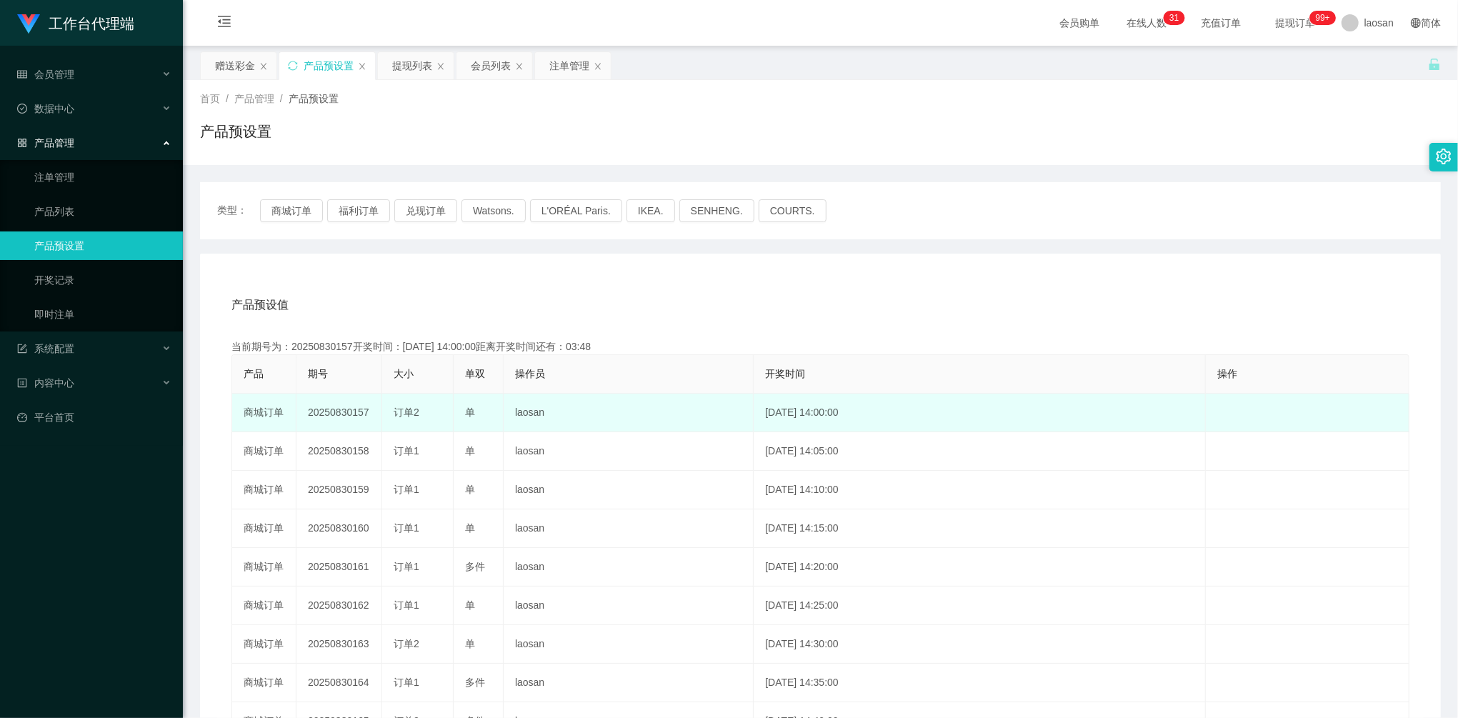
click at [329, 409] on td "20250830157" at bounding box center [339, 412] width 86 height 39
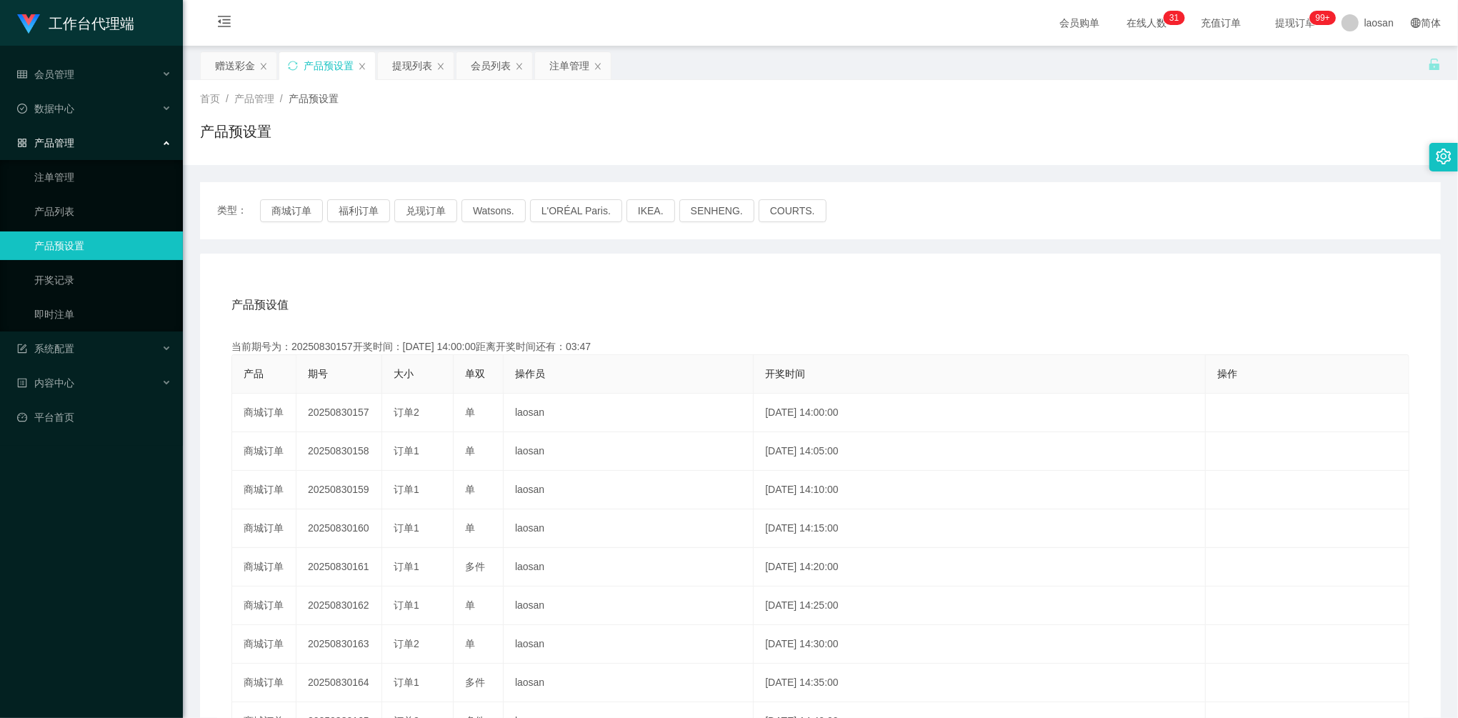
copy td "20250830157"
click at [681, 279] on div "产品预设值 添加期号 当前期号为：20250830157开奖时间：[DATE] 14:00:00距离开奖时间还有：00:33 产品 期号 大小 单双 操作员 …" at bounding box center [820, 548] width 1240 height 588
drag, startPoint x: 678, startPoint y: 263, endPoint x: 734, endPoint y: 252, distance: 56.7
click at [678, 263] on div "产品预设值 添加期号 当前期号为：20250830158开奖时间：[DATE] 14:05:00距离开奖时间还有：01:53 产品 期号 大小 单双 操作员 …" at bounding box center [820, 548] width 1240 height 588
click at [401, 67] on div "提现列表" at bounding box center [412, 65] width 40 height 27
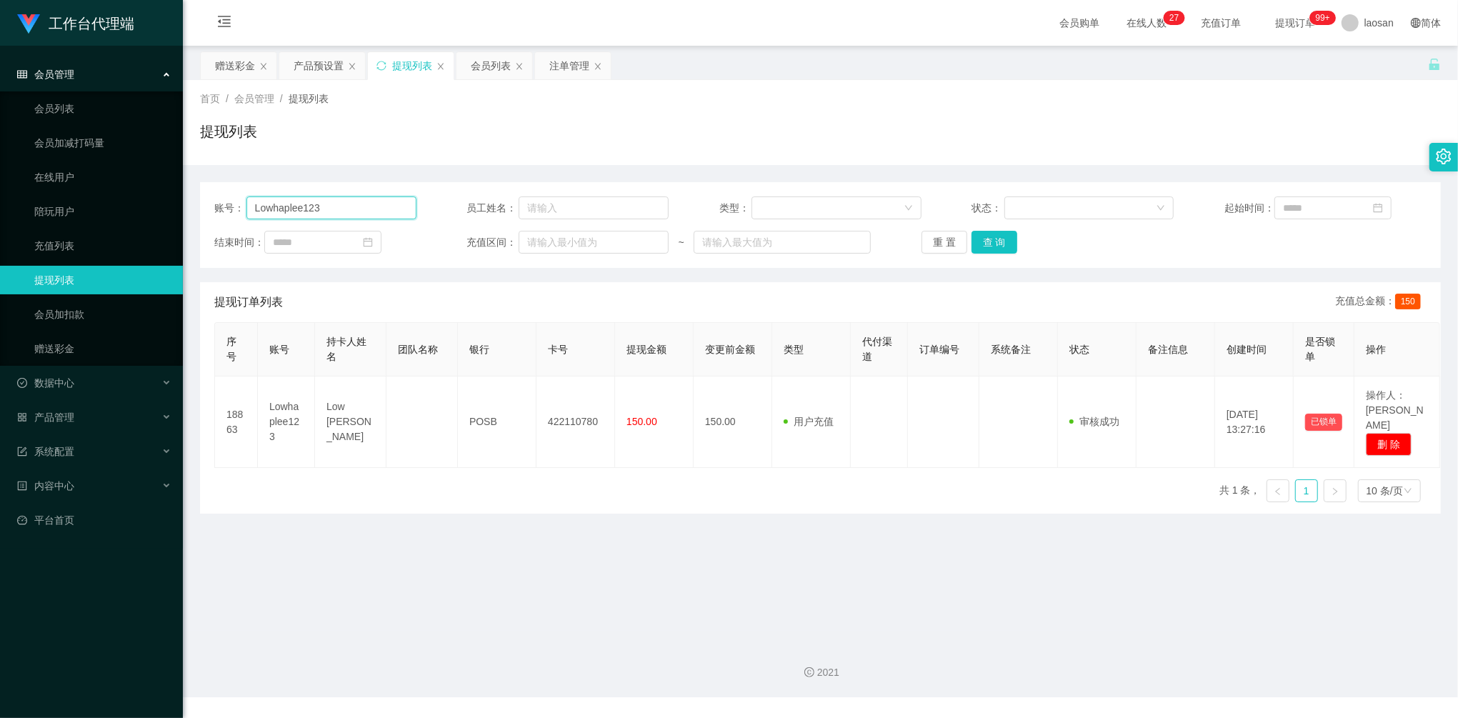
drag, startPoint x: 226, startPoint y: 184, endPoint x: 283, endPoint y: 203, distance: 60.1
click at [221, 184] on div "账号： Lowhaplee123 员工姓名： 类型： 状态： 起始时间： 结束时间： 充值区间： ~ 重 置 查 询" at bounding box center [820, 225] width 1240 height 86
paste input "majing"
type input "majing"
click at [1014, 240] on div "重 置 查 询" at bounding box center [1022, 242] width 202 height 23
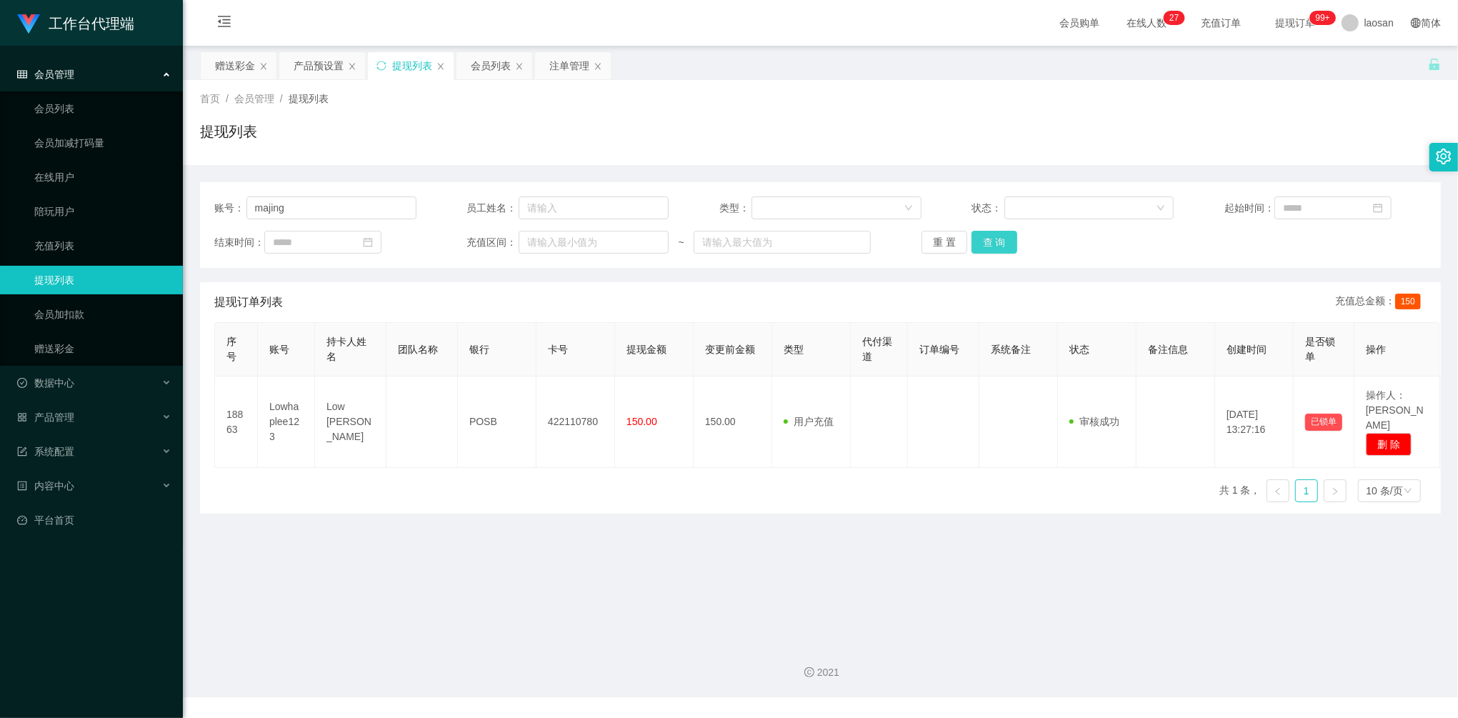
click at [1004, 243] on button "查 询" at bounding box center [994, 242] width 46 height 23
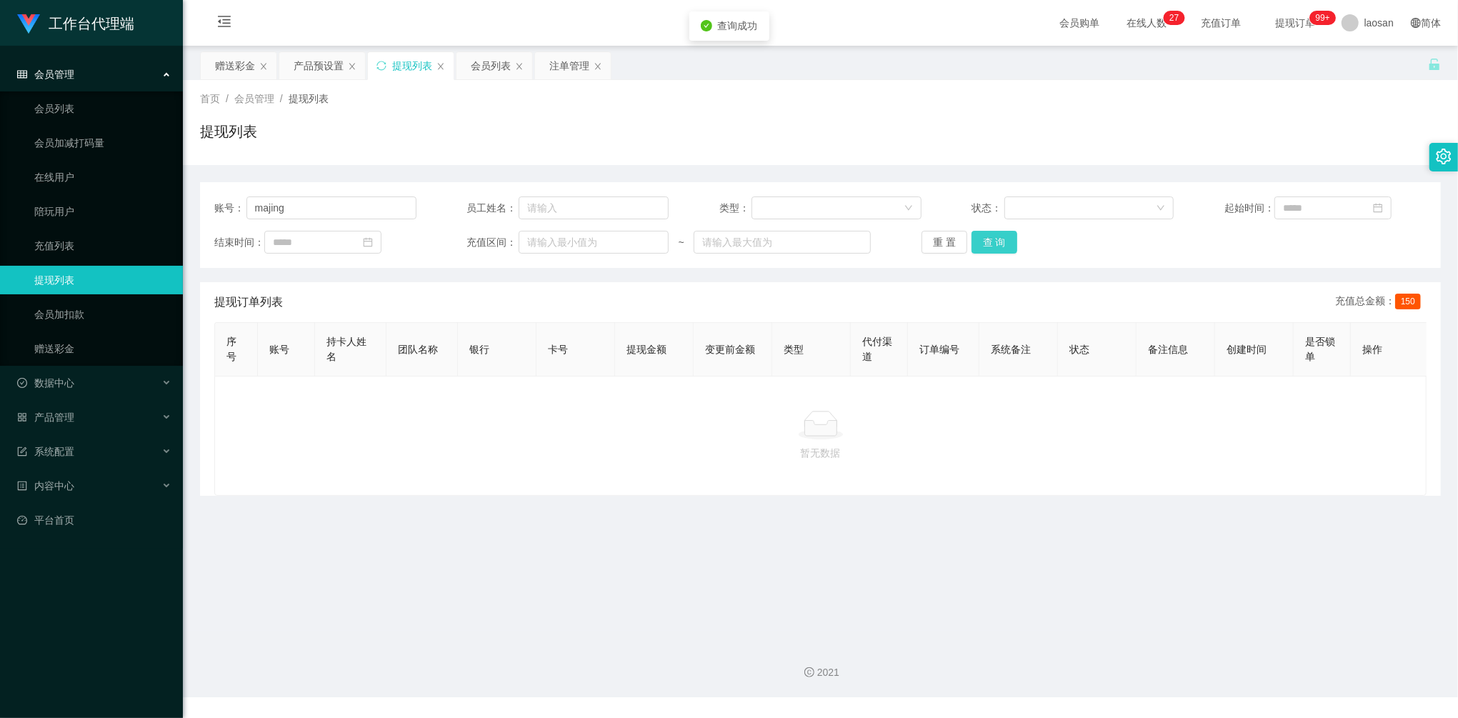
click at [1004, 243] on button "查 询" at bounding box center [994, 242] width 46 height 23
click at [317, 63] on div "产品预设置" at bounding box center [319, 65] width 50 height 27
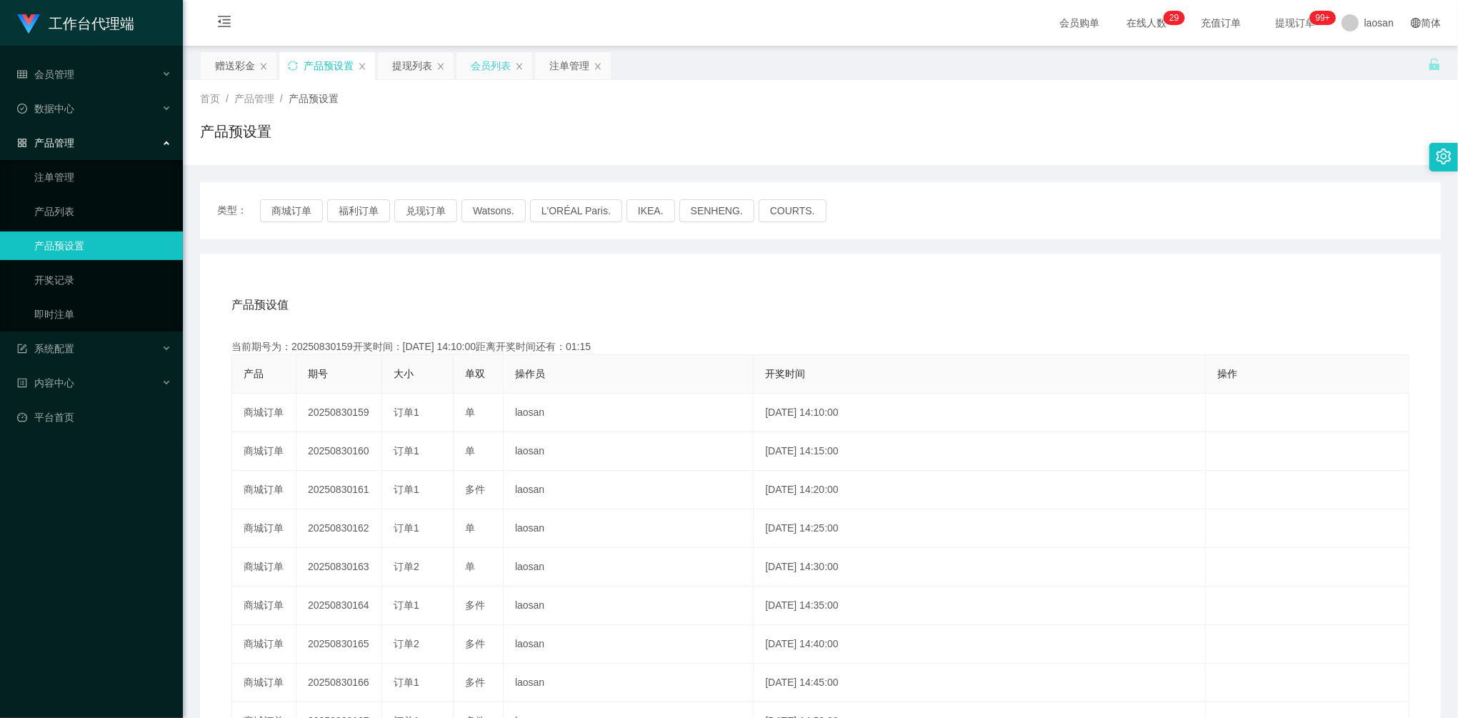
click at [484, 64] on div "会员列表" at bounding box center [491, 65] width 40 height 27
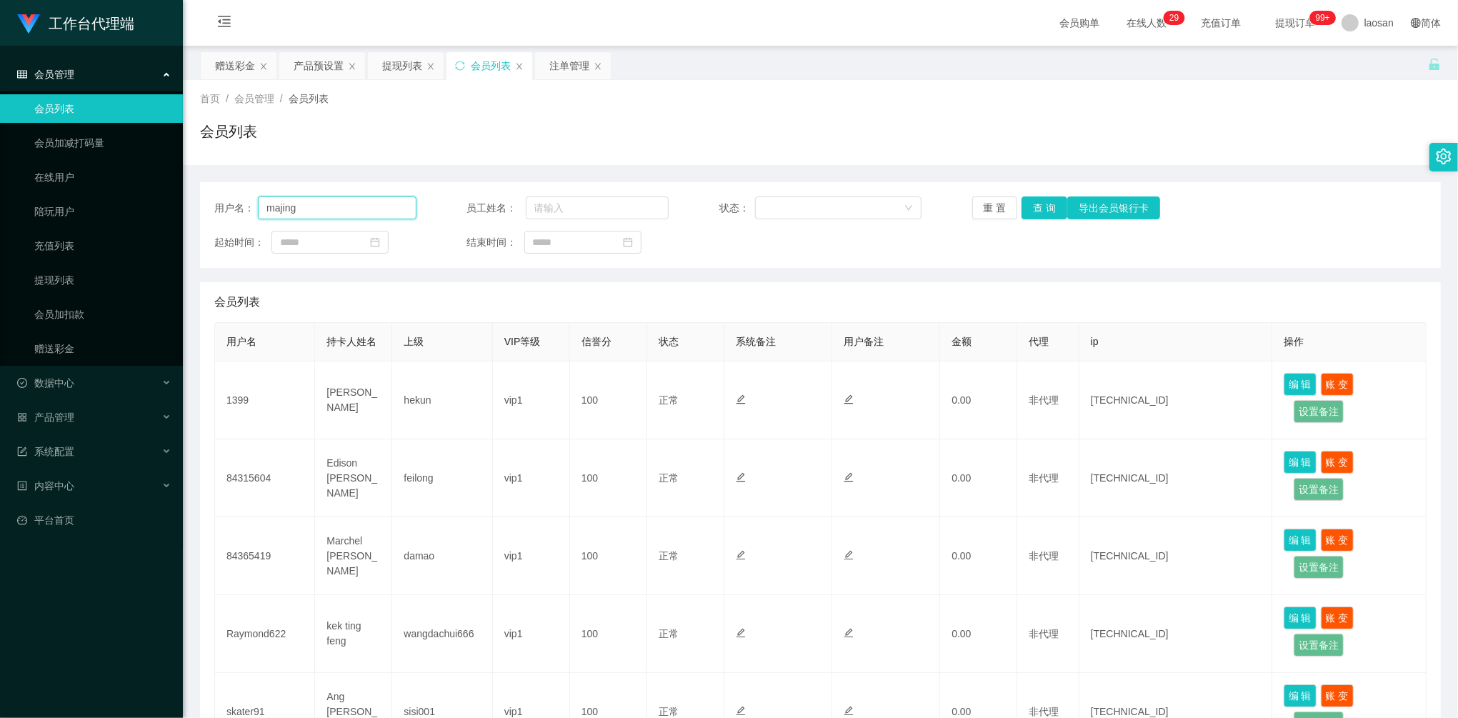
drag, startPoint x: 355, startPoint y: 200, endPoint x: 227, endPoint y: 194, distance: 128.0
click at [230, 194] on div "用户名： majing 员工姓名： 状态： 重 置 查 询 导出会员银行卡 起始时间： 结束时间：" at bounding box center [820, 225] width 1240 height 86
paste input "24112261"
type input "24112261"
click at [1031, 206] on button "查 询" at bounding box center [1044, 207] width 46 height 23
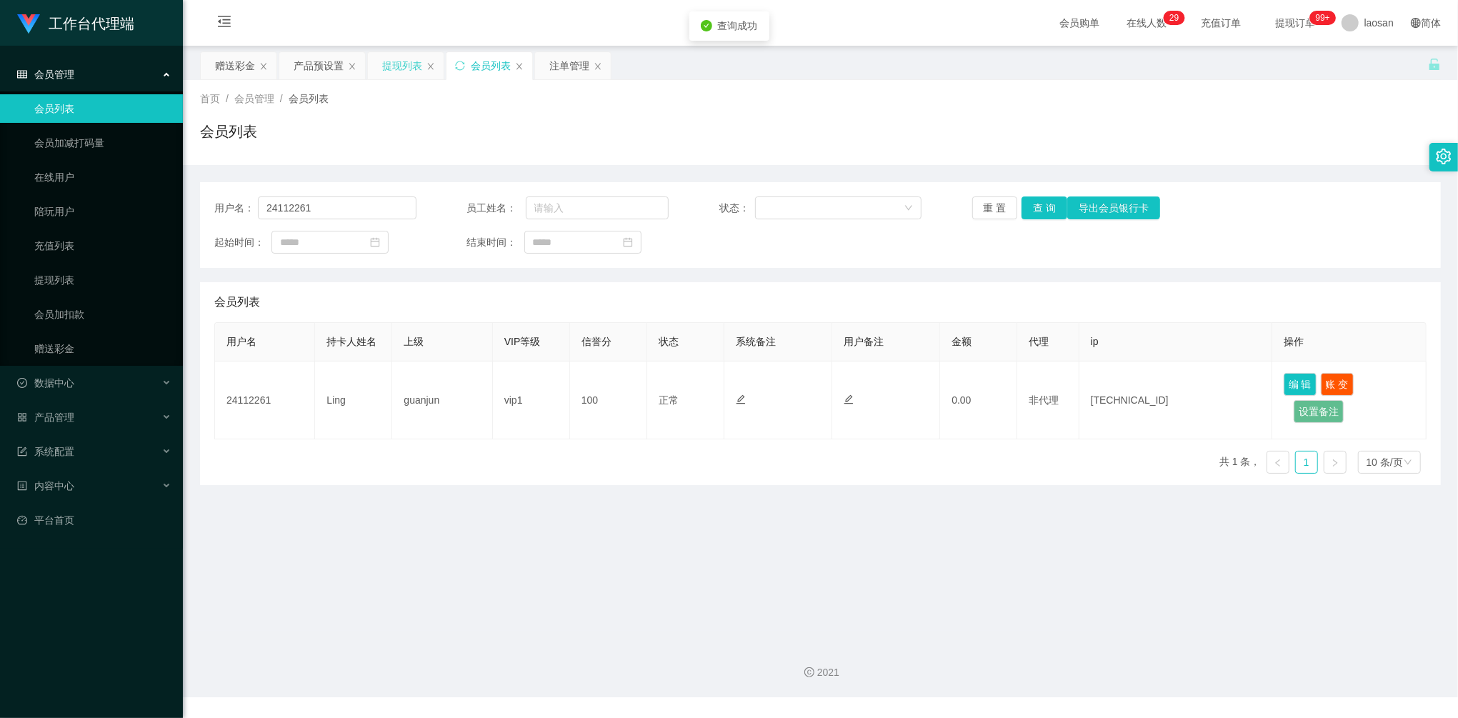
click at [403, 61] on div "提现列表" at bounding box center [402, 65] width 40 height 27
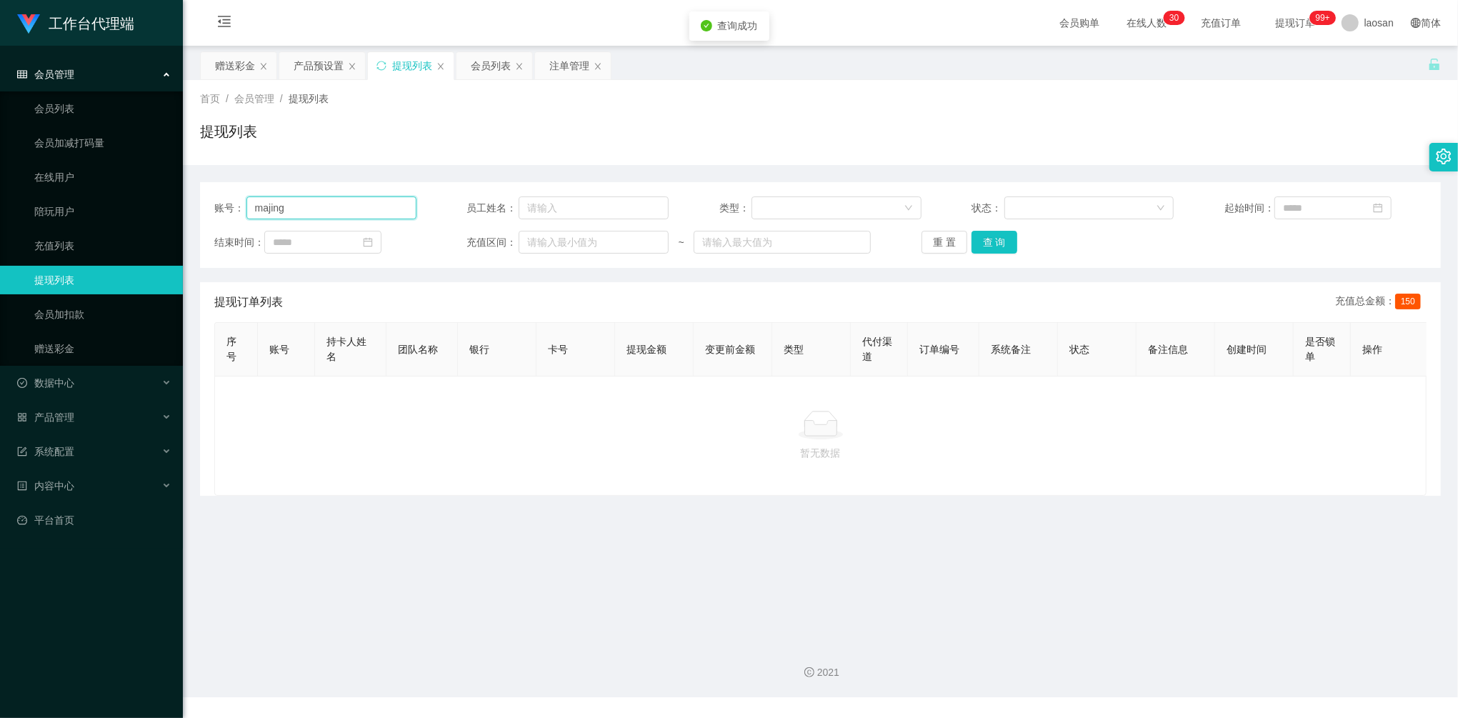
drag, startPoint x: 361, startPoint y: 199, endPoint x: 140, endPoint y: 192, distance: 221.5
click at [147, 193] on section "工作台代理端 会员管理 会员列表 会员加减打码量 在线用户 陪玩用户 充值列表 提现列表 会员加扣款 赠送彩金 数据中心 员工统计 团队统计 产品管理 注单管…" at bounding box center [729, 348] width 1458 height 697
paste input "24112261"
click at [977, 244] on button "查 询" at bounding box center [994, 242] width 46 height 23
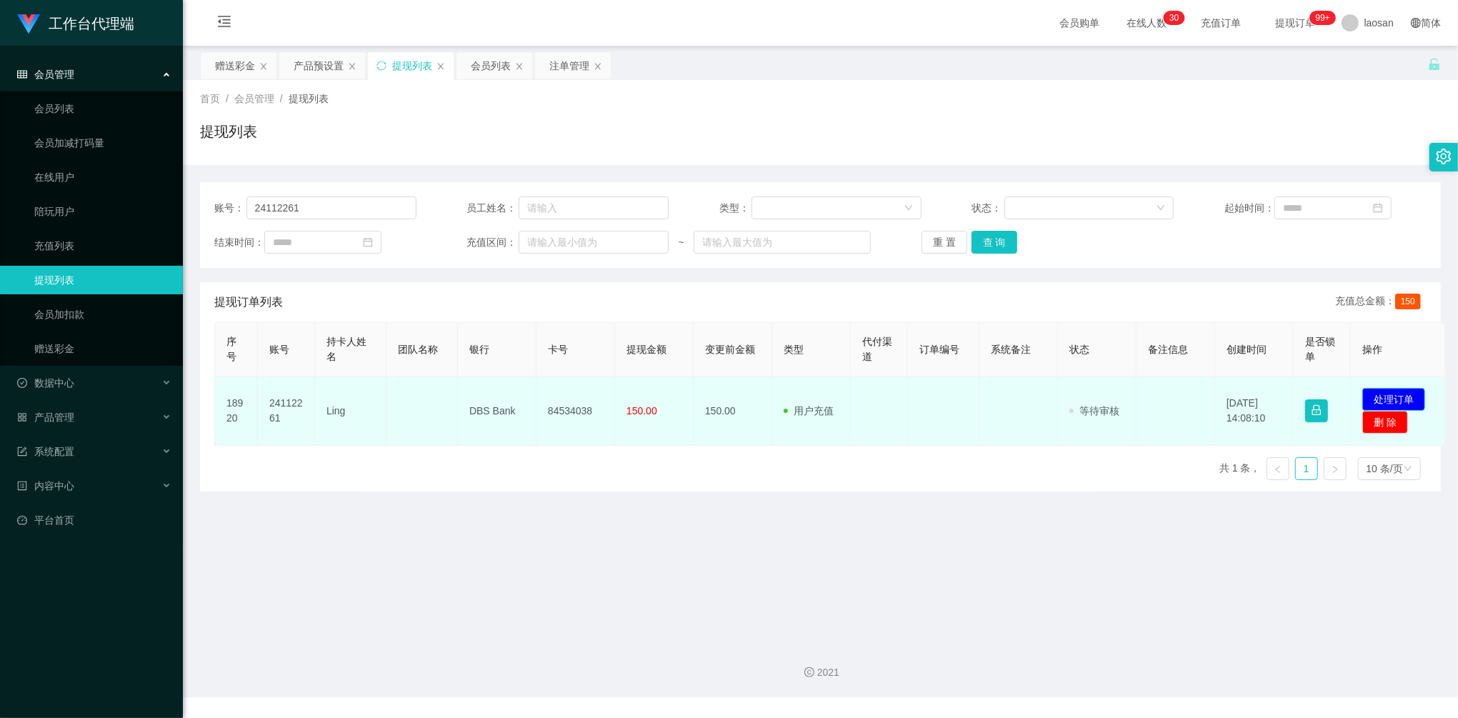
click at [1375, 394] on button "处理订单" at bounding box center [1393, 399] width 63 height 23
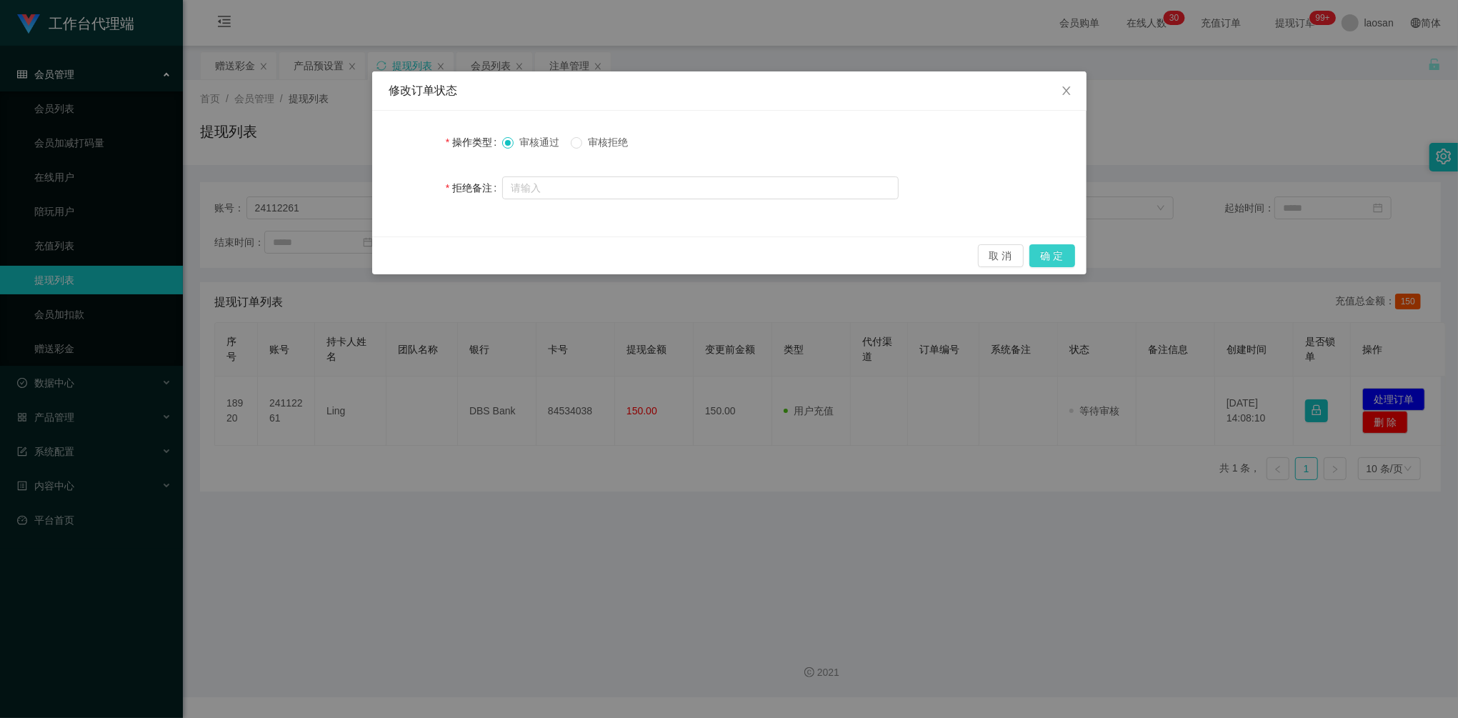
click at [1050, 252] on button "确 定" at bounding box center [1052, 255] width 46 height 23
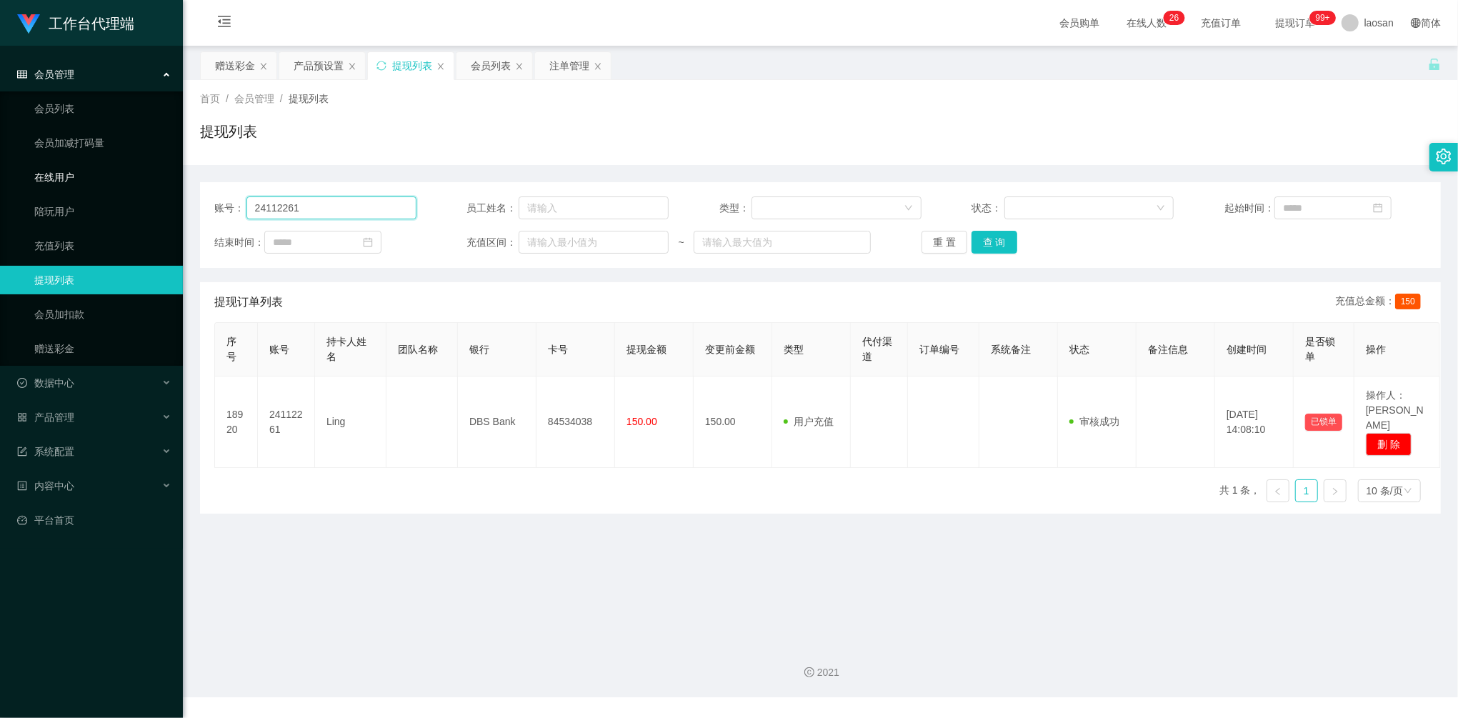
drag, startPoint x: 304, startPoint y: 194, endPoint x: 172, endPoint y: 166, distance: 135.0
click at [166, 161] on section "工作台代理端 会员管理 会员列表 会员加减打码量 在线用户 陪玩用户 充值列表 提现列表 会员加扣款 赠送彩金 数据中心 员工统计 团队统计 产品管理 注单管…" at bounding box center [729, 348] width 1458 height 697
paste input "majing"
type input "majing"
click at [983, 239] on button "查 询" at bounding box center [994, 242] width 46 height 23
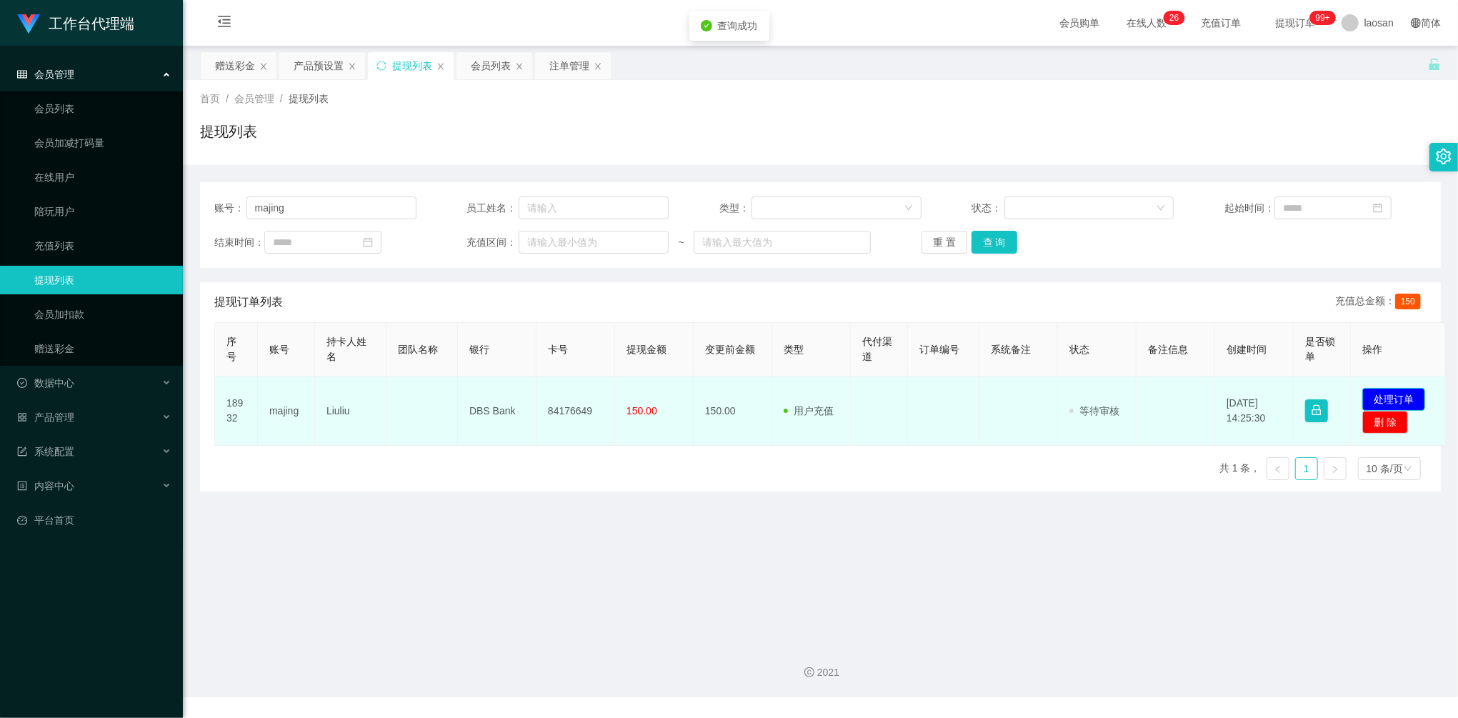
click at [1420, 392] on button "处理订单" at bounding box center [1393, 399] width 63 height 23
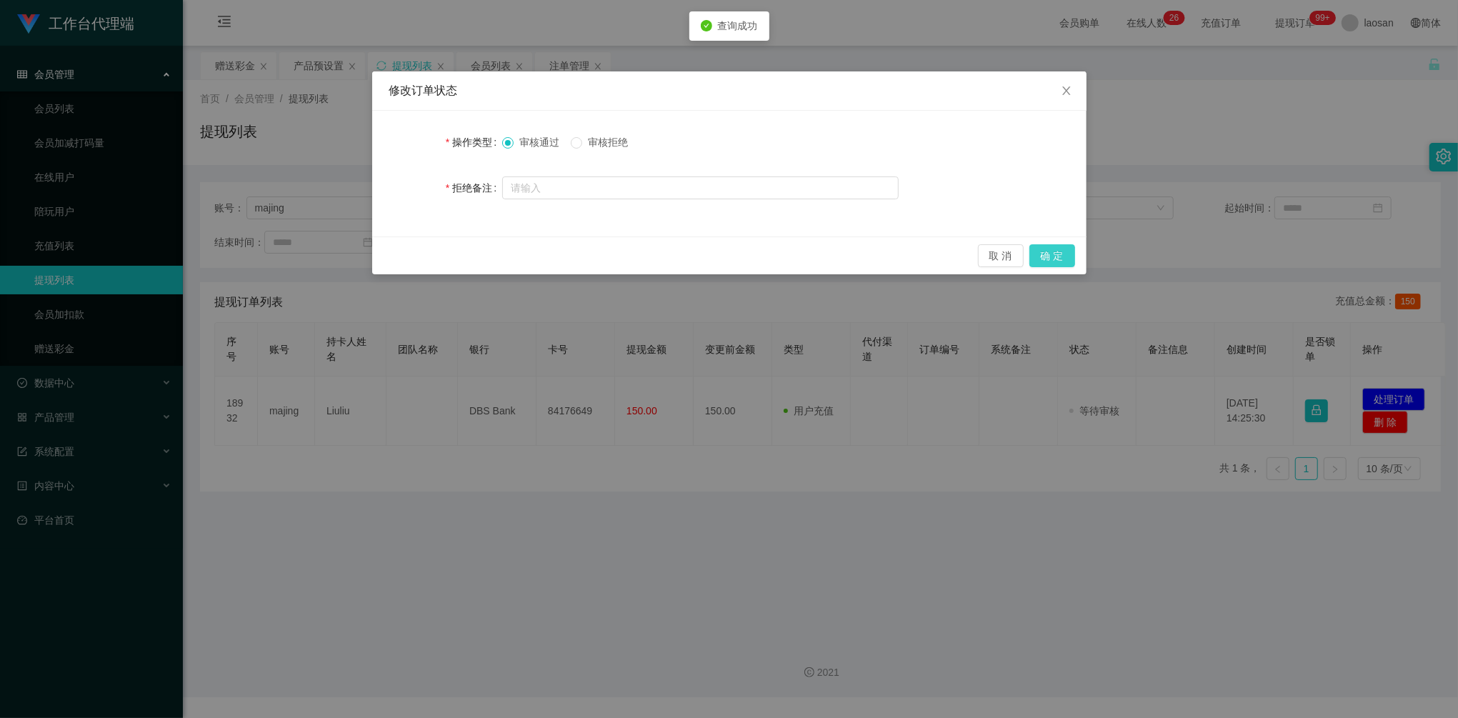
click at [1047, 261] on button "确 定" at bounding box center [1052, 255] width 46 height 23
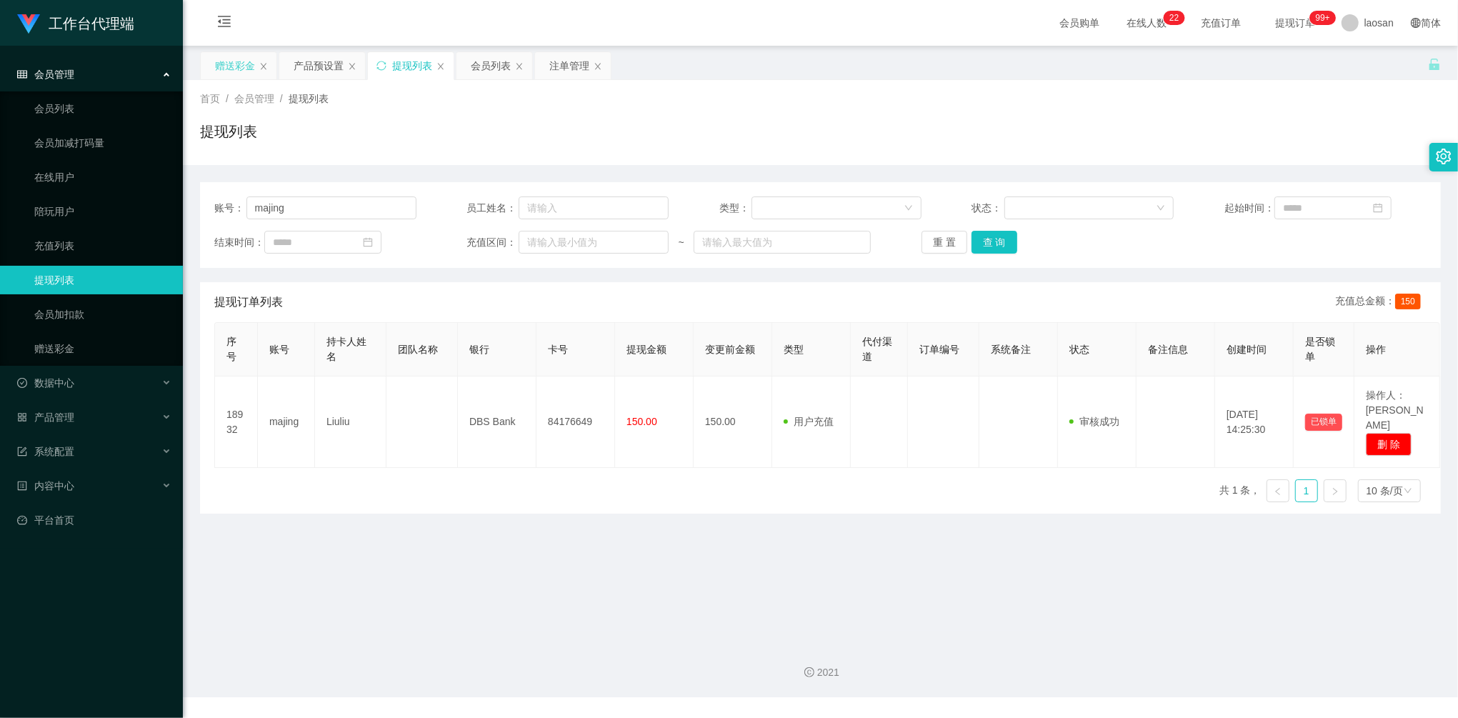
click at [238, 56] on div "赠送彩金" at bounding box center [235, 65] width 40 height 27
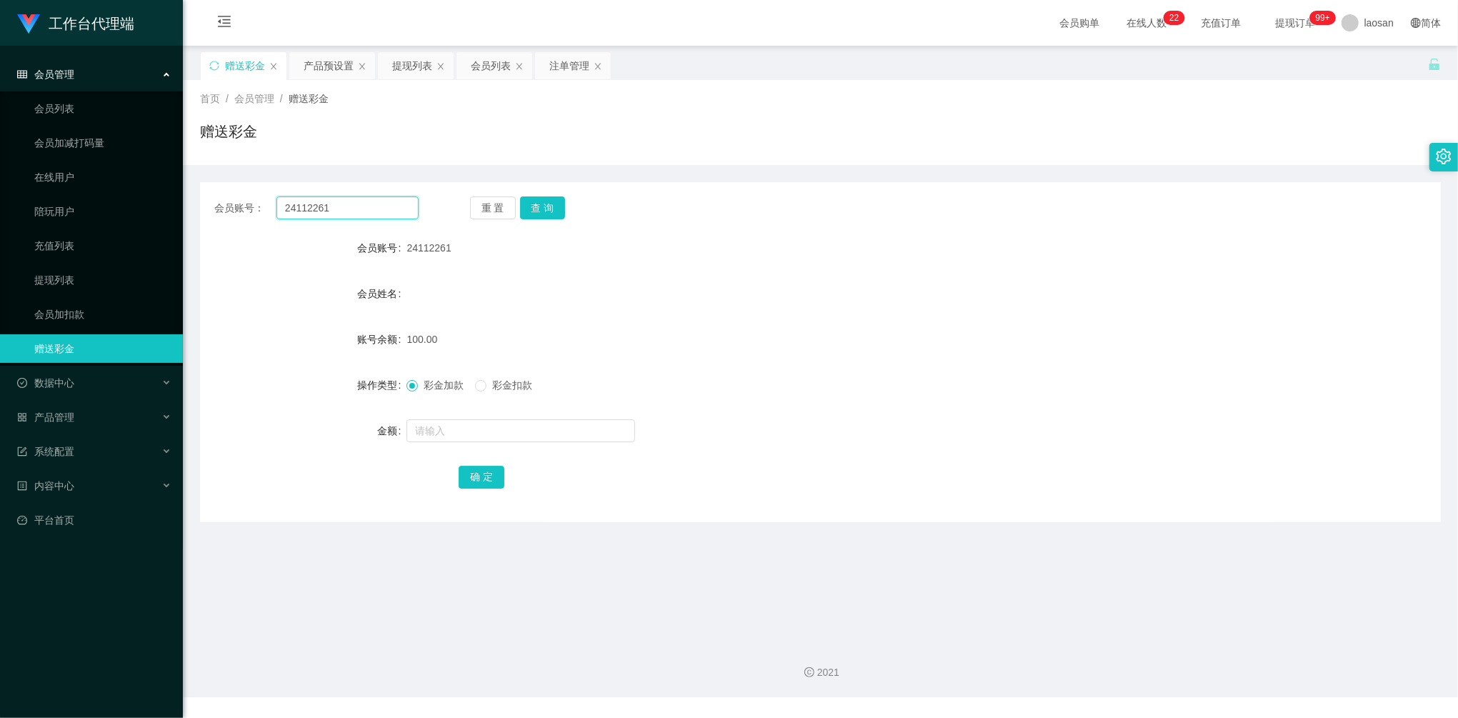
drag, startPoint x: 358, startPoint y: 209, endPoint x: 240, endPoint y: 183, distance: 121.3
click at [240, 183] on div "会员账号： 24112261 重 置 查 询 会员账号 24112261 会员姓名 账号余额 100.00 操作类型 彩金加款 彩金扣款 金额 确 定" at bounding box center [820, 352] width 1240 height 340
paste input "majing"
type input "majing"
click at [532, 210] on button "查 询" at bounding box center [543, 207] width 46 height 23
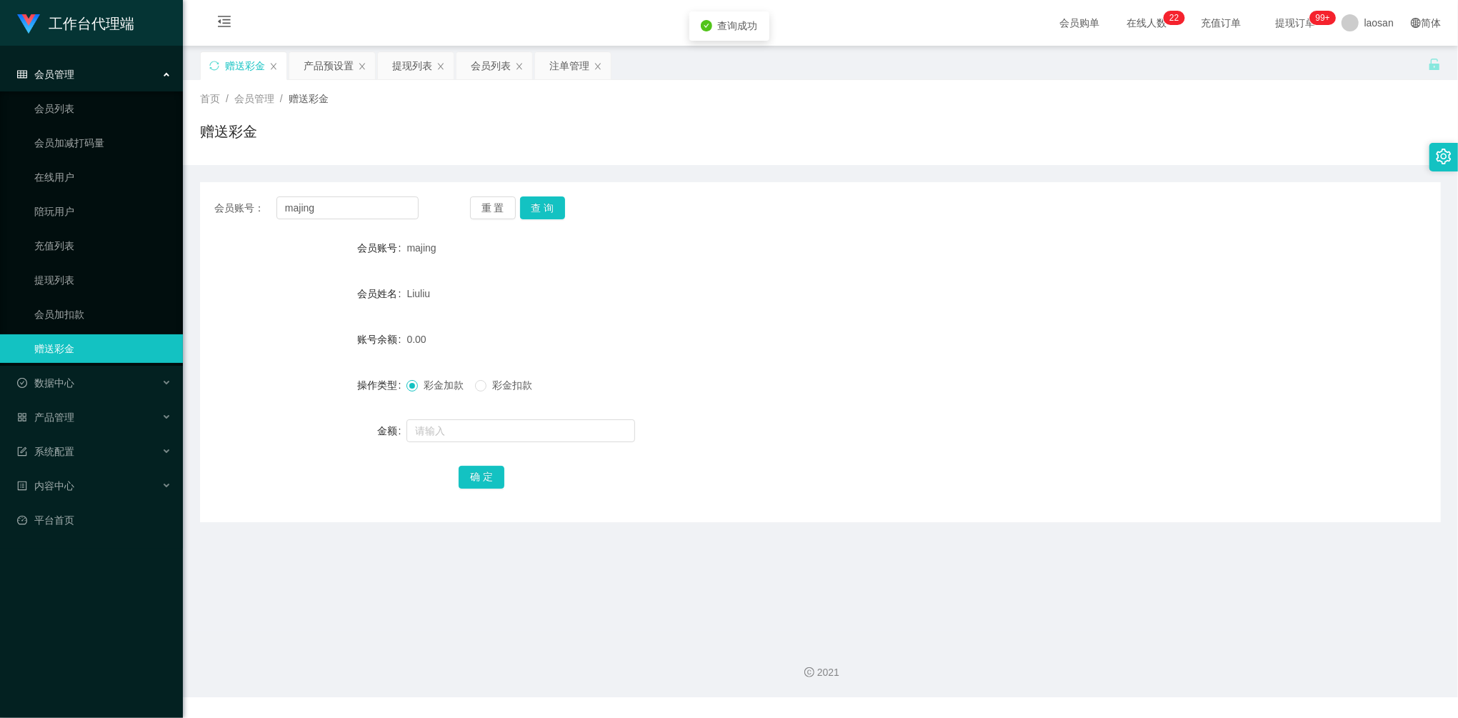
drag, startPoint x: 470, startPoint y: 411, endPoint x: 478, endPoint y: 423, distance: 13.9
click at [471, 413] on form "会员账号 majing 会员姓名 [PERSON_NAME] 账号余额 0.00 操作类型 彩金加款 彩金扣款 金额 确 定" at bounding box center [820, 362] width 1240 height 257
click at [478, 423] on input "text" at bounding box center [520, 430] width 229 height 23
type input "55"
drag, startPoint x: 484, startPoint y: 476, endPoint x: 594, endPoint y: 410, distance: 128.1
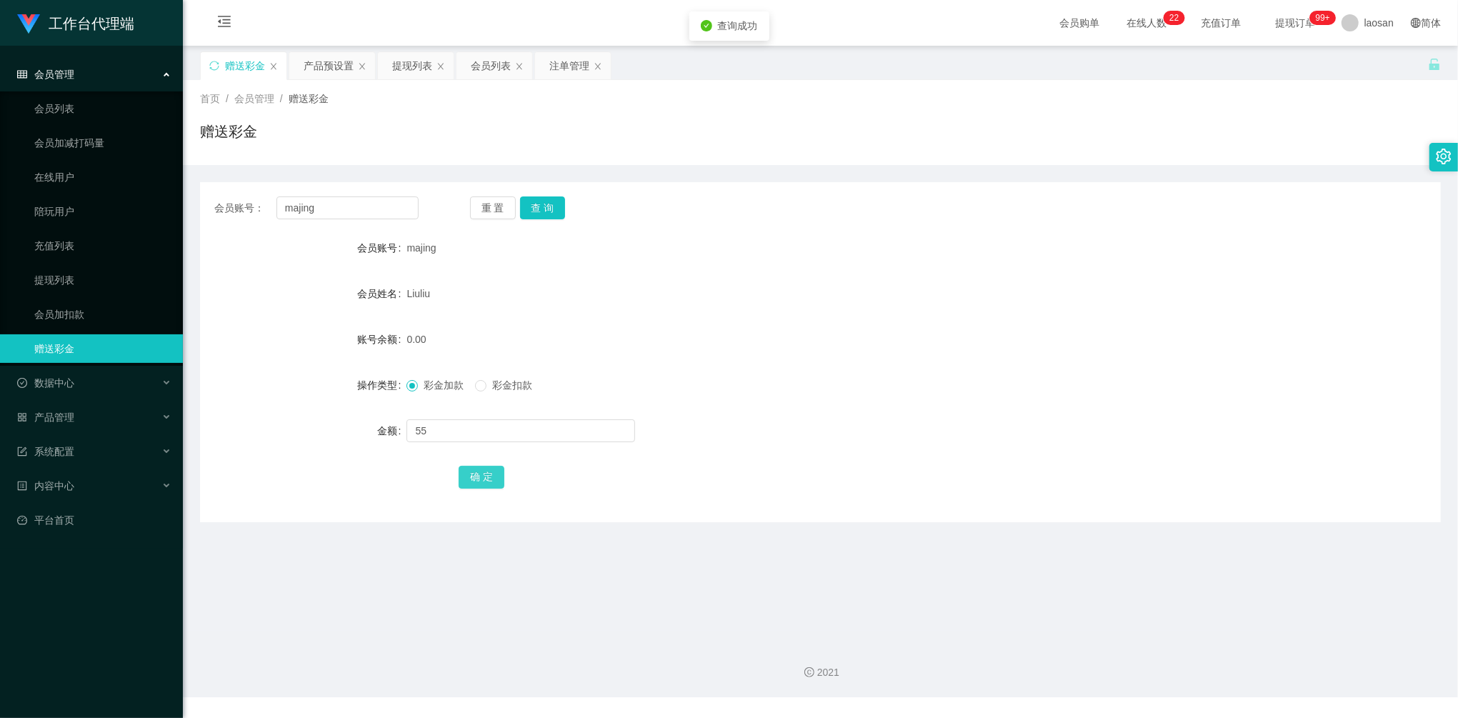
click at [484, 476] on button "确 定" at bounding box center [481, 477] width 46 height 23
drag, startPoint x: 347, startPoint y: 214, endPoint x: 247, endPoint y: 206, distance: 100.3
click at [243, 201] on div "会员账号： majing" at bounding box center [316, 207] width 204 height 23
paste input "Kaien888"
type input "Kaien888"
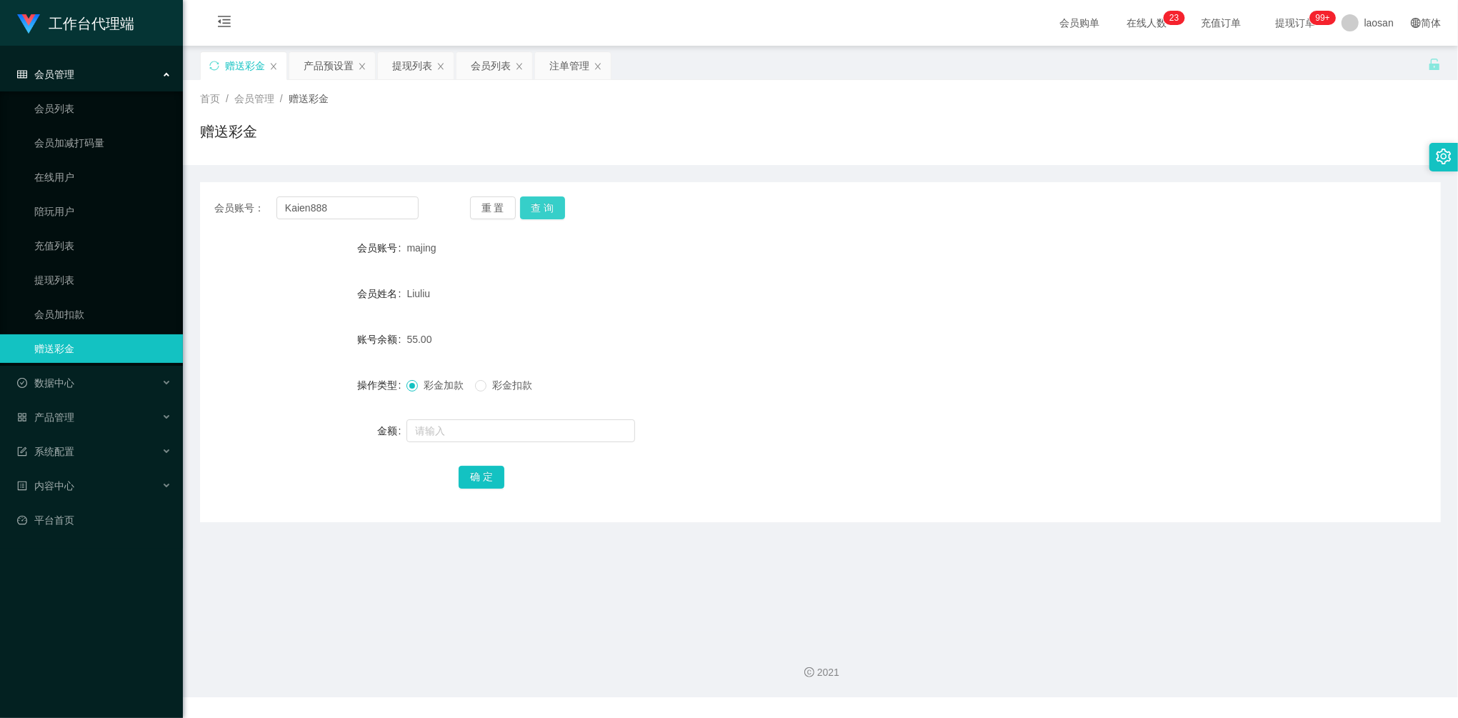
click at [558, 213] on button "查 询" at bounding box center [543, 207] width 46 height 23
drag, startPoint x: 1055, startPoint y: 293, endPoint x: 698, endPoint y: 303, distance: 356.5
click at [1055, 293] on div "Seah Deslin" at bounding box center [767, 293] width 723 height 29
click at [469, 421] on input "text" at bounding box center [520, 430] width 229 height 23
type input "40"
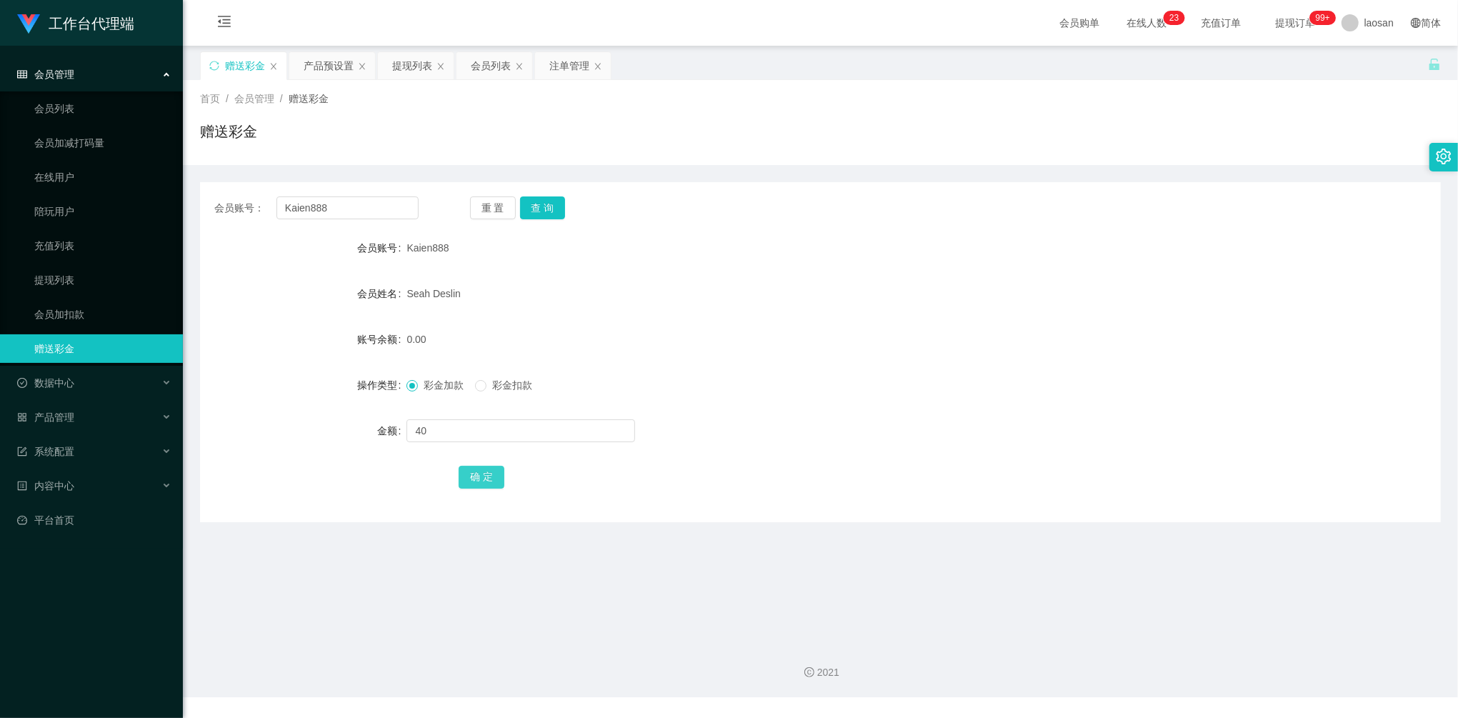
click at [476, 478] on button "确 定" at bounding box center [481, 477] width 46 height 23
click at [469, 59] on div "会员列表" at bounding box center [494, 65] width 76 height 27
click at [406, 66] on div "提现列表" at bounding box center [412, 65] width 40 height 27
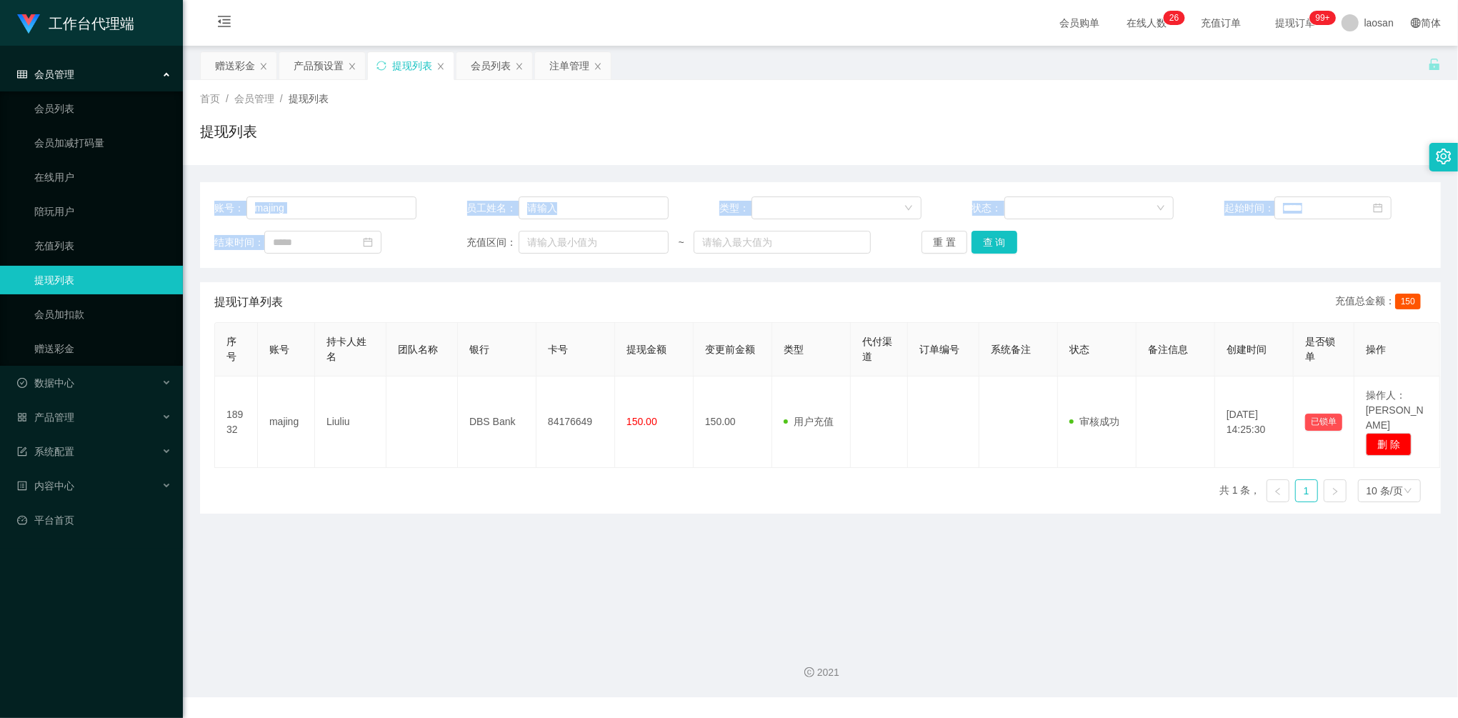
drag, startPoint x: 321, startPoint y: 217, endPoint x: 200, endPoint y: 210, distance: 121.6
click at [200, 210] on div "账号： majing 员工姓名： 类型： 状态： 起始时间： 结束时间： 充值区间： ~ 重 置 查 询" at bounding box center [820, 225] width 1240 height 86
click at [323, 213] on input "majing" at bounding box center [331, 207] width 170 height 23
drag, startPoint x: 337, startPoint y: 214, endPoint x: 183, endPoint y: 204, distance: 154.6
click at [183, 204] on main "关闭左侧 关闭右侧 关闭其它 刷新页面 赠送彩金 产品预设置 提现列表 会员列表 注单管理 首页 / 会员管理 / 提现列表 / 提现列表 账号： majin…" at bounding box center [820, 338] width 1275 height 585
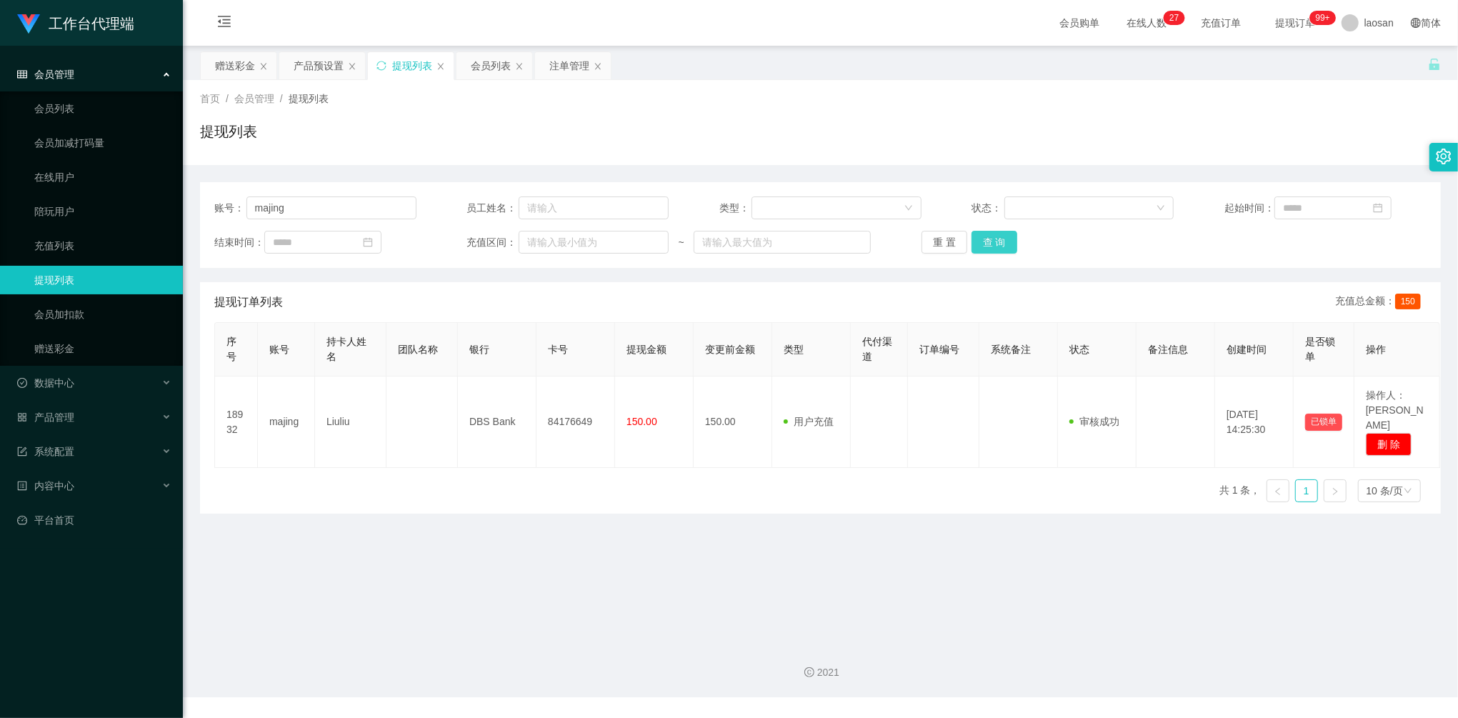
drag, startPoint x: 995, startPoint y: 252, endPoint x: 1005, endPoint y: 251, distance: 10.7
click at [995, 252] on button "查 询" at bounding box center [994, 242] width 46 height 23
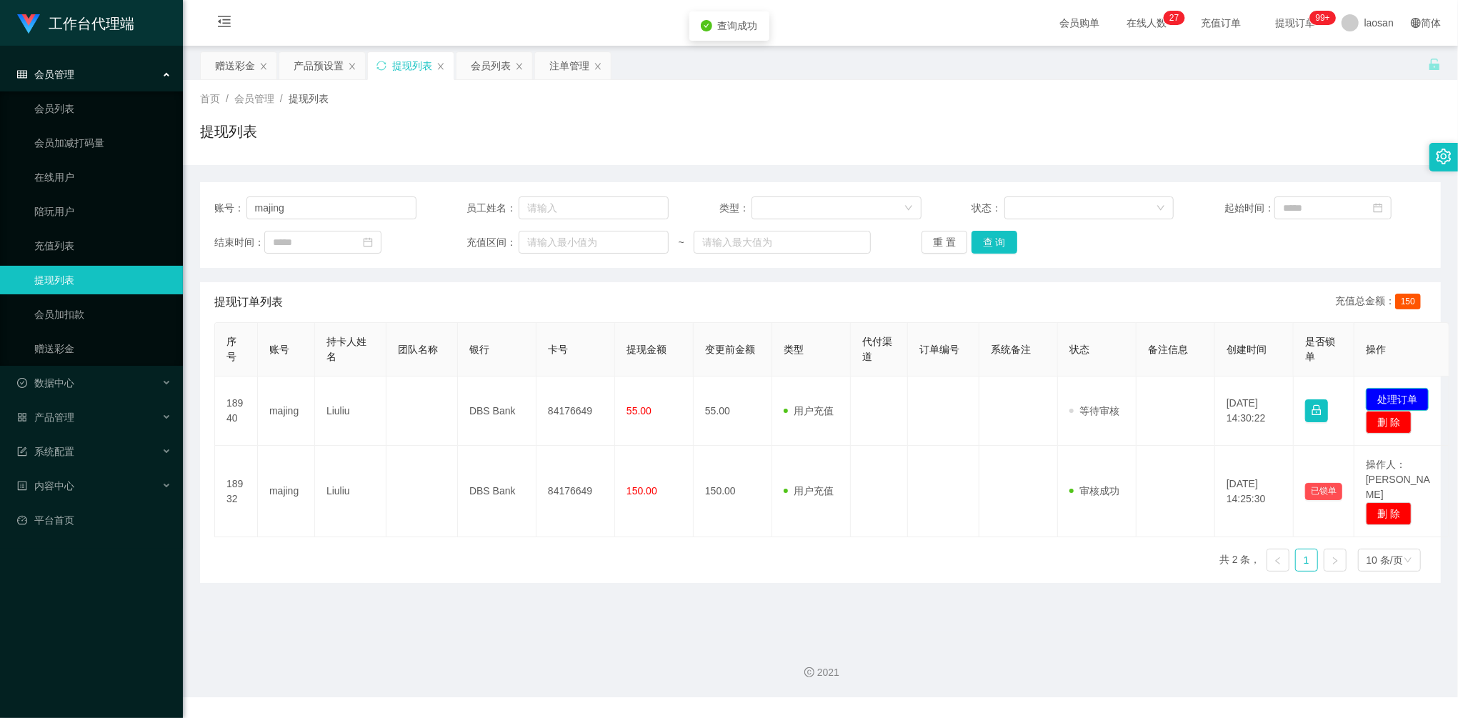
drag, startPoint x: 1386, startPoint y: 390, endPoint x: 1395, endPoint y: 391, distance: 9.4
click at [1387, 391] on button "处理订单" at bounding box center [1396, 399] width 63 height 23
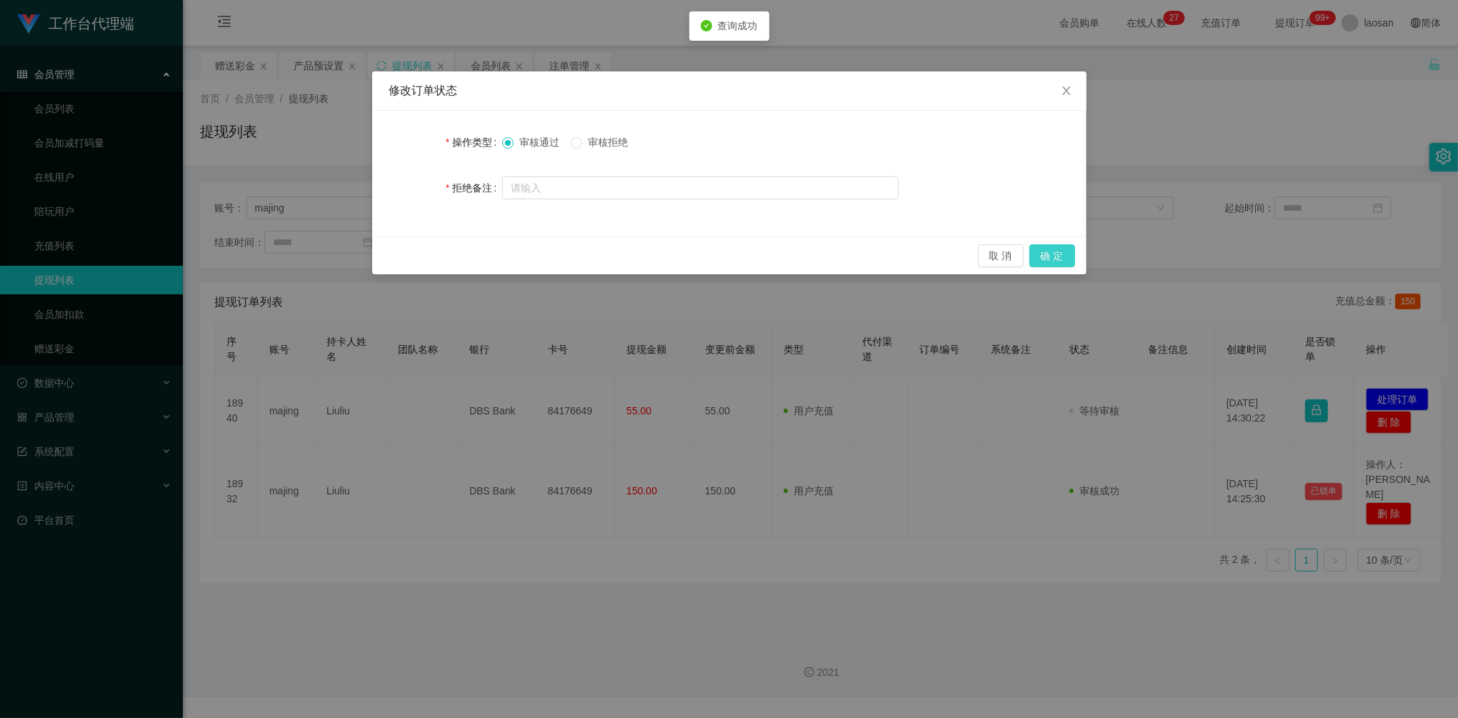
click at [1066, 261] on button "确 定" at bounding box center [1052, 255] width 46 height 23
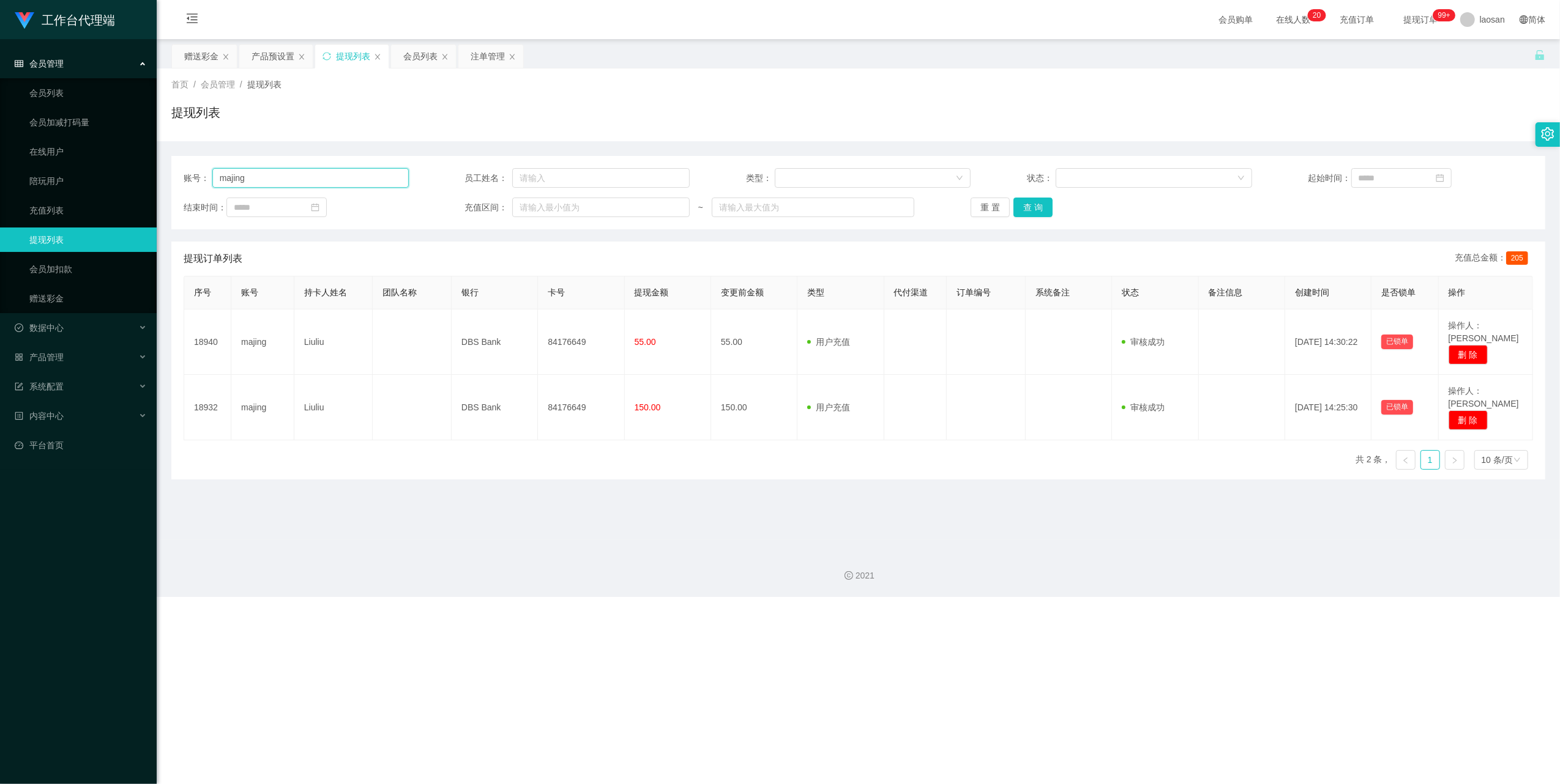
drag, startPoint x: 263, startPoint y: 181, endPoint x: 270, endPoint y: 177, distance: 8.1
click at [267, 179] on input "majing" at bounding box center [310, 177] width 196 height 20
drag, startPoint x: 252, startPoint y: 167, endPoint x: 177, endPoint y: 157, distance: 75.7
click at [179, 157] on div "账号： majing 员工姓名： 类型： 状态： 起始时间： 结束时间： 充值区间： ~ 重 置 查 询" at bounding box center [858, 193] width 1374 height 74
paste input "Kaien888"
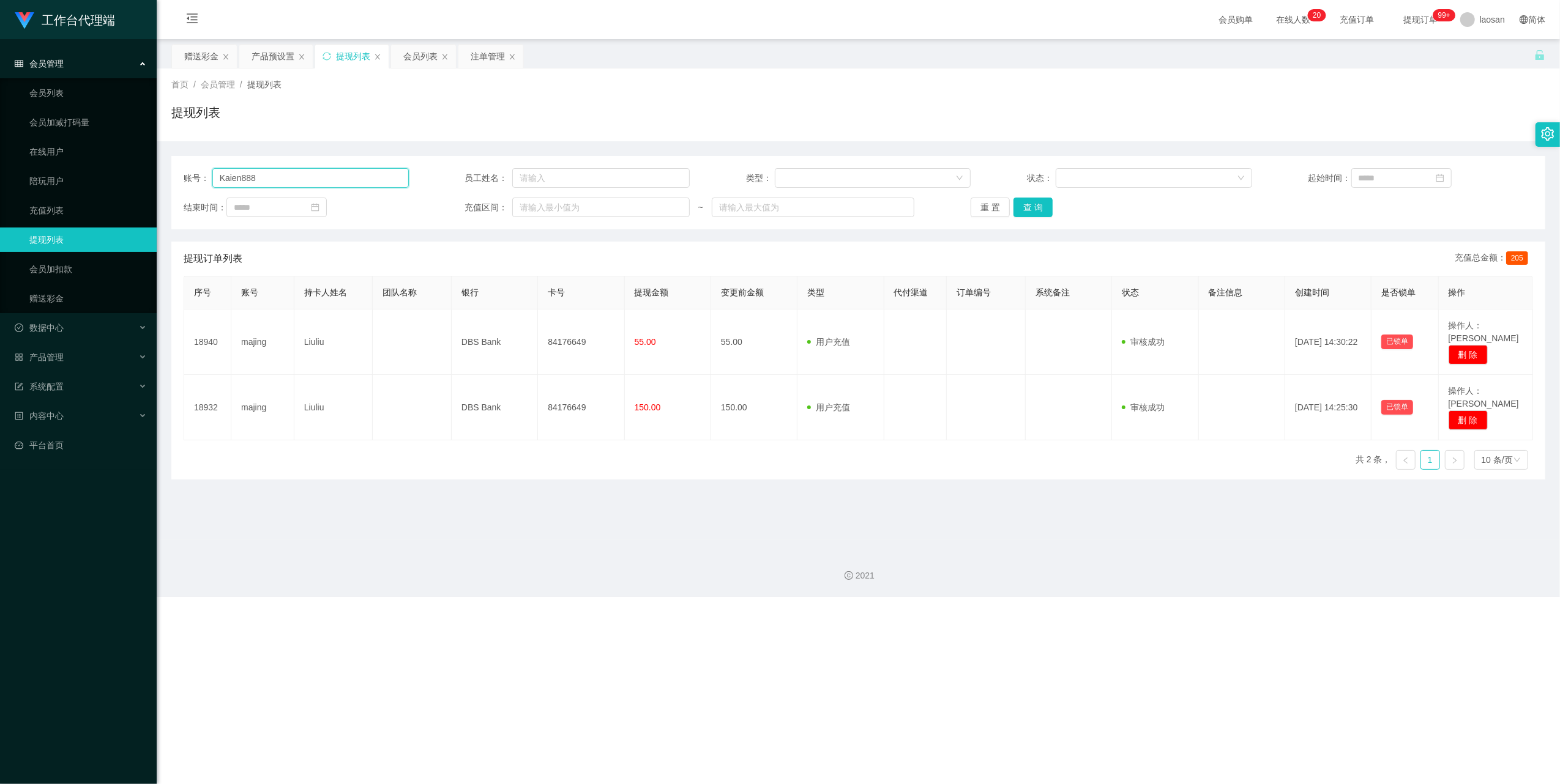
type input "Kaien888"
click at [1031, 204] on button "查 询" at bounding box center [1034, 207] width 39 height 20
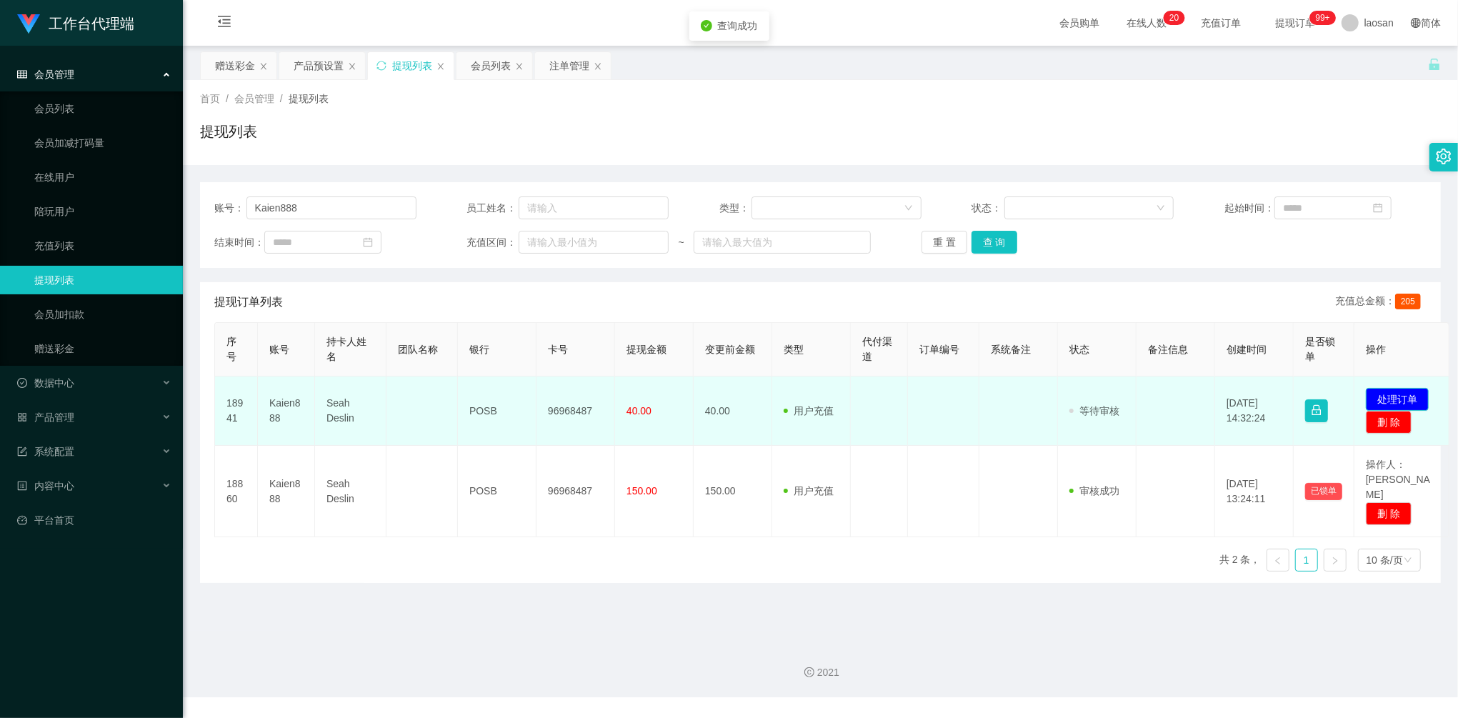
click at [1406, 403] on button "处理订单" at bounding box center [1396, 399] width 63 height 23
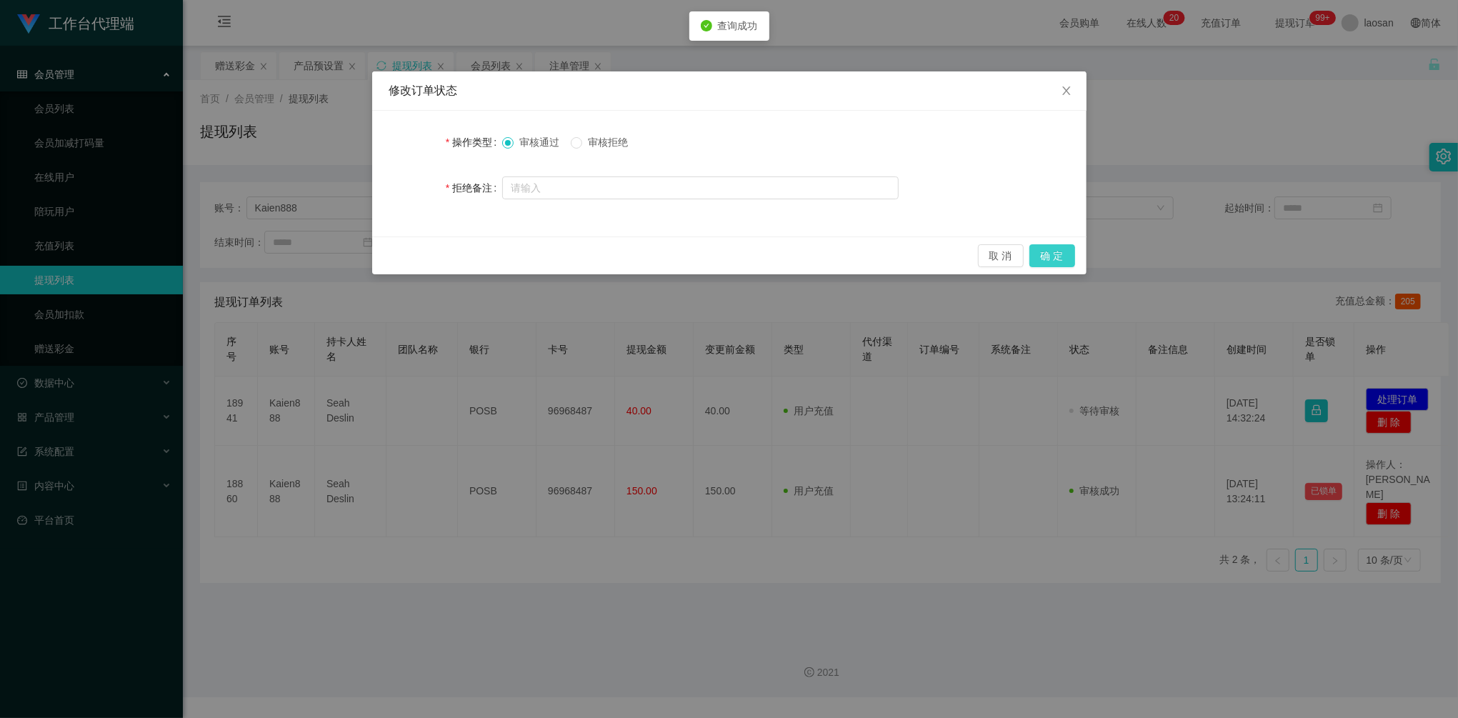
click at [1057, 260] on button "确 定" at bounding box center [1052, 255] width 46 height 23
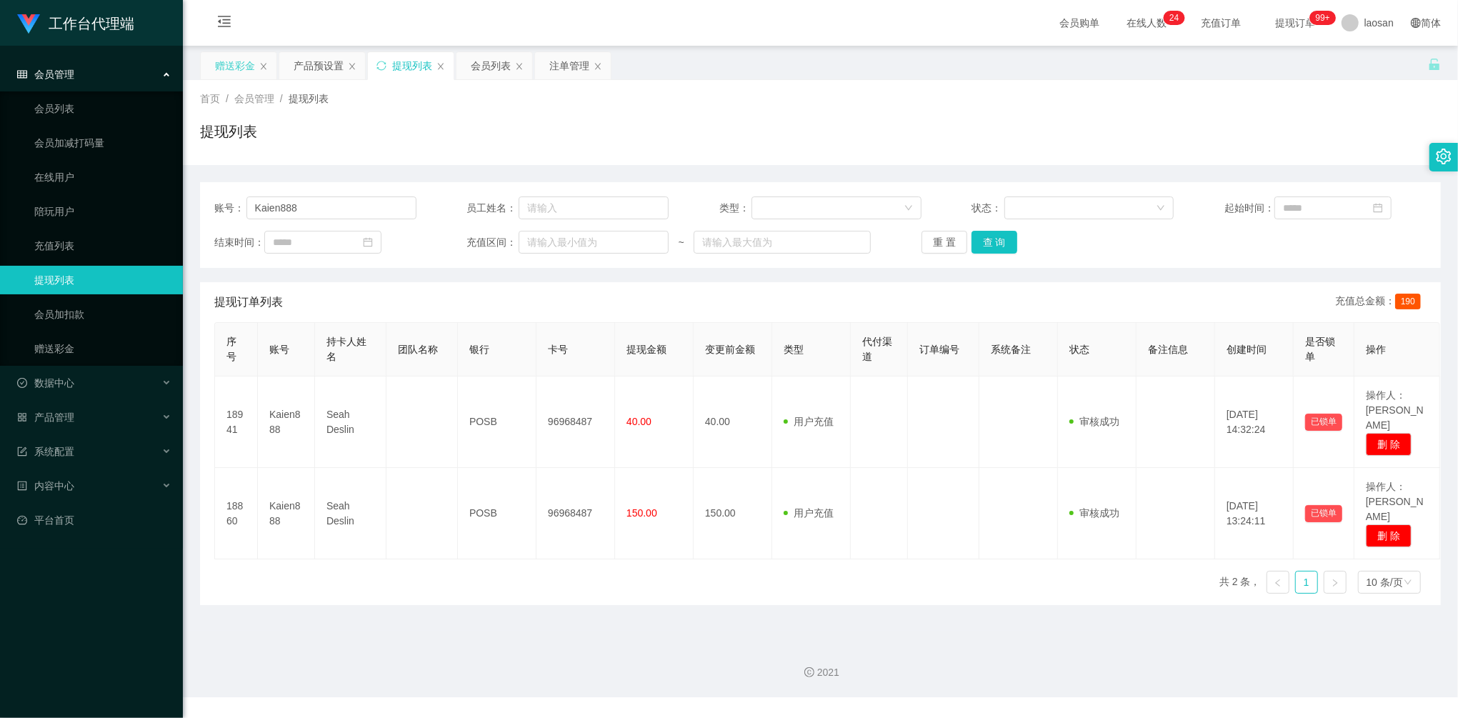
click at [214, 67] on div "赠送彩金" at bounding box center [239, 65] width 76 height 27
click at [217, 67] on div "赠送彩金" at bounding box center [235, 65] width 40 height 27
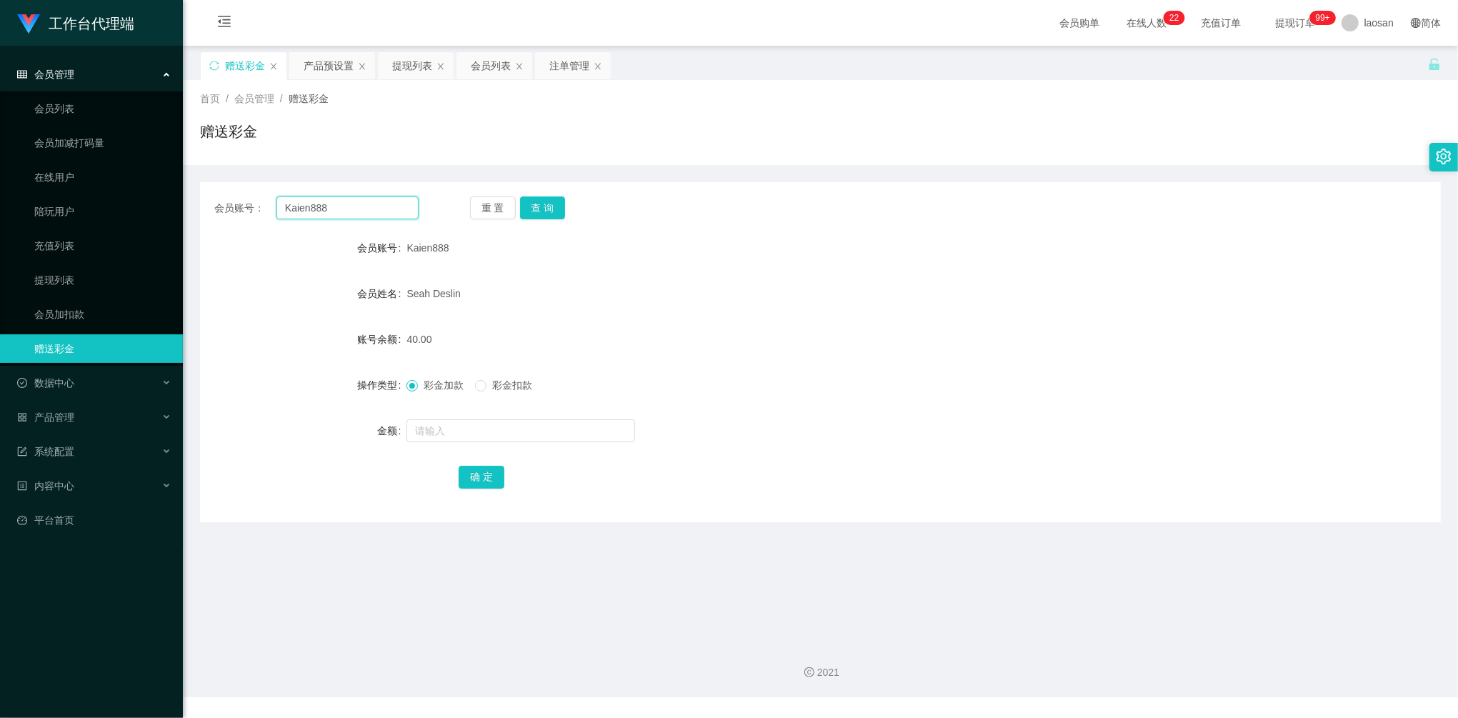
drag, startPoint x: 361, startPoint y: 204, endPoint x: 194, endPoint y: 193, distance: 167.5
click at [195, 193] on main "关闭左侧 关闭右侧 关闭其它 刷新页面 赠送彩金 产品预设置 提现列表 会员列表 注单管理 首页 / 会员管理 / 赠送彩金 / 赠送彩金 会员账号： Kai…" at bounding box center [820, 338] width 1275 height 585
paste input "24112261"
type input "24112261"
click at [548, 206] on button "查 询" at bounding box center [543, 207] width 46 height 23
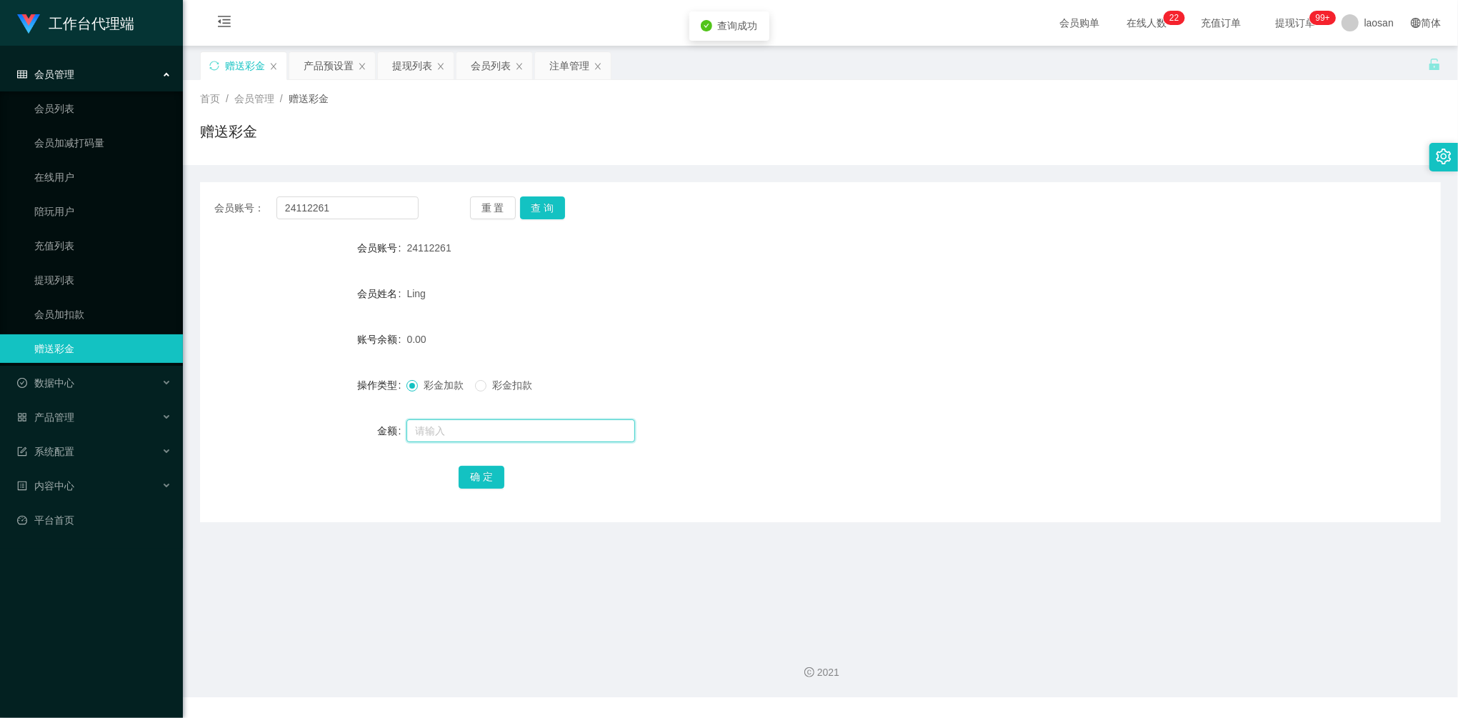
click at [483, 440] on input "text" at bounding box center [520, 430] width 229 height 23
type input "40"
click at [497, 463] on div "确 定" at bounding box center [819, 476] width 723 height 29
click at [483, 483] on button "确 定" at bounding box center [481, 477] width 46 height 23
drag, startPoint x: 355, startPoint y: 217, endPoint x: 255, endPoint y: 200, distance: 101.4
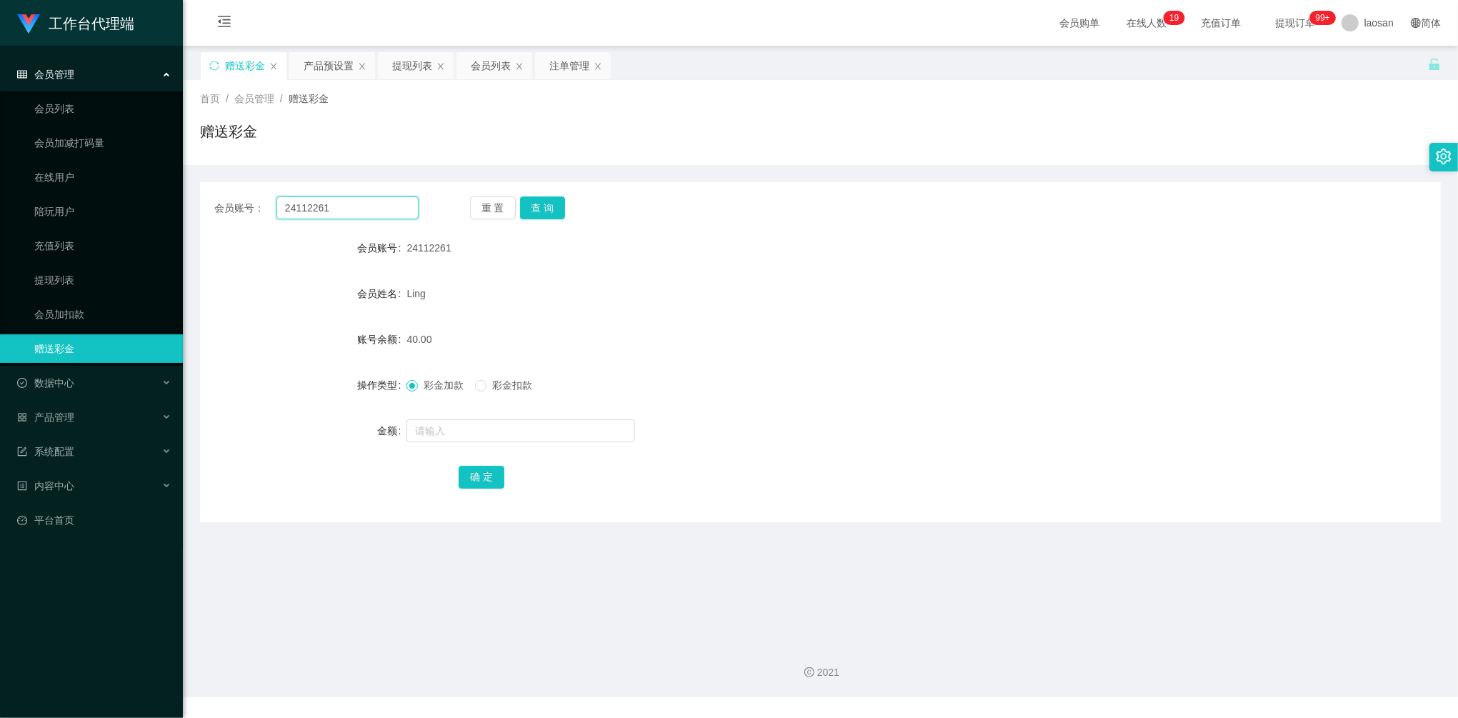
click at [253, 197] on div "会员账号： 24112261" at bounding box center [316, 207] width 204 height 23
click at [541, 209] on button "查 询" at bounding box center [543, 207] width 46 height 23
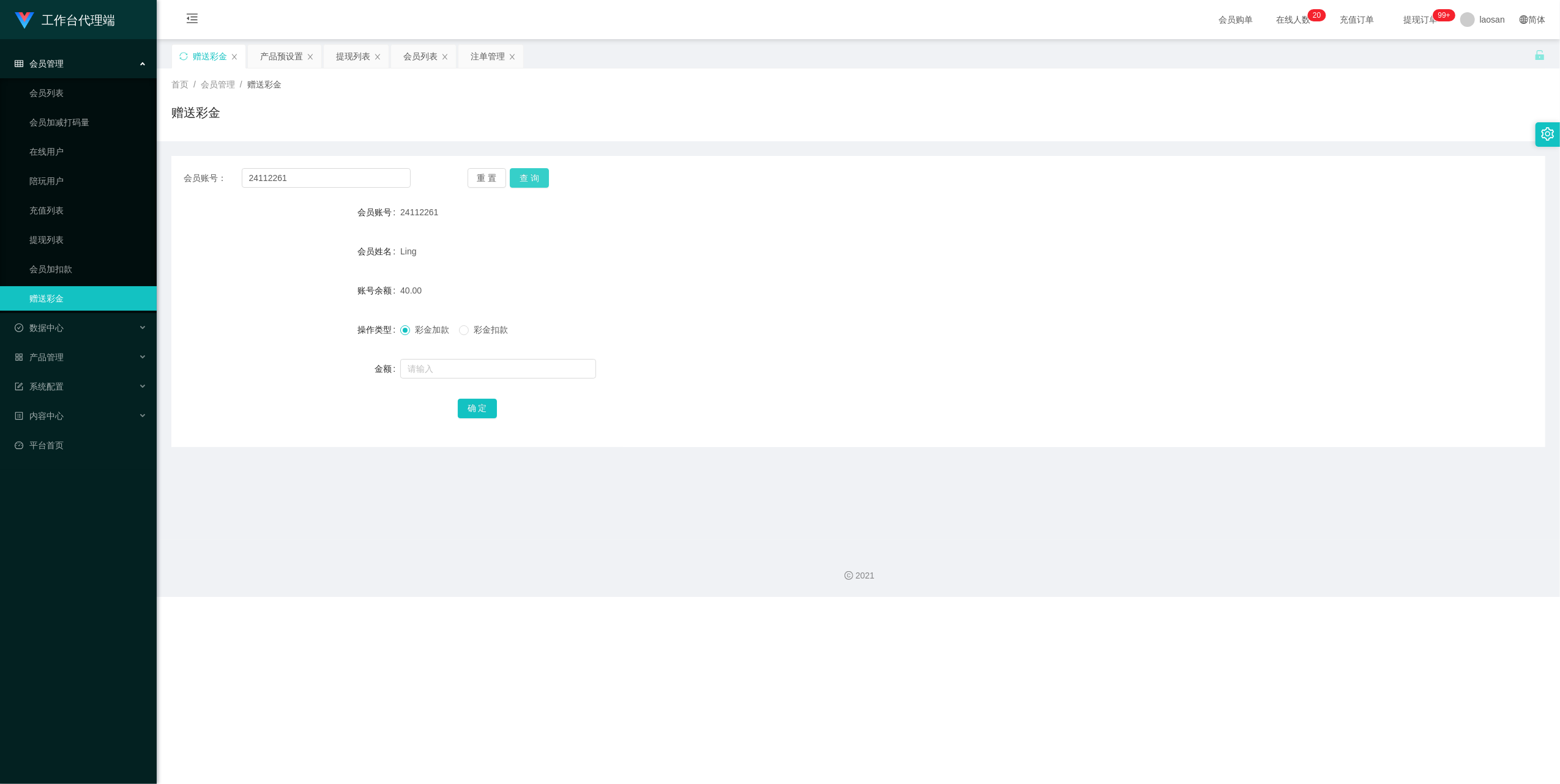
click at [517, 184] on button "查 询" at bounding box center [530, 177] width 39 height 20
click at [525, 184] on button "查 询" at bounding box center [530, 177] width 39 height 20
drag, startPoint x: 525, startPoint y: 184, endPoint x: 535, endPoint y: 177, distance: 12.2
click at [525, 184] on button "查 询" at bounding box center [530, 177] width 39 height 20
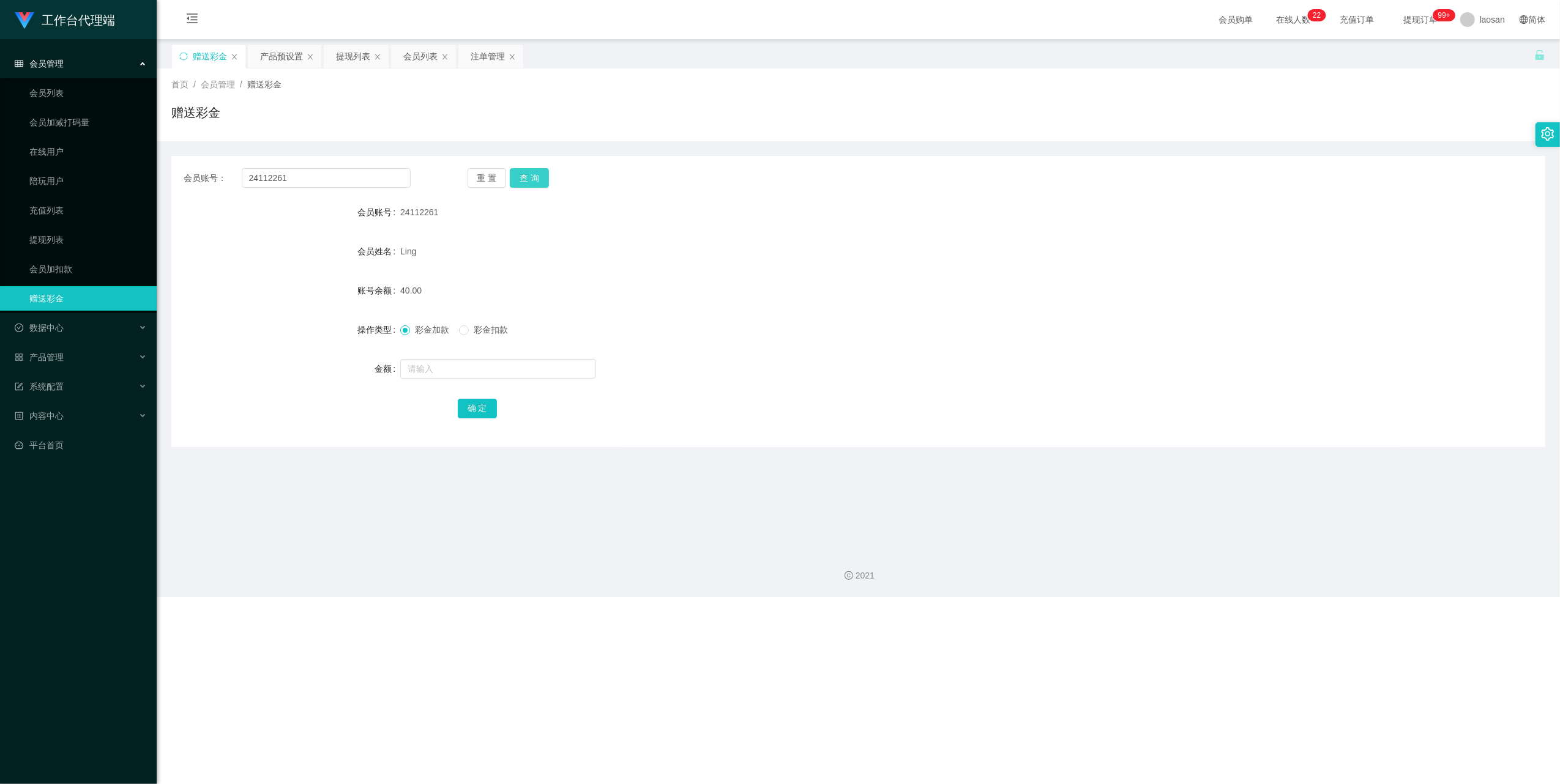
click at [529, 171] on button "查 询" at bounding box center [530, 177] width 39 height 20
click at [530, 179] on button "查 询" at bounding box center [530, 177] width 39 height 20
click at [530, 179] on button "查 询" at bounding box center [536, 177] width 52 height 20
click at [530, 179] on button "查 询" at bounding box center [530, 177] width 39 height 20
drag, startPoint x: 345, startPoint y: 181, endPoint x: 166, endPoint y: 177, distance: 179.0
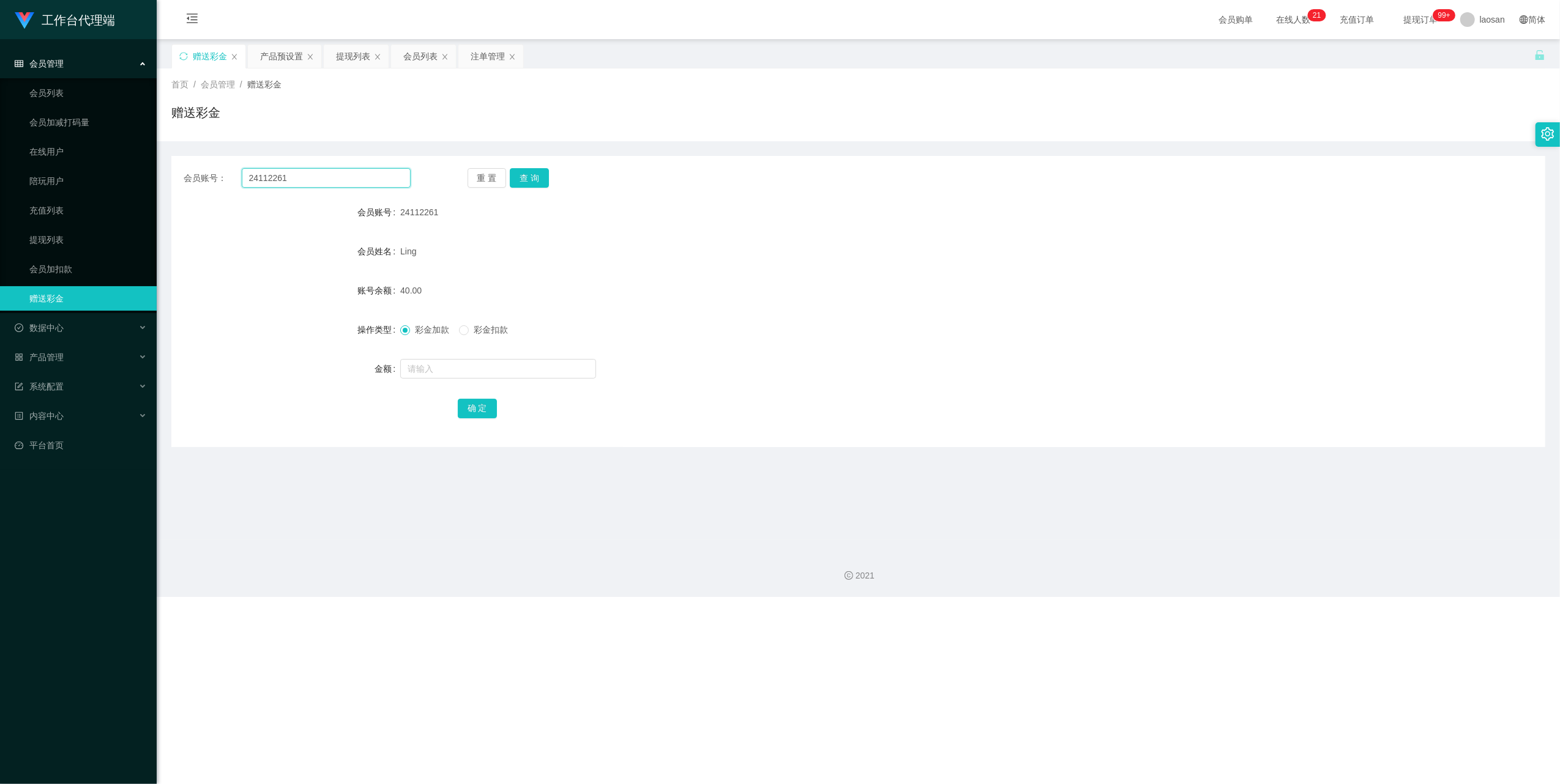
click at [166, 177] on main "关闭左侧 关闭右侧 关闭其它 刷新页面 赠送彩金 产品预设置 提现列表 会员列表 注单管理 首页 / 会员管理 / 赠送彩金 / 赠送彩金 会员账号： 241…" at bounding box center [858, 290] width 1403 height 501
drag, startPoint x: 567, startPoint y: 177, endPoint x: 549, endPoint y: 177, distance: 18.0
click at [566, 177] on div "重 置 查 询" at bounding box center [581, 177] width 227 height 20
click at [540, 175] on button "查 询" at bounding box center [530, 177] width 39 height 20
click at [512, 352] on form "会员账号 24112261 会员姓名 [PERSON_NAME] 账号余额 40.00 操作类型 彩金加款 彩金扣款 金额 确 定" at bounding box center [858, 310] width 1374 height 220
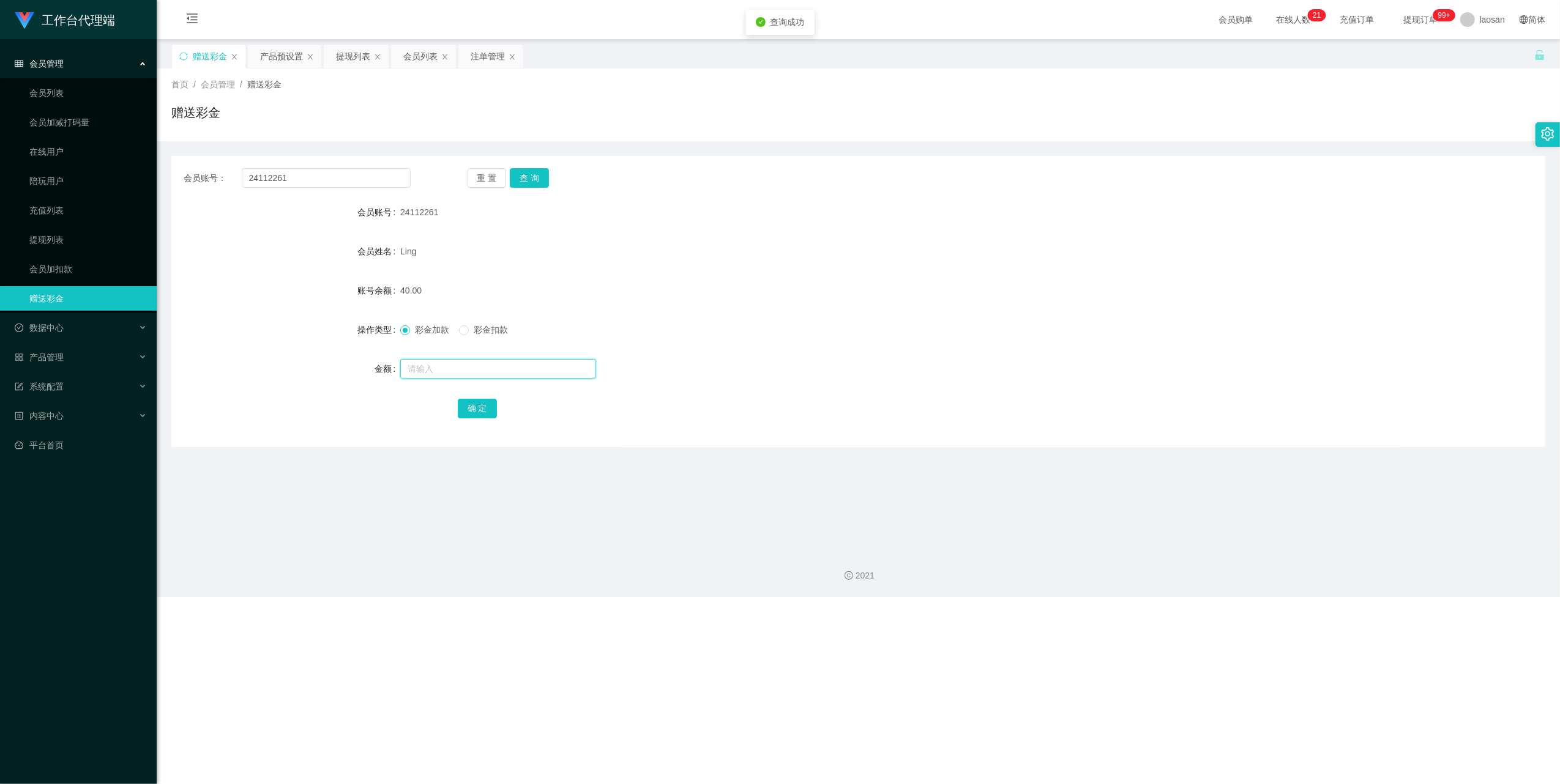
click at [515, 362] on input "text" at bounding box center [498, 368] width 196 height 20
type input "100"
drag, startPoint x: 473, startPoint y: 412, endPoint x: 573, endPoint y: 334, distance: 126.8
click at [473, 412] on button "确 定" at bounding box center [477, 409] width 39 height 20
drag, startPoint x: 327, startPoint y: 172, endPoint x: 128, endPoint y: 162, distance: 199.3
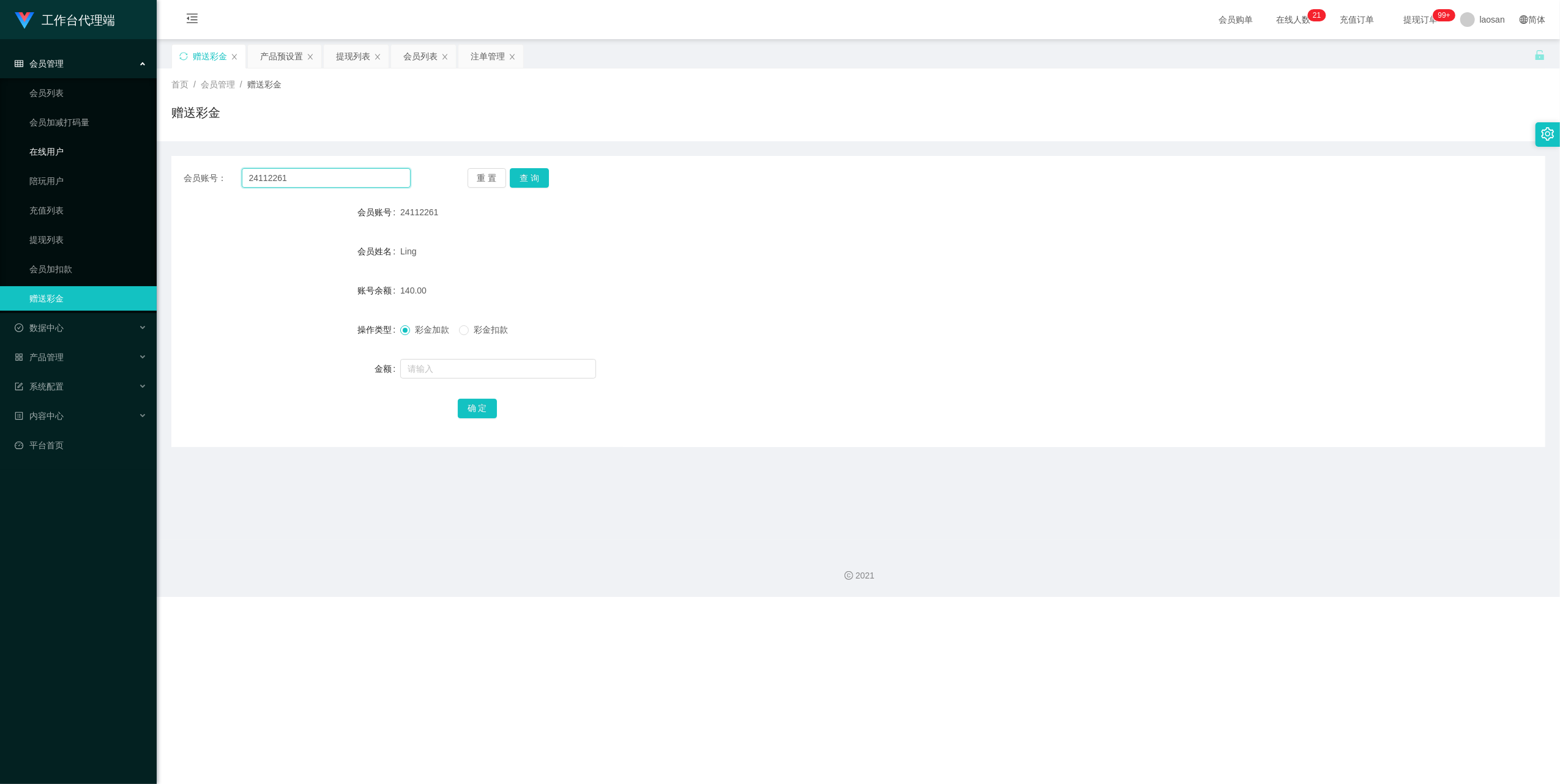
click at [134, 163] on section "工作台代理端 会员管理 会员列表 会员加减打码量 在线用户 陪玩用户 充值列表 提现列表 会员加扣款 赠送彩金 数据中心 员工统计 团队统计 产品管理 注单管…" at bounding box center [780, 298] width 1560 height 597
paste input "Lowhaplee123"
type input "Lowhaplee123"
click at [543, 175] on button "查 询" at bounding box center [530, 177] width 39 height 20
click at [459, 370] on input "text" at bounding box center [498, 368] width 196 height 20
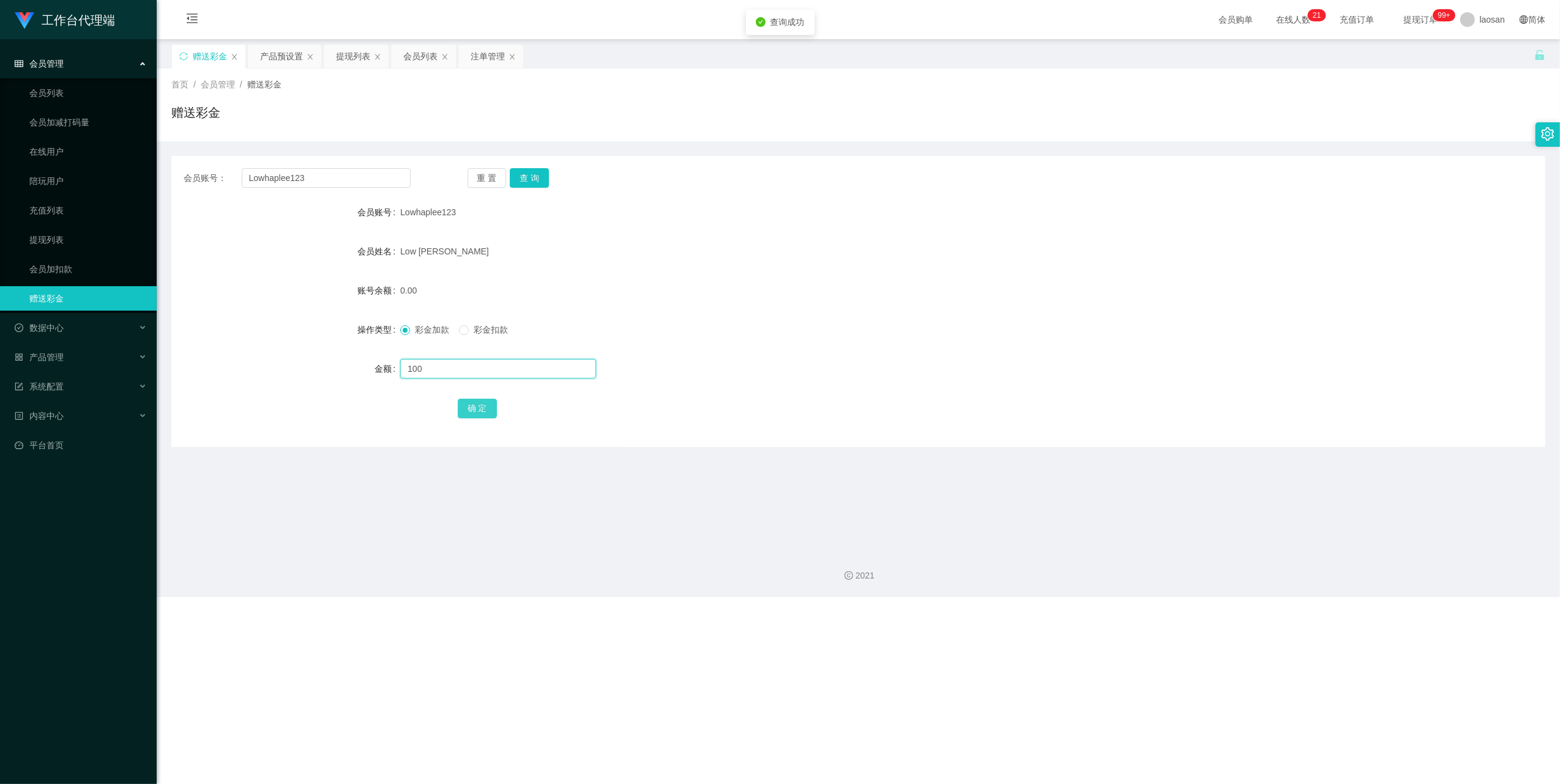
type input "100"
drag, startPoint x: 485, startPoint y: 412, endPoint x: 495, endPoint y: 404, distance: 12.8
click at [485, 412] on button "确 定" at bounding box center [477, 409] width 39 height 20
drag, startPoint x: 337, startPoint y: 175, endPoint x: 142, endPoint y: 148, distance: 196.9
click at [148, 148] on section "工作台代理端 会员管理 会员列表 会员加减打码量 在线用户 陪玩用户 充值列表 提现列表 会员加扣款 赠送彩金 数据中心 员工统计 团队统计 产品管理 注单管…" at bounding box center [780, 298] width 1560 height 597
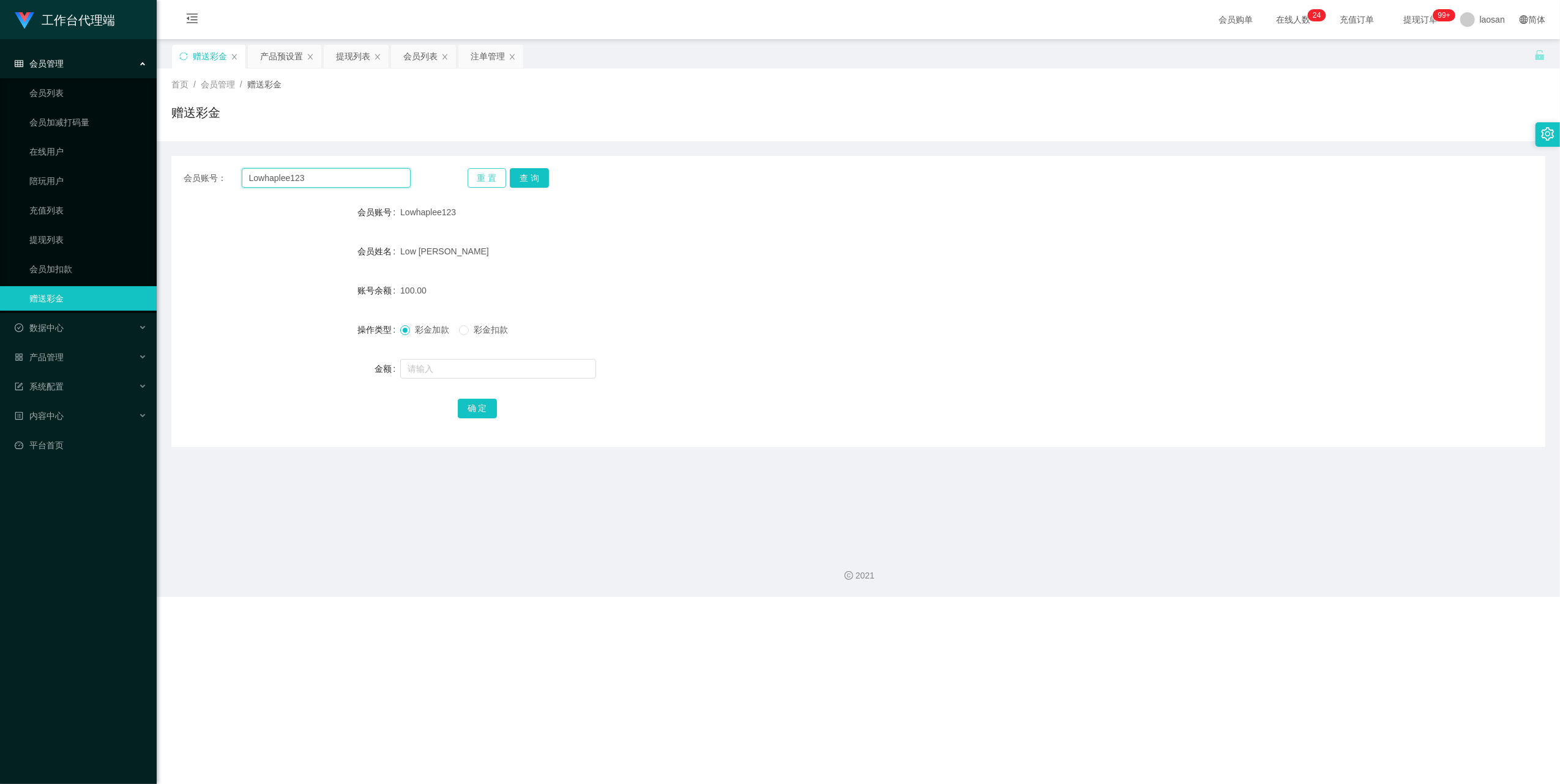
paste input "majing"
type input "majing"
drag, startPoint x: 542, startPoint y: 175, endPoint x: 522, endPoint y: 236, distance: 64.2
click at [542, 175] on button "查 询" at bounding box center [530, 177] width 39 height 20
click at [451, 384] on form "会员账号 majing 会员姓名 [PERSON_NAME] 账号余额 0.00 操作类型 彩金加款 彩金扣款 金额 确 定" at bounding box center [858, 310] width 1374 height 220
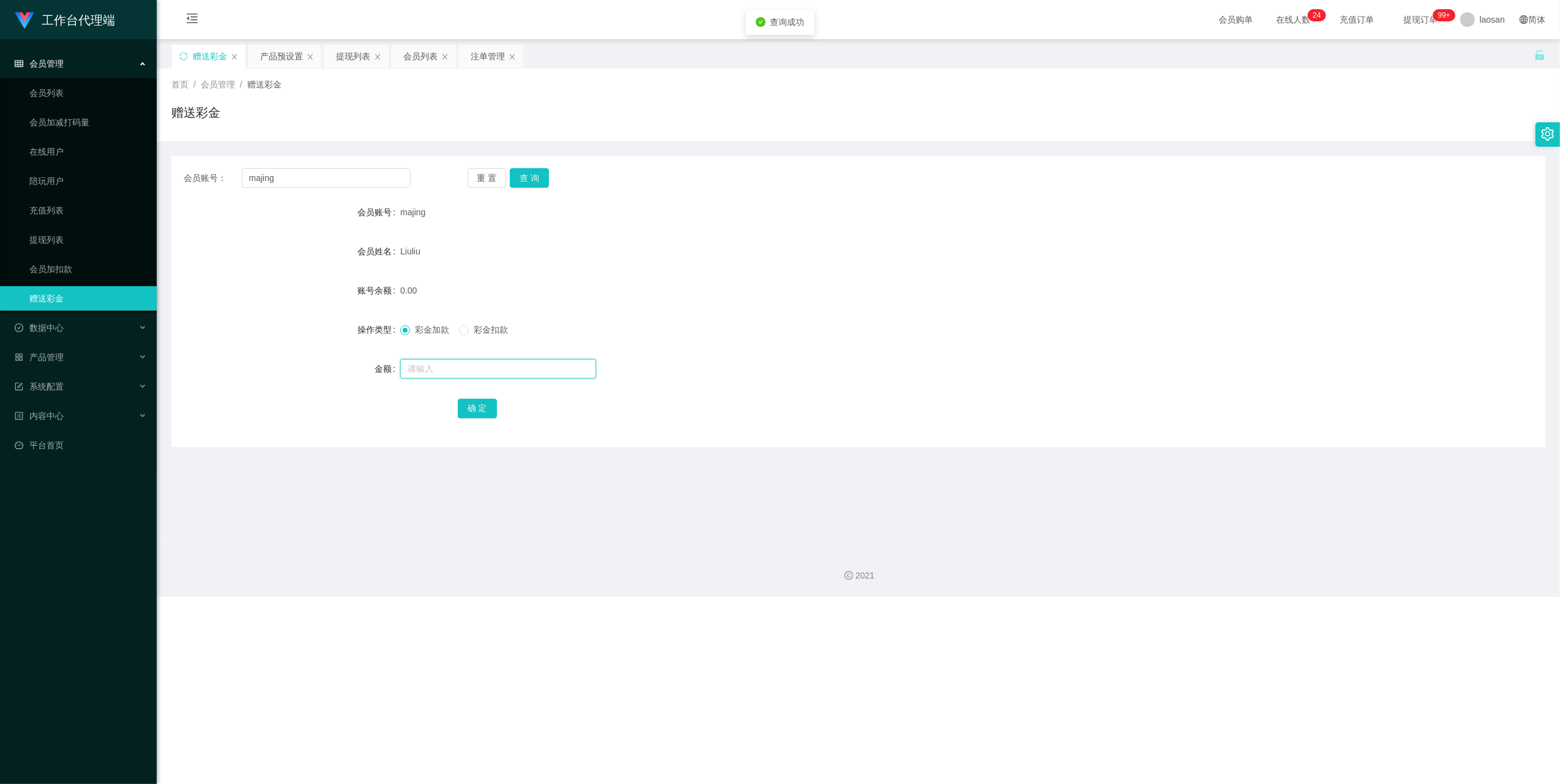
click at [449, 375] on input "text" at bounding box center [498, 368] width 196 height 20
type input "300"
click at [477, 428] on div "会员账号： majing 重 置 查 询 会员账号 majing 会员姓名 [PERSON_NAME] 账号余额 0.00 操作类型 彩金加款 彩金扣款 金额…" at bounding box center [858, 302] width 1374 height 291
click at [475, 422] on div "会员账号： majing 重 置 查 询 会员账号 majing 会员姓名 [PERSON_NAME] 账号余额 0.00 操作类型 彩金加款 彩金扣款 金额…" at bounding box center [858, 302] width 1374 height 291
click at [476, 411] on button "确 定" at bounding box center [477, 409] width 39 height 20
